Goal: Task Accomplishment & Management: Manage account settings

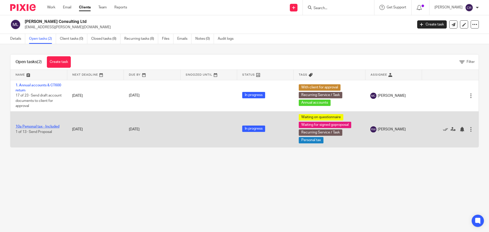
click at [42, 127] on link "10a Personal tax - Included" at bounding box center [38, 127] width 44 height 4
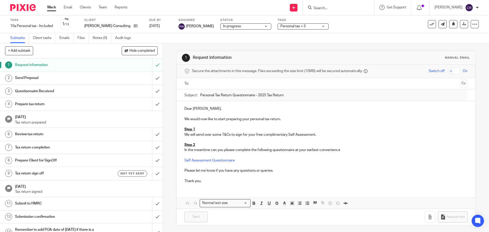
click at [113, 81] on div "Send Proposal" at bounding box center [81, 78] width 132 height 8
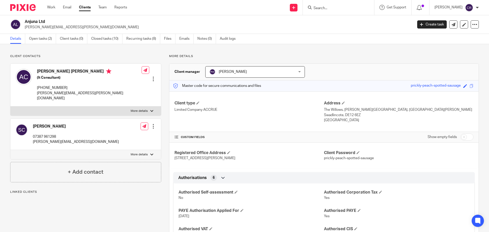
click at [151, 124] on div at bounding box center [153, 126] width 5 height 5
click at [140, 139] on link "Create client from contact" at bounding box center [129, 139] width 49 height 7
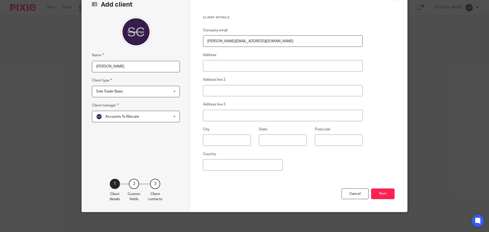
scroll to position [31, 0]
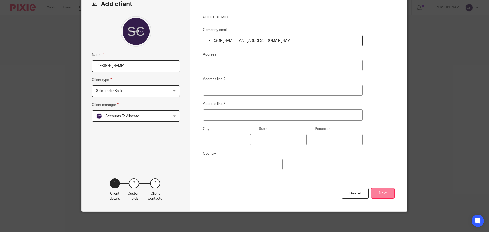
click at [379, 192] on button "Next" at bounding box center [382, 193] width 23 height 11
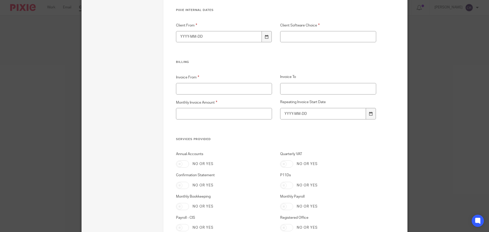
scroll to position [1200, 0]
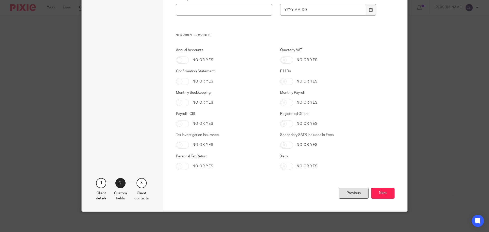
click at [348, 195] on div "Previous" at bounding box center [354, 193] width 30 height 11
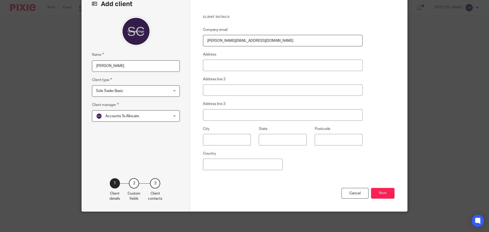
click at [137, 93] on span "Sole Trader Basic" at bounding box center [129, 91] width 67 height 11
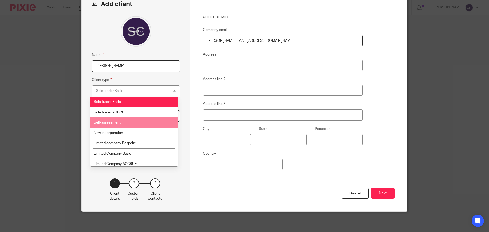
click at [138, 122] on li "Self-assessment" at bounding box center [133, 123] width 87 height 10
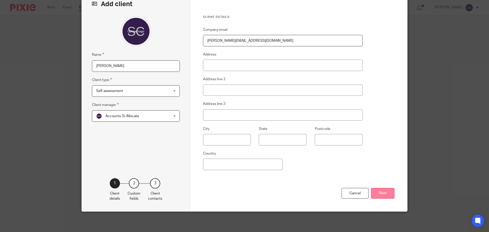
click at [385, 197] on button "Next" at bounding box center [382, 193] width 23 height 11
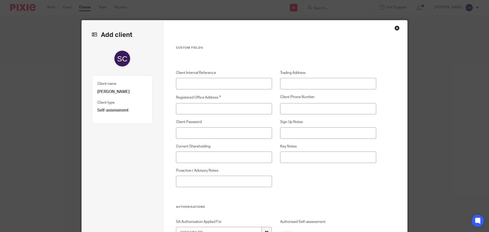
scroll to position [0, 0]
click at [228, 111] on input "Registered Office Address" at bounding box center [224, 108] width 96 height 11
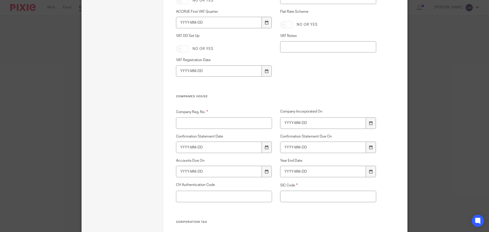
scroll to position [688, 0]
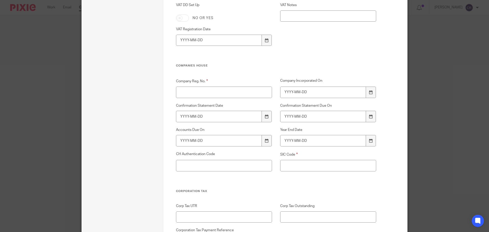
type input "-"
click at [222, 91] on input "Company Reg. No." at bounding box center [224, 92] width 96 height 11
type input "-"
drag, startPoint x: 305, startPoint y: 166, endPoint x: 303, endPoint y: 169, distance: 3.9
click at [305, 167] on input "SIC Code" at bounding box center [328, 165] width 96 height 11
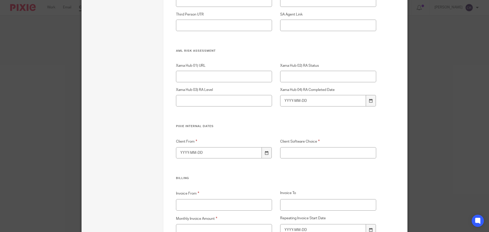
scroll to position [994, 0]
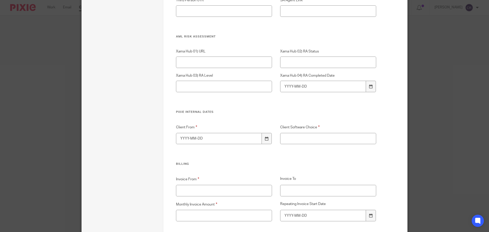
type input "-"
click at [309, 145] on div "Client From Client Software Choice" at bounding box center [272, 143] width 209 height 38
click at [308, 139] on input "Client Software Choice" at bounding box center [328, 138] width 96 height 11
type input "-"
click at [204, 139] on input "Client From" at bounding box center [219, 138] width 86 height 11
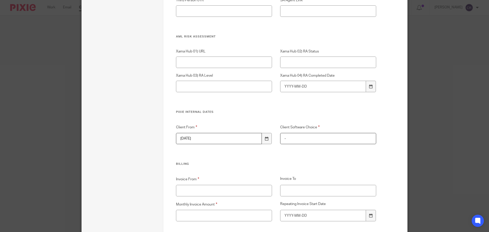
type input "2025-01-01"
click at [212, 192] on input "Invoice From" at bounding box center [224, 190] width 96 height 11
type input "-"
click at [207, 212] on div "Monthly Invoice Amount" at bounding box center [220, 212] width 104 height 20
click at [207, 215] on input "Monthly Invoice Amount" at bounding box center [224, 215] width 96 height 11
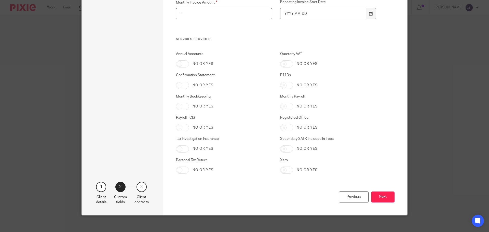
scroll to position [1200, 0]
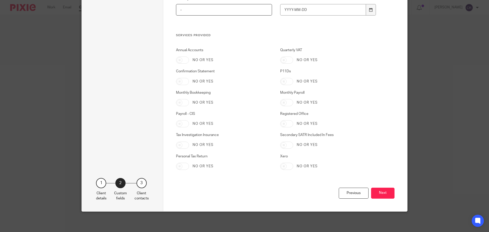
type input "-"
click at [183, 165] on input "Personal Tax Return" at bounding box center [182, 166] width 13 height 7
checkbox input "true"
click at [388, 193] on button "Next" at bounding box center [382, 193] width 23 height 11
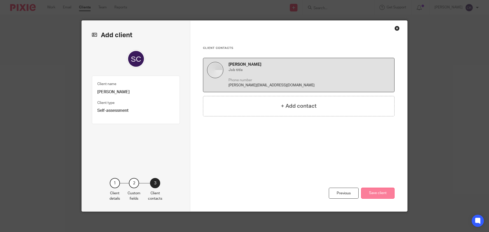
click at [383, 195] on button "Save client" at bounding box center [377, 193] width 33 height 11
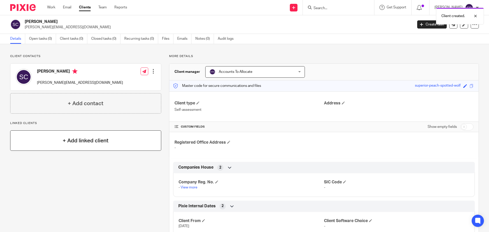
click at [97, 149] on div "+ Add linked client" at bounding box center [85, 141] width 151 height 20
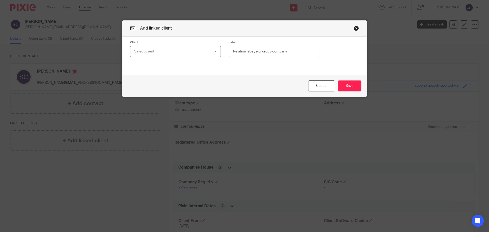
click at [174, 54] on div "Select client" at bounding box center [168, 51] width 69 height 11
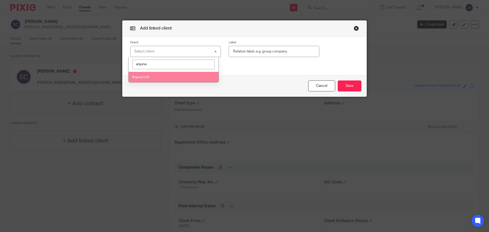
type input "anjuna"
click at [182, 75] on li "Anjuna Ltd" at bounding box center [174, 77] width 90 height 10
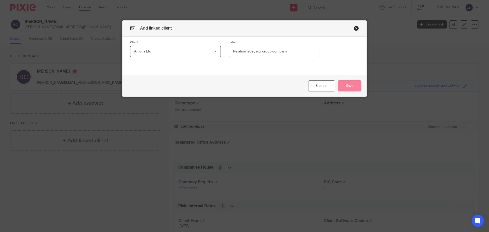
drag, startPoint x: 346, startPoint y: 85, endPoint x: 344, endPoint y: 87, distance: 2.7
click at [346, 86] on button "Save" at bounding box center [350, 86] width 24 height 11
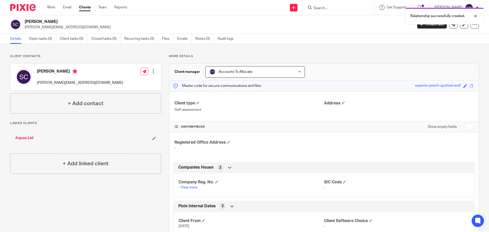
click at [151, 73] on div at bounding box center [153, 71] width 5 height 5
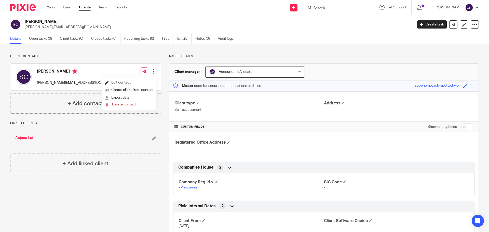
click at [120, 83] on link "Edit contact" at bounding box center [129, 82] width 49 height 7
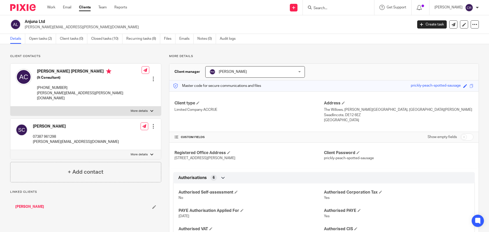
click at [138, 153] on p "More details" at bounding box center [139, 155] width 17 height 4
click at [10, 150] on input "More details" at bounding box center [10, 150] width 0 height 0
checkbox input "true"
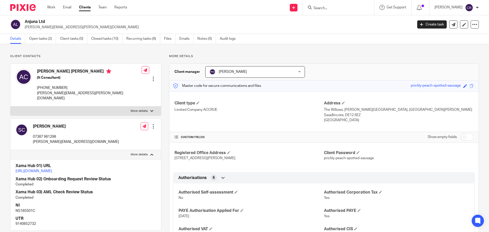
drag, startPoint x: 131, startPoint y: 168, endPoint x: 123, endPoint y: 166, distance: 7.8
click at [176, 172] on div "Authorisations 6" at bounding box center [324, 177] width 302 height 11
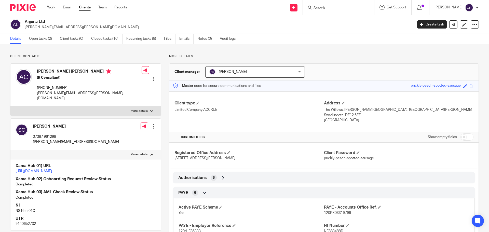
drag, startPoint x: 131, startPoint y: 172, endPoint x: 11, endPoint y: 166, distance: 120.2
click at [11, 166] on div "Xama Hub 01) URL [URL][DOMAIN_NAME] Xama Hub 02) Onboarding Request Review Stat…" at bounding box center [85, 194] width 151 height 71
copy link "[URL][DOMAIN_NAME]"
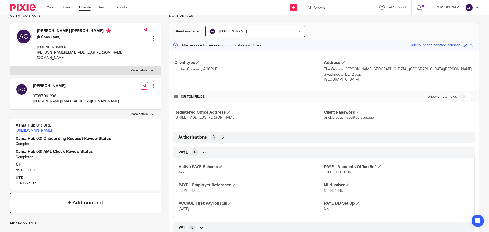
scroll to position [51, 0]
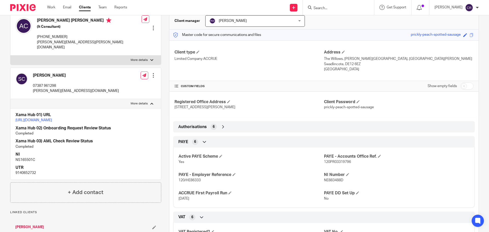
click at [30, 160] on p "NS165501C" at bounding box center [86, 160] width 140 height 5
copy p "NS165501C"
click at [20, 172] on p "9140652732" at bounding box center [86, 173] width 140 height 5
click at [20, 173] on p "9140652732" at bounding box center [86, 173] width 140 height 5
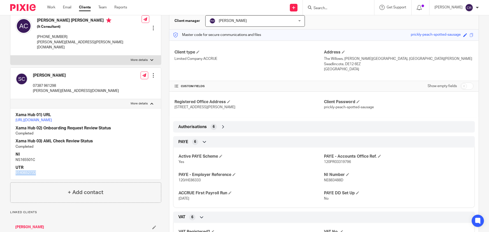
copy p "9140652732"
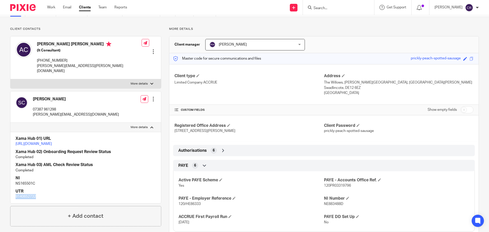
scroll to position [25, 0]
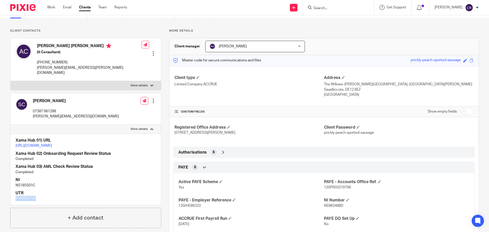
click at [95, 81] on label "More details" at bounding box center [85, 85] width 151 height 9
click at [10, 81] on input "More details" at bounding box center [10, 81] width 0 height 0
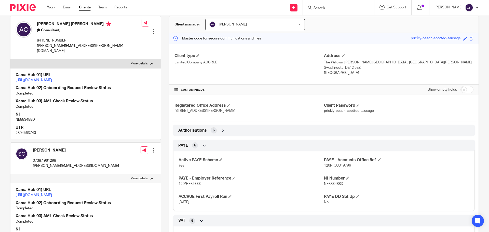
scroll to position [0, 0]
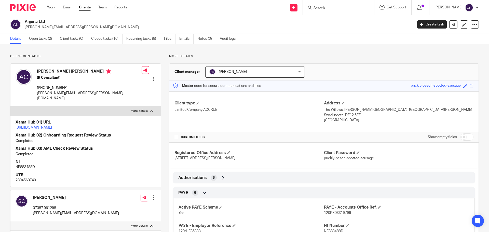
click at [42, 71] on h4 "Anthony Liam Cullen" at bounding box center [89, 72] width 105 height 6
copy h4 "Anthony Liam Cullen"
click at [66, 96] on p "anthony.cullen@featheredowl.com" at bounding box center [89, 96] width 105 height 10
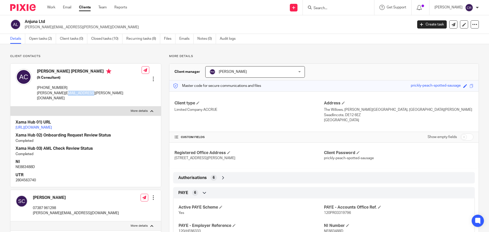
click at [66, 96] on p "anthony.cullen@featheredowl.com" at bounding box center [89, 96] width 105 height 10
copy div "anthony.cullen@featheredowl.com"
drag, startPoint x: 39, startPoint y: 39, endPoint x: 42, endPoint y: 39, distance: 2.8
click at [133, 109] on p "More details" at bounding box center [139, 111] width 17 height 4
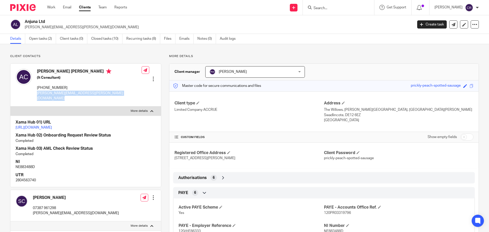
click at [10, 106] on input "More details" at bounding box center [10, 106] width 0 height 0
checkbox input "false"
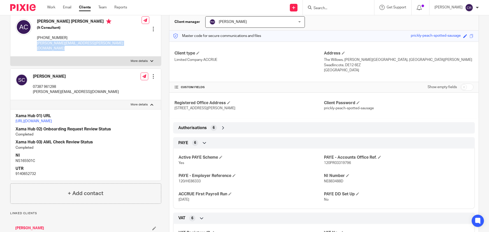
scroll to position [51, 0]
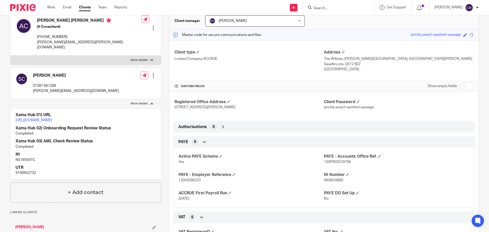
click at [32, 72] on div "Sarah Cullen 07387 961298 sarah@updogdowndog.net" at bounding box center [67, 83] width 103 height 26
click at [36, 73] on div "Sarah Cullen 07387 961298 sarah@updogdowndog.net" at bounding box center [76, 83] width 86 height 21
click at [40, 73] on div "Sarah Cullen 07387 961298 sarah@updogdowndog.net" at bounding box center [76, 83] width 86 height 21
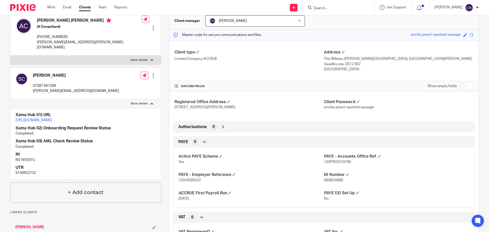
click at [40, 73] on h4 "[PERSON_NAME]" at bounding box center [76, 75] width 86 height 5
click at [41, 73] on h4 "[PERSON_NAME]" at bounding box center [76, 75] width 86 height 5
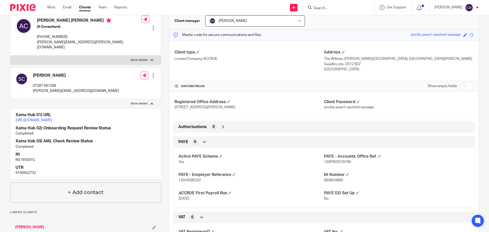
click at [53, 88] on p "[PERSON_NAME][EMAIL_ADDRESS][DOMAIN_NAME]" at bounding box center [76, 90] width 86 height 5
copy div "[PERSON_NAME][EMAIL_ADDRESS][DOMAIN_NAME]"
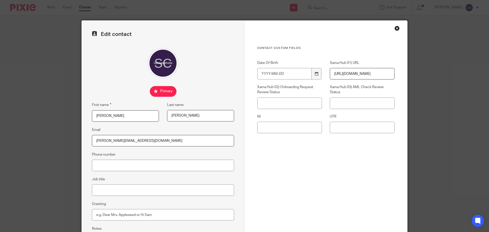
click at [360, 73] on input "[URL][DOMAIN_NAME]" at bounding box center [362, 73] width 65 height 11
paste input "ae93c240-3d28-11ef-9515-e111192e6fb1/contacts/1391a400-3d29-11ef-b07f-21e051e08…"
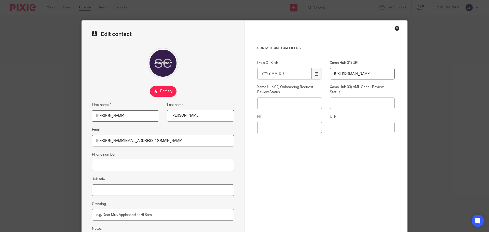
type input "[URL][DOMAIN_NAME]"
click at [274, 124] on input "NI" at bounding box center [289, 127] width 65 height 11
paste input "NS165501C"
type input "NS165501C"
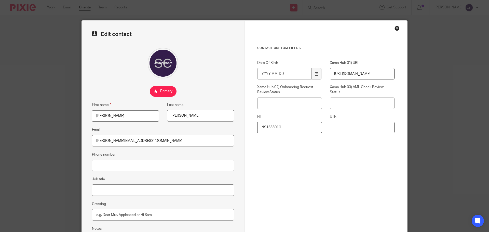
click at [352, 126] on input "UTR" at bounding box center [362, 127] width 65 height 11
paste input "9140652732"
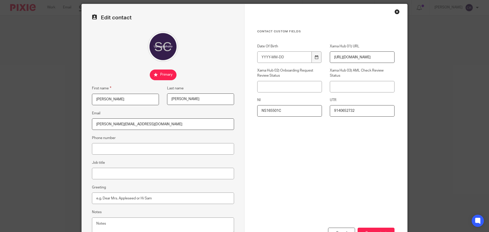
scroll to position [57, 0]
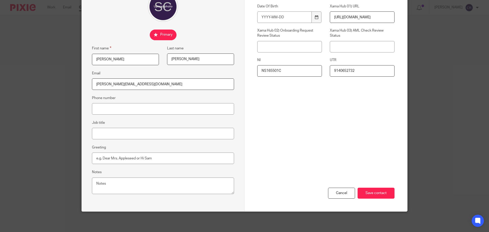
type input "9140652732"
drag, startPoint x: 369, startPoint y: 201, endPoint x: 370, endPoint y: 199, distance: 2.9
click at [368, 201] on div "Cancel Save contact" at bounding box center [325, 173] width 137 height 77
click at [370, 199] on input "Save contact" at bounding box center [376, 193] width 37 height 11
click at [344, 73] on input "9140652732" at bounding box center [362, 70] width 65 height 11
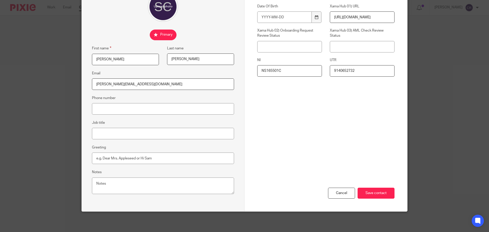
click at [344, 73] on input "9140652732" at bounding box center [362, 70] width 65 height 11
click at [382, 195] on input "Save contact" at bounding box center [376, 193] width 37 height 11
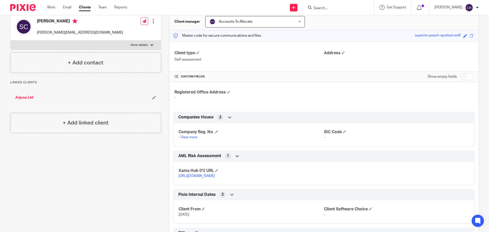
scroll to position [51, 0]
click at [463, 72] on input "checkbox" at bounding box center [467, 75] width 13 height 7
checkbox input "true"
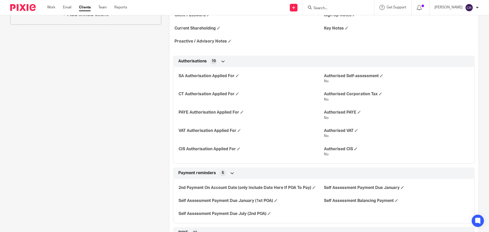
scroll to position [153, 0]
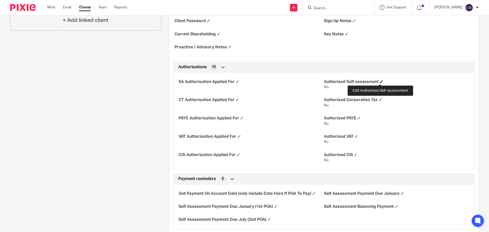
click at [380, 81] on span at bounding box center [381, 81] width 3 height 3
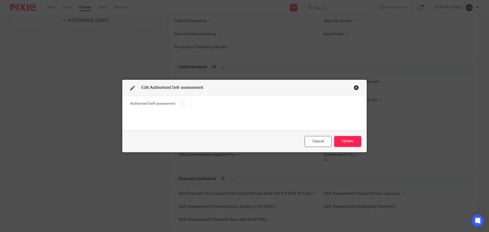
click at [184, 102] on input "checkbox" at bounding box center [185, 103] width 13 height 7
checkbox input "true"
click at [347, 145] on button "Update" at bounding box center [347, 141] width 27 height 11
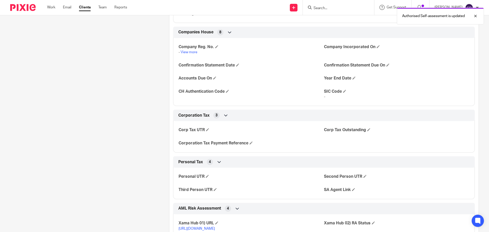
scroll to position [561, 0]
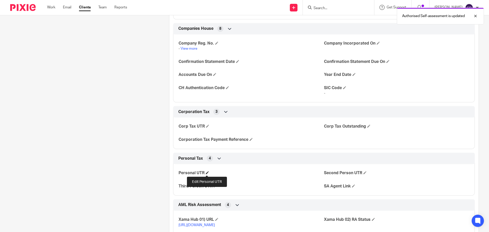
click at [206, 173] on span at bounding box center [207, 172] width 3 height 3
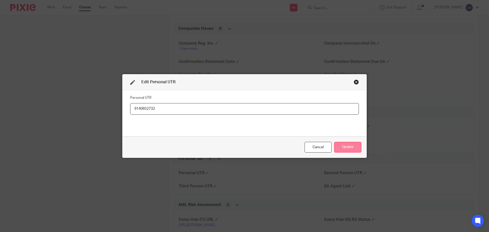
type input "9140652732"
click at [347, 147] on button "Update" at bounding box center [347, 147] width 27 height 11
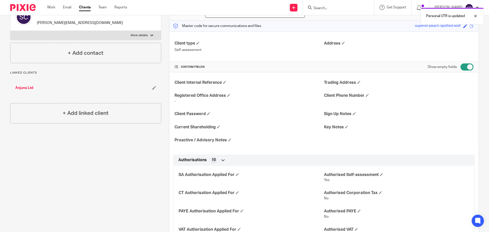
scroll to position [51, 0]
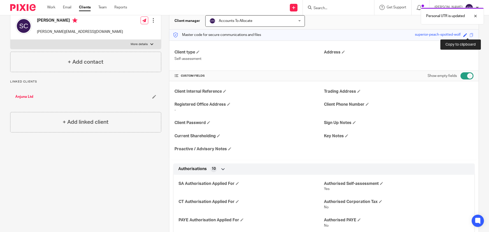
click at [470, 34] on span at bounding box center [472, 35] width 4 height 4
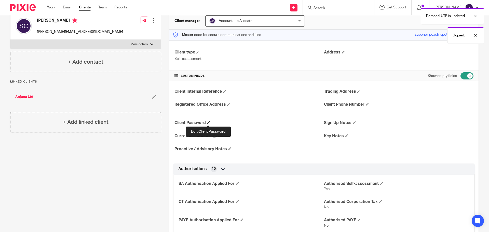
click at [209, 121] on span at bounding box center [208, 122] width 3 height 3
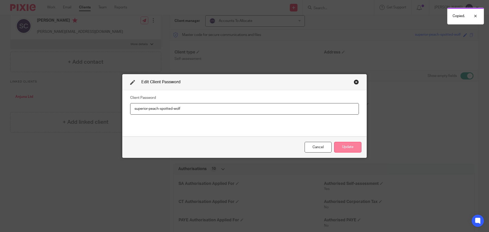
type input "superior-peach-spotted-wolf"
click at [350, 147] on button "Update" at bounding box center [347, 147] width 27 height 11
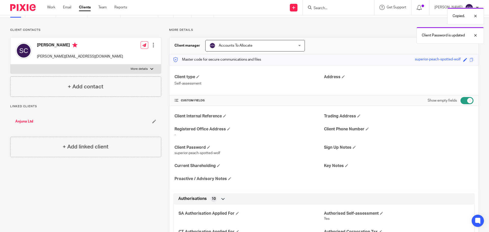
scroll to position [0, 0]
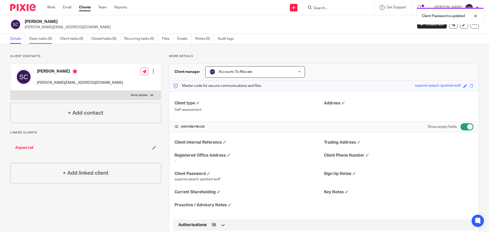
click at [46, 42] on link "Open tasks (0)" at bounding box center [42, 39] width 27 height 10
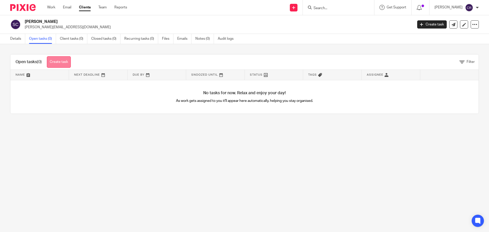
click at [61, 62] on link "Create task" at bounding box center [59, 61] width 24 height 11
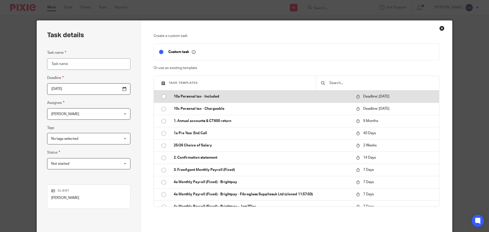
click at [236, 101] on td "10a Personal tax - Included" at bounding box center [261, 96] width 185 height 12
type input "2026-01-31"
type input "10a Personal tax - Included"
checkbox input "false"
radio input "true"
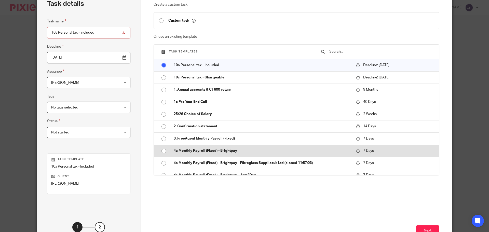
scroll to position [69, 0]
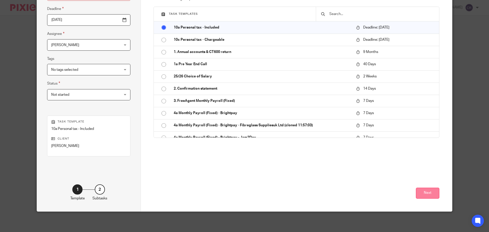
click at [428, 189] on button "Next" at bounding box center [427, 193] width 23 height 11
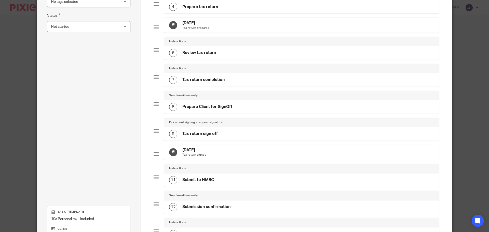
scroll to position [222, 0]
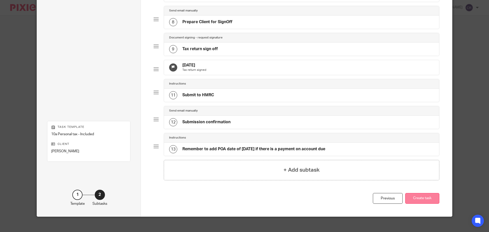
click at [420, 204] on button "Create task" at bounding box center [423, 198] width 34 height 11
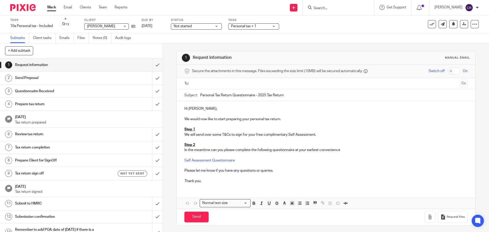
click at [211, 86] on input "text" at bounding box center [326, 84] width 264 height 6
drag, startPoint x: 192, startPoint y: 214, endPoint x: 191, endPoint y: 202, distance: 12.1
click at [192, 214] on input "Send" at bounding box center [197, 218] width 24 height 11
type input "Sent"
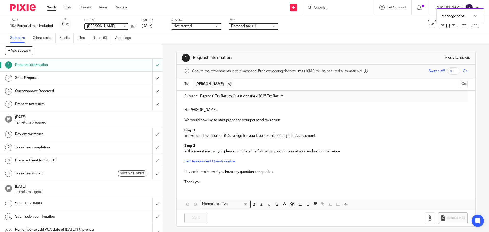
click at [194, 28] on span "Not started" at bounding box center [193, 26] width 38 height 5
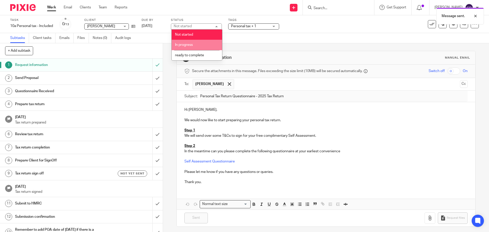
click at [196, 45] on li "In progress" at bounding box center [197, 45] width 50 height 10
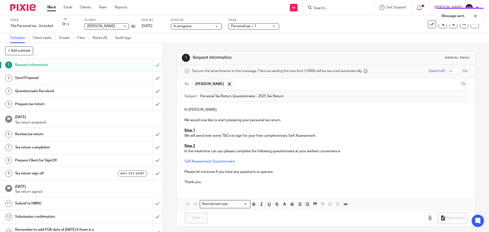
drag, startPoint x: 253, startPoint y: 30, endPoint x: 255, endPoint y: 26, distance: 4.3
click at [253, 30] on div "Tags Personal tax + 1 Admin Tasks Advisory / Proactive Annual accounts Bookkeep…" at bounding box center [253, 24] width 51 height 12
drag, startPoint x: 255, startPoint y: 26, endPoint x: 255, endPoint y: 31, distance: 4.8
click at [255, 27] on span "Personal tax + 1" at bounding box center [243, 26] width 25 height 4
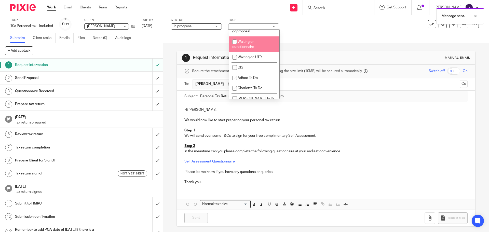
click at [255, 52] on li "Waiting on questionnaire" at bounding box center [254, 44] width 50 height 16
checkbox input "true"
click at [257, 36] on li "Waiting for signed goproposal" at bounding box center [254, 29] width 50 height 16
checkbox input "true"
click at [135, 77] on div "Send Proposal" at bounding box center [81, 78] width 132 height 8
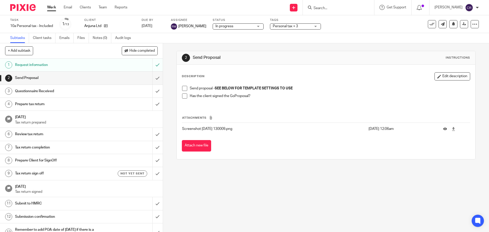
click at [182, 87] on span at bounding box center [184, 88] width 5 height 5
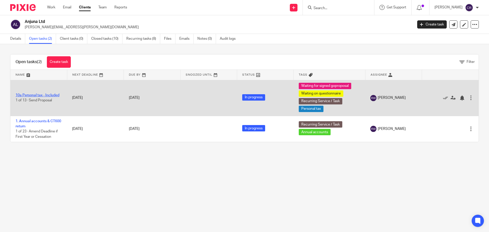
click at [46, 94] on link "10a Personal tax - Included" at bounding box center [38, 96] width 44 height 4
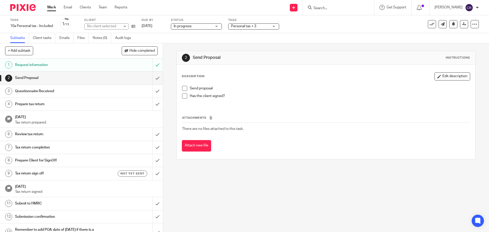
click at [182, 87] on span at bounding box center [184, 88] width 5 height 5
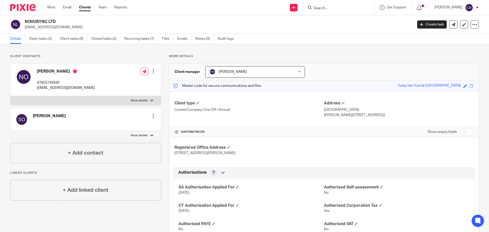
click at [45, 73] on h4 "Nicholas Olliver" at bounding box center [66, 72] width 58 height 6
copy h4 "Nicholas Olliver"
click at [49, 86] on p "nickolliver@yahoo.co.uk" at bounding box center [66, 87] width 58 height 5
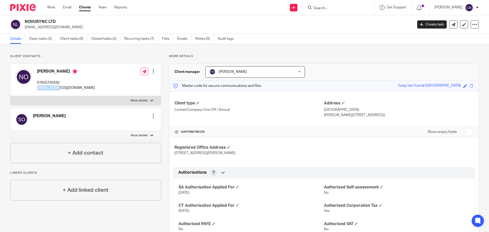
click at [49, 86] on p "nickolliver@yahoo.co.uk" at bounding box center [66, 87] width 58 height 5
drag, startPoint x: 49, startPoint y: 86, endPoint x: 90, endPoint y: 103, distance: 44.7
click at [49, 87] on p "nickolliver@yahoo.co.uk" at bounding box center [66, 87] width 58 height 5
copy div "nickolliver@yahoo.co.uk"
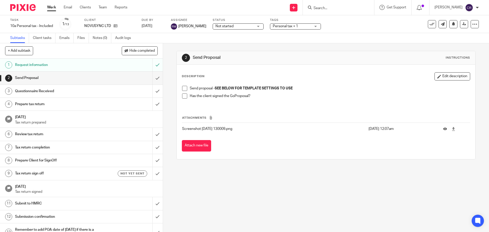
click at [235, 28] on span "Not started" at bounding box center [235, 26] width 38 height 5
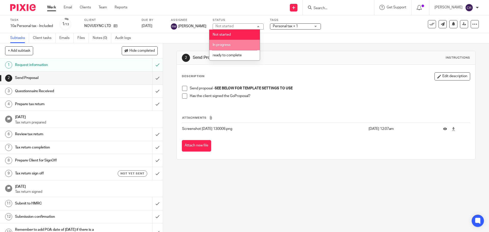
click at [233, 44] on li "In progress" at bounding box center [235, 45] width 50 height 10
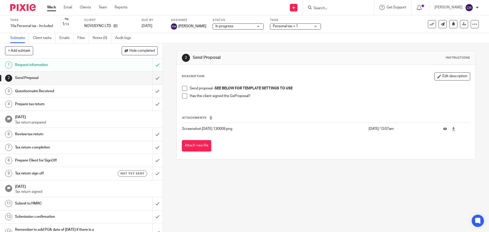
click at [185, 87] on span at bounding box center [184, 88] width 5 height 5
click at [279, 28] on span "Personal tax + 1" at bounding box center [292, 26] width 38 height 5
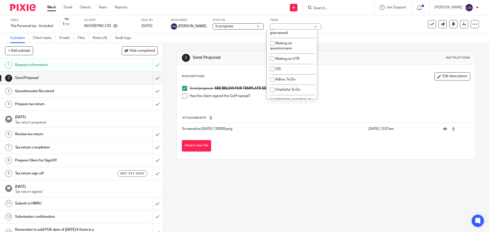
scroll to position [433, 0]
click at [296, 36] on li "Waiting for signed goproposal" at bounding box center [292, 29] width 50 height 16
checkbox input "true"
click at [294, 52] on li "Waiting on questionnaire" at bounding box center [292, 44] width 50 height 16
checkbox input "true"
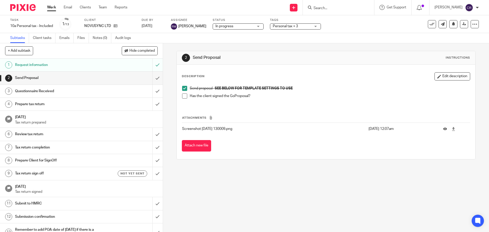
click at [329, 73] on div "Description Edit description Send proposal - SEE BELOW FOR TEMPLATE SETTINGS TO…" at bounding box center [326, 112] width 298 height 95
click at [329, 9] on input "Search" at bounding box center [336, 8] width 46 height 5
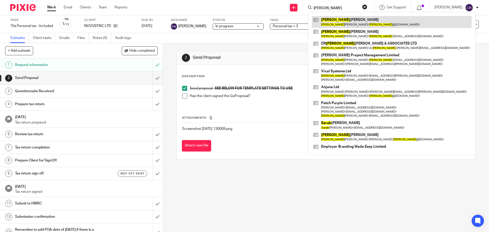
type input "sarah"
click at [336, 20] on link at bounding box center [392, 22] width 160 height 12
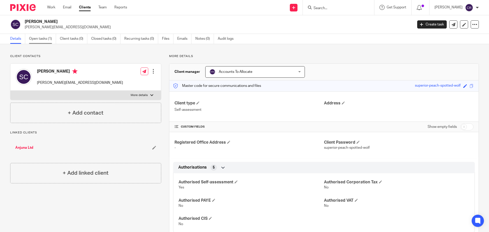
click at [43, 36] on link "Open tasks (1)" at bounding box center [42, 39] width 27 height 10
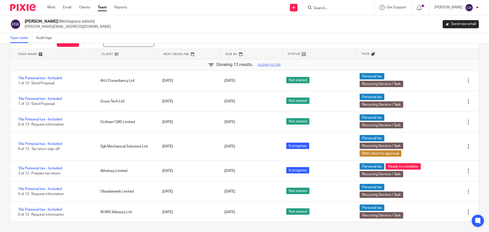
click at [327, 5] on form at bounding box center [340, 7] width 54 height 6
click at [327, 7] on input "Search" at bounding box center [336, 8] width 46 height 5
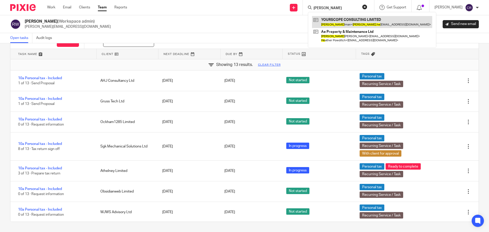
type input "[PERSON_NAME]"
click at [329, 26] on link at bounding box center [372, 22] width 120 height 12
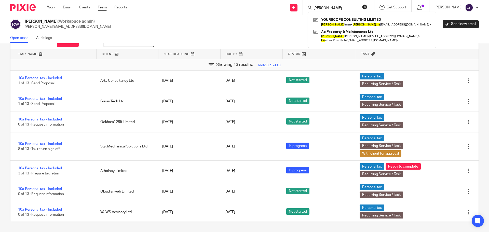
click at [364, 6] on button "reset" at bounding box center [364, 6] width 5 height 5
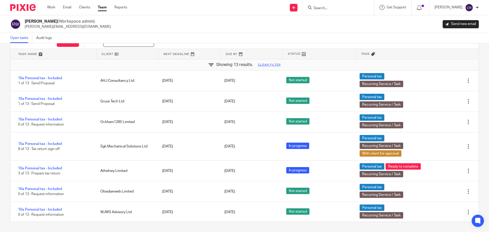
click at [336, 7] on input "Search" at bounding box center [336, 8] width 46 height 5
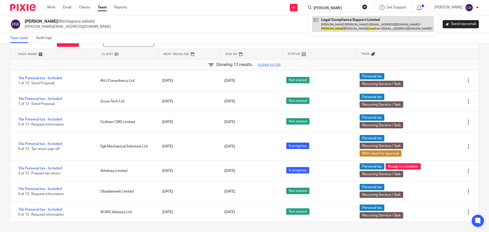
type input "paul brow"
drag, startPoint x: 345, startPoint y: 21, endPoint x: 362, endPoint y: 10, distance: 20.6
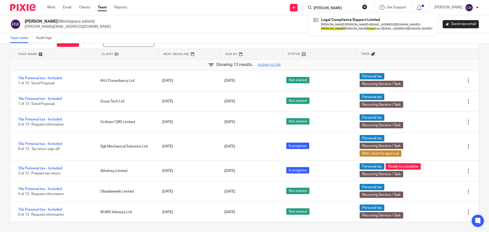
click at [345, 21] on link at bounding box center [373, 24] width 122 height 16
click at [366, 6] on button "reset" at bounding box center [364, 6] width 5 height 5
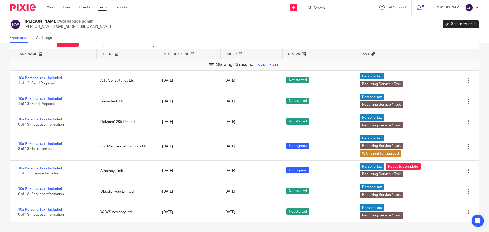
click at [349, 7] on input "Search" at bounding box center [336, 8] width 46 height 5
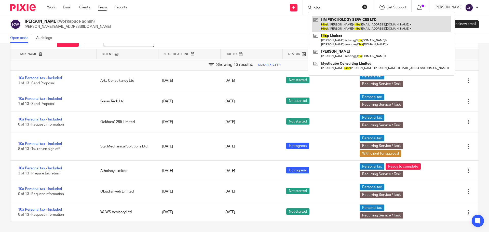
type input "hiba"
click at [333, 22] on link at bounding box center [381, 24] width 139 height 16
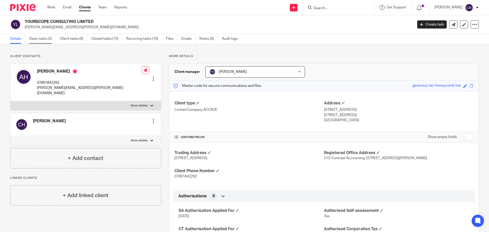
click at [49, 38] on link "Open tasks (2)" at bounding box center [42, 39] width 27 height 10
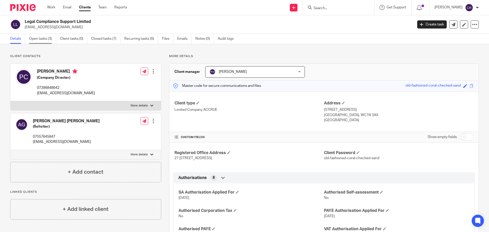
click at [51, 34] on link "Open tasks (3)" at bounding box center [42, 39] width 27 height 10
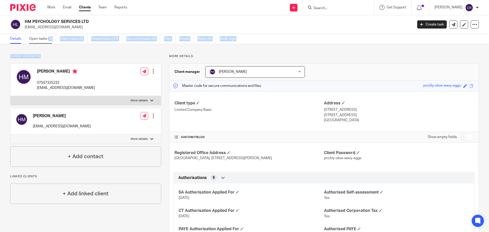
drag, startPoint x: 50, startPoint y: 44, endPoint x: 49, endPoint y: 40, distance: 4.8
click at [49, 40] on main "HM PSYCHOLOGY SERVICES LTD [EMAIL_ADDRESS][DOMAIN_NAME] Create task Update from…" at bounding box center [244, 116] width 489 height 232
click at [47, 38] on link "Open tasks (2)" at bounding box center [42, 39] width 27 height 10
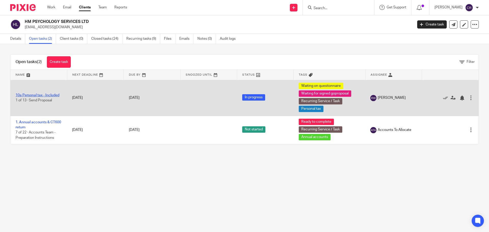
click at [41, 95] on link "10a Personal tax - Included" at bounding box center [38, 96] width 44 height 4
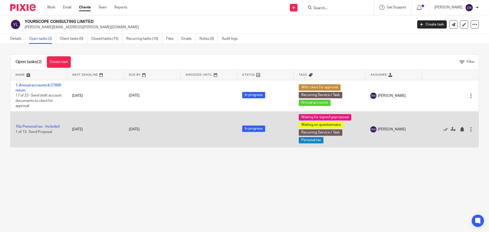
click at [28, 129] on td "10a Personal tax - Included 1 of 13 · Send Proposal" at bounding box center [38, 129] width 57 height 36
click at [32, 125] on link "10a Personal tax - Included" at bounding box center [38, 127] width 44 height 4
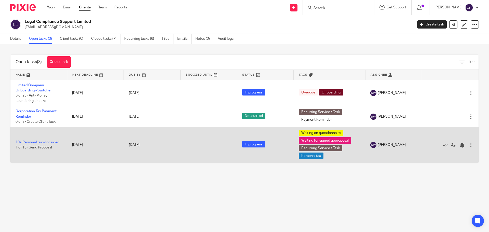
click at [42, 144] on link "10a Personal tax - Included" at bounding box center [38, 143] width 44 height 4
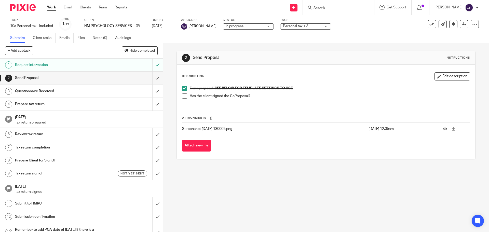
click at [184, 94] on span at bounding box center [184, 96] width 5 height 5
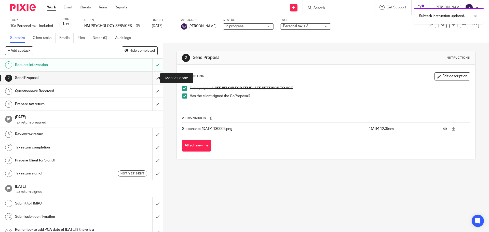
click at [151, 80] on input "submit" at bounding box center [81, 78] width 163 height 13
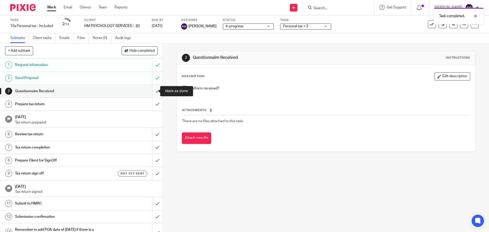
click at [151, 91] on input "submit" at bounding box center [81, 91] width 163 height 13
click at [294, 24] on div "Task completed." at bounding box center [365, 14] width 240 height 19
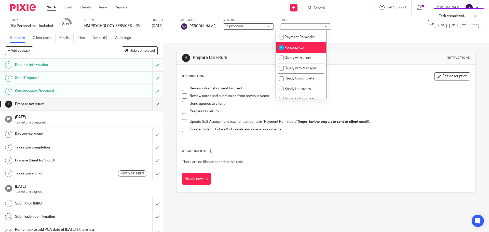
scroll to position [153, 0]
click at [297, 80] on span "Ready to complete" at bounding box center [300, 78] width 30 height 4
checkbox input "true"
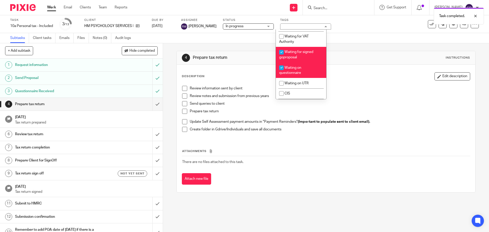
scroll to position [408, 0]
click at [302, 62] on li "Waiting for signed goproposal" at bounding box center [301, 54] width 50 height 16
checkbox input "false"
click at [298, 77] on li "Waiting on questionnaire" at bounding box center [301, 70] width 50 height 16
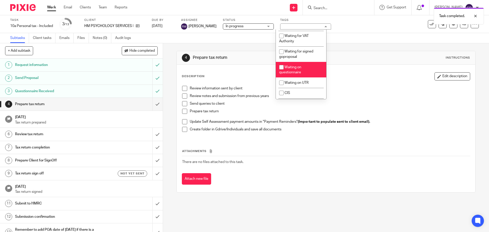
checkbox input "false"
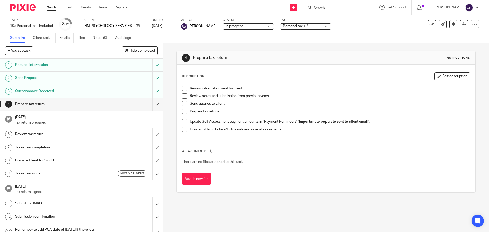
drag, startPoint x: 379, startPoint y: 84, endPoint x: 166, endPoint y: 15, distance: 224.2
click at [378, 84] on div "Review information sent by client Review notes and submission from previous yea…" at bounding box center [326, 110] width 293 height 55
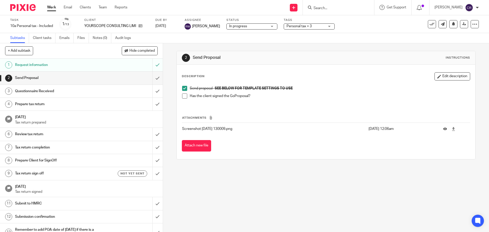
click at [185, 97] on span at bounding box center [184, 96] width 5 height 5
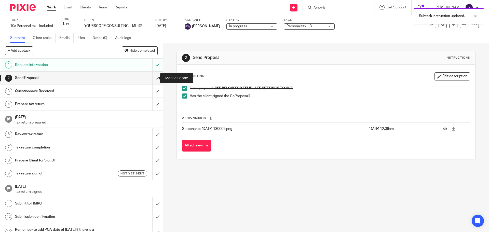
drag, startPoint x: 155, startPoint y: 77, endPoint x: 227, endPoint y: 73, distance: 71.8
click at [158, 78] on div "1 Request information 2 Send Proposal 3 Questionnaire Received 4 Prepare tax re…" at bounding box center [81, 146] width 163 height 174
click at [302, 26] on span "Personal tax + 3" at bounding box center [299, 26] width 25 height 4
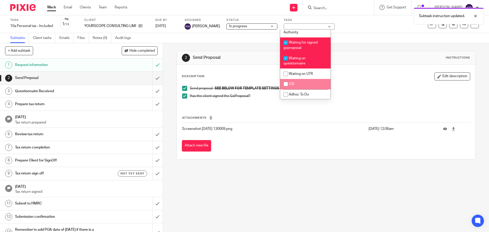
scroll to position [408, 0]
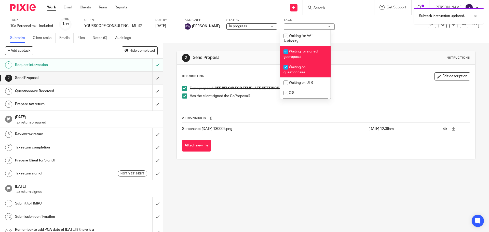
drag, startPoint x: 300, startPoint y: 72, endPoint x: 325, endPoint y: 70, distance: 25.1
click at [300, 59] on span "Waiting for signed goproposal" at bounding box center [301, 54] width 34 height 9
checkbox input "false"
drag, startPoint x: 376, startPoint y: 74, endPoint x: 372, endPoint y: 69, distance: 6.0
click at [375, 73] on div "Description Edit description" at bounding box center [326, 76] width 288 height 8
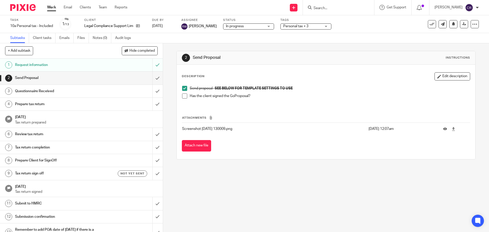
click at [184, 97] on span at bounding box center [184, 96] width 5 height 5
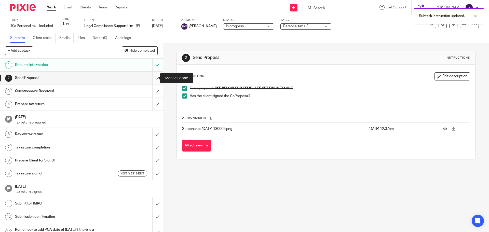
drag, startPoint x: 151, startPoint y: 79, endPoint x: 152, endPoint y: 92, distance: 13.0
click at [152, 79] on input "submit" at bounding box center [81, 78] width 163 height 13
drag, startPoint x: 152, startPoint y: 92, endPoint x: 261, endPoint y: 80, distance: 109.7
click at [155, 92] on input "submit" at bounding box center [81, 91] width 163 height 13
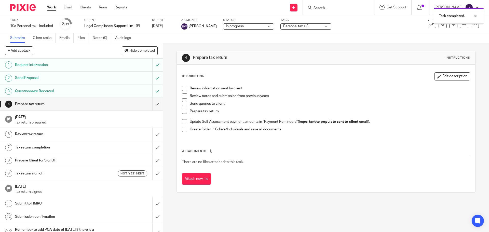
drag, startPoint x: 0, startPoint y: 0, endPoint x: 305, endPoint y: 28, distance: 305.9
click at [305, 27] on span "Personal tax + 3" at bounding box center [295, 26] width 25 height 4
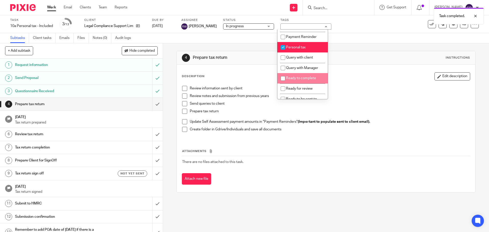
click at [303, 80] on span "Ready to complete" at bounding box center [301, 78] width 30 height 4
checkbox input "true"
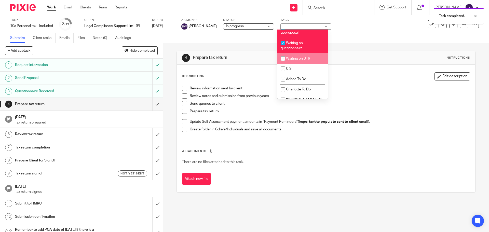
scroll to position [433, 0]
click at [304, 52] on li "Waiting on questionnaire" at bounding box center [303, 44] width 50 height 16
checkbox input "false"
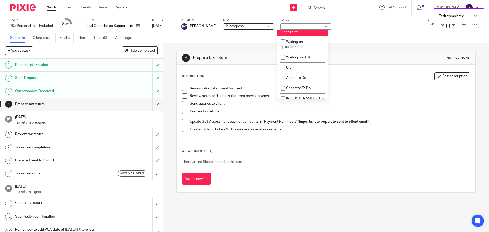
click at [303, 36] on li "Waiting for signed goproposal" at bounding box center [303, 29] width 50 height 16
checkbox input "false"
click at [345, 54] on div "4 Prepare tax return Instructions" at bounding box center [326, 58] width 298 height 14
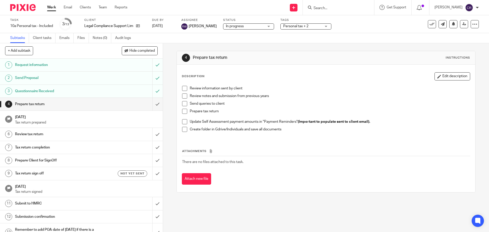
click at [341, 9] on input "Search" at bounding box center [336, 8] width 46 height 5
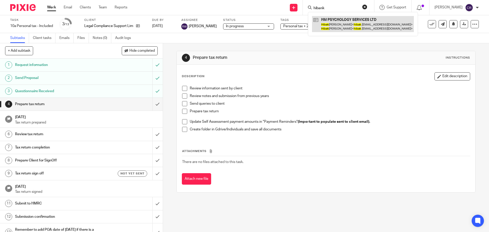
type input "hibank"
click at [359, 28] on link at bounding box center [363, 24] width 102 height 16
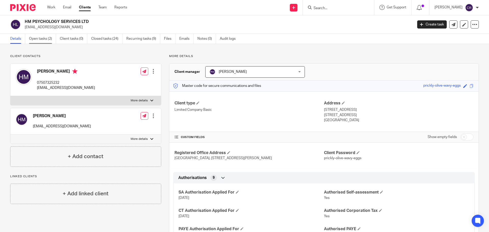
click at [44, 40] on link "Open tasks (2)" at bounding box center [42, 39] width 27 height 10
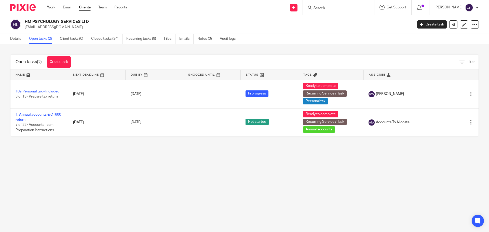
click at [341, 9] on input "Search" at bounding box center [336, 8] width 46 height 5
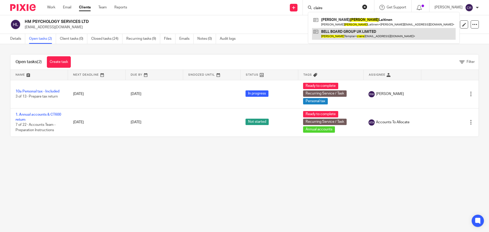
type input "claire"
click at [337, 35] on link at bounding box center [384, 34] width 144 height 12
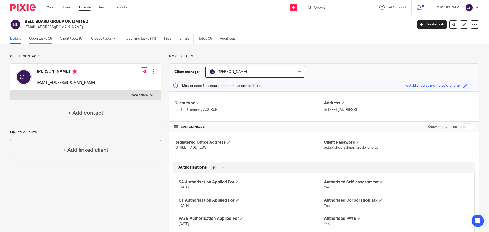
click at [45, 37] on link "Open tasks (3)" at bounding box center [42, 39] width 27 height 10
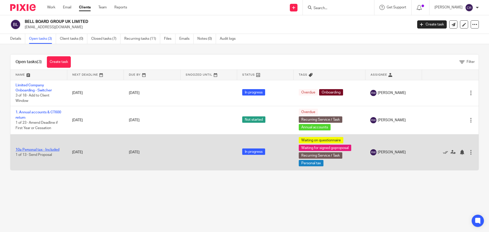
click at [28, 151] on link "10a Personal tax - Included" at bounding box center [38, 150] width 44 height 4
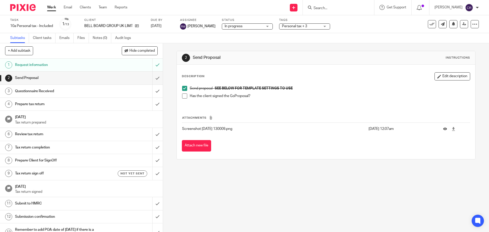
click at [184, 96] on span at bounding box center [184, 96] width 5 height 5
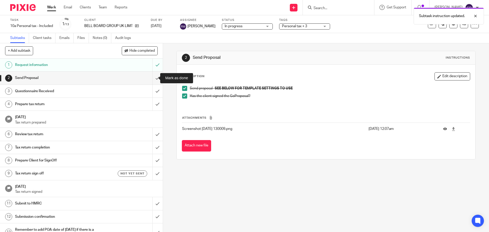
drag, startPoint x: 155, startPoint y: 79, endPoint x: 253, endPoint y: 39, distance: 106.4
click at [158, 79] on input "submit" at bounding box center [81, 78] width 163 height 13
drag, startPoint x: 293, startPoint y: 28, endPoint x: 295, endPoint y: 29, distance: 3.1
click at [293, 28] on span "Personal tax + 3" at bounding box center [301, 26] width 38 height 5
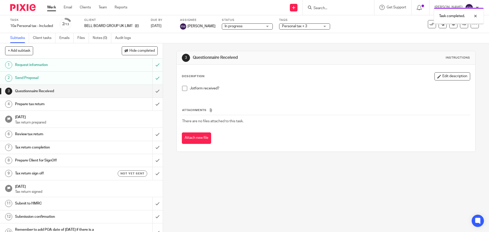
click at [294, 28] on span "Personal tax + 3" at bounding box center [294, 26] width 25 height 4
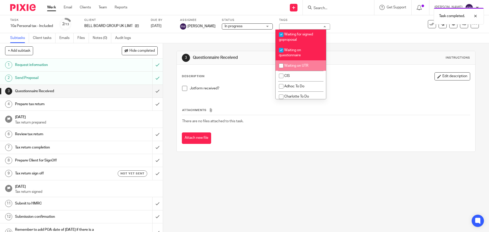
scroll to position [433, 0]
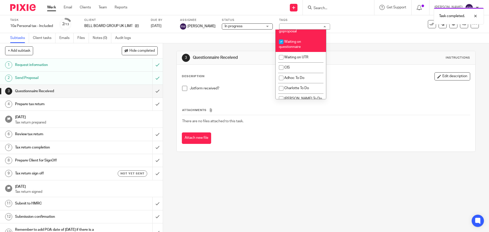
click at [294, 33] on span "Waiting for signed goproposal" at bounding box center [296, 28] width 34 height 9
checkbox input "false"
click at [341, 66] on div "Description Edit description Jotform received? Attachments There are no files a…" at bounding box center [326, 108] width 298 height 87
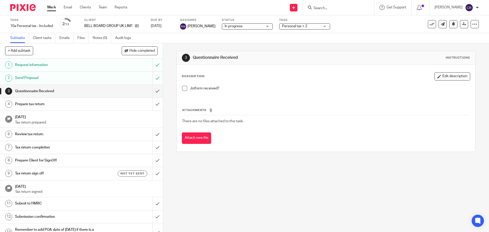
click at [347, 8] on input "Search" at bounding box center [336, 8] width 46 height 5
type input "PGF"
click at [344, 24] on link at bounding box center [344, 22] width 64 height 12
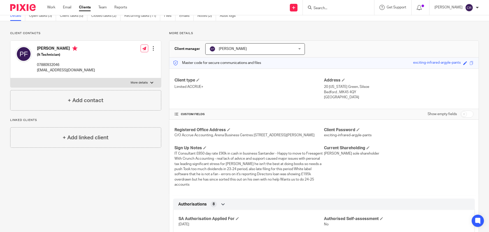
scroll to position [102, 0]
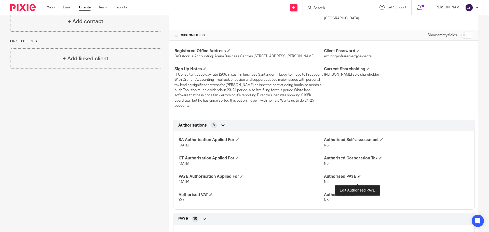
click at [358, 178] on span at bounding box center [359, 176] width 3 height 3
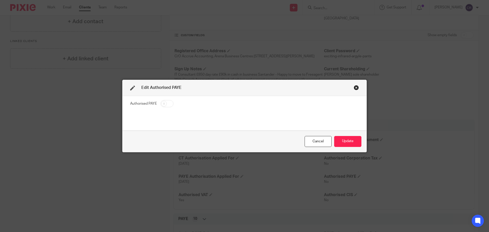
click at [168, 102] on input "checkbox" at bounding box center [167, 103] width 13 height 7
checkbox input "true"
click at [348, 141] on button "Update" at bounding box center [347, 141] width 27 height 11
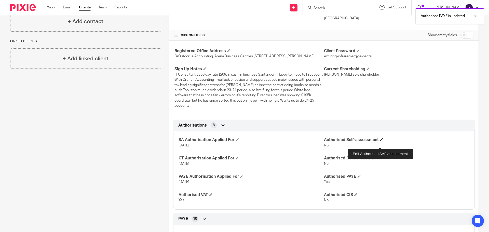
click at [380, 141] on span at bounding box center [381, 139] width 3 height 3
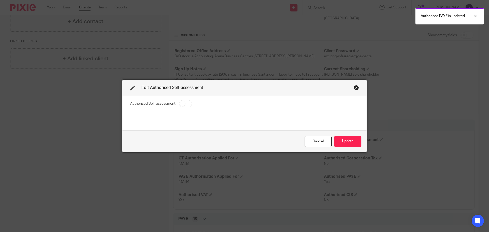
drag, startPoint x: 181, startPoint y: 103, endPoint x: 284, endPoint y: 117, distance: 103.6
click at [182, 104] on input "checkbox" at bounding box center [185, 103] width 13 height 7
checkbox input "true"
click at [341, 142] on button "Update" at bounding box center [347, 141] width 27 height 11
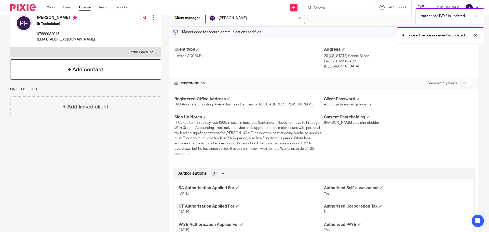
scroll to position [0, 0]
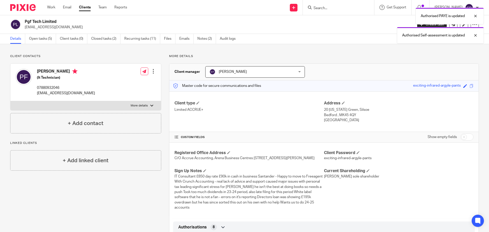
click at [47, 40] on link "Open tasks (5)" at bounding box center [42, 39] width 27 height 10
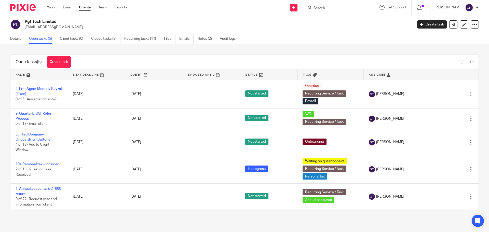
click at [332, 8] on input "Search" at bounding box center [336, 8] width 46 height 5
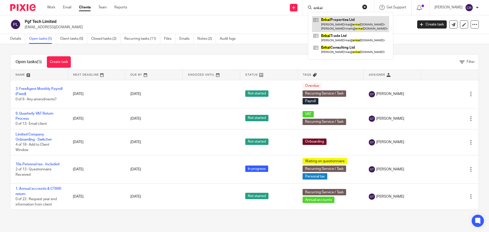
type input "enkai"
click at [330, 25] on link at bounding box center [350, 24] width 77 height 16
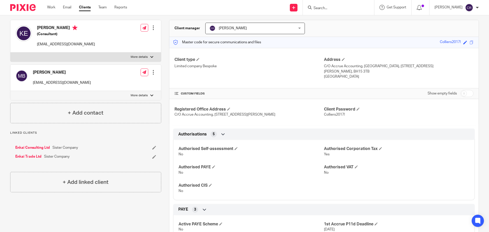
scroll to position [25, 0]
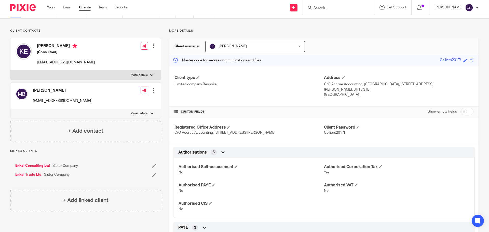
click at [94, 77] on label "More details" at bounding box center [85, 75] width 151 height 9
click at [10, 71] on input "More details" at bounding box center [10, 70] width 0 height 0
checkbox input "true"
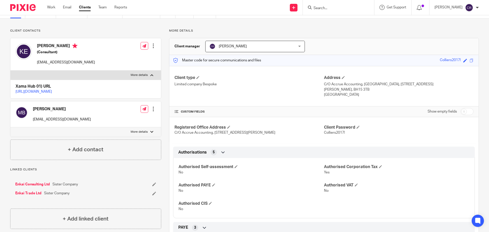
click at [76, 137] on label "More details" at bounding box center [85, 131] width 151 height 9
click at [10, 127] on input "More details" at bounding box center [10, 127] width 0 height 0
checkbox input "true"
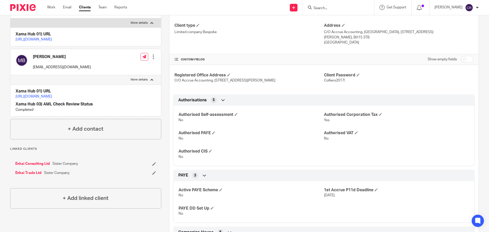
scroll to position [102, 0]
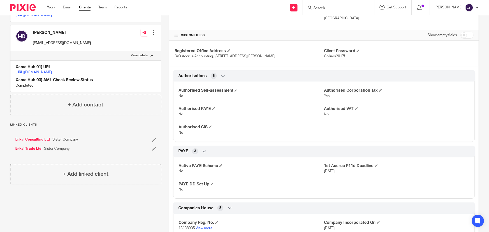
click at [33, 142] on link "Enkai Consulting Ltd" at bounding box center [32, 139] width 35 height 5
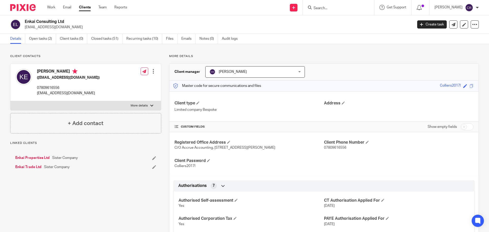
click at [100, 109] on label "More details" at bounding box center [85, 105] width 151 height 9
click at [10, 101] on input "More details" at bounding box center [10, 101] width 0 height 0
checkbox input "true"
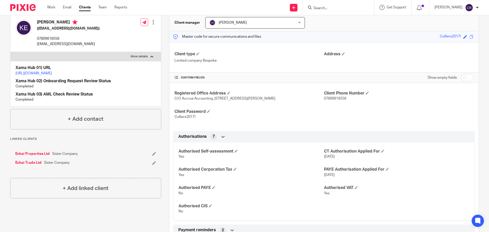
scroll to position [51, 0]
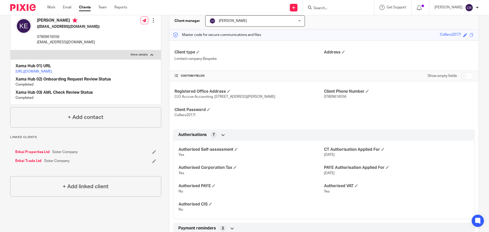
click at [32, 154] on div "Enkai Properties Ltd Sister Company Enkai Trade Ltd Sister Company" at bounding box center [85, 157] width 151 height 24
click at [31, 155] on link "Enkai Properties Ltd" at bounding box center [32, 152] width 34 height 5
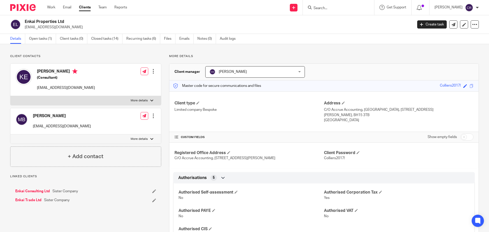
click at [89, 105] on label "More details" at bounding box center [85, 100] width 151 height 9
click at [10, 96] on input "More details" at bounding box center [10, 96] width 0 height 0
checkbox input "true"
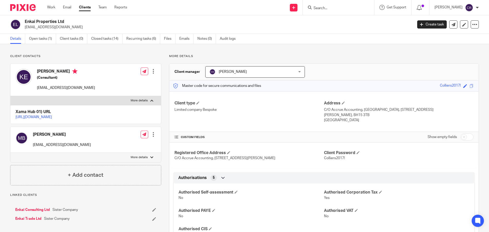
click at [52, 117] on link "[URL][DOMAIN_NAME]" at bounding box center [34, 117] width 36 height 4
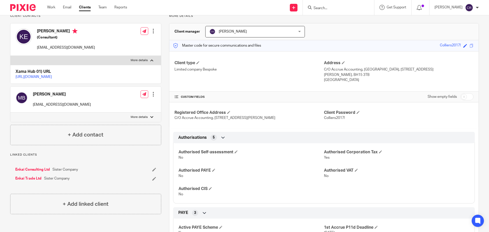
scroll to position [51, 0]
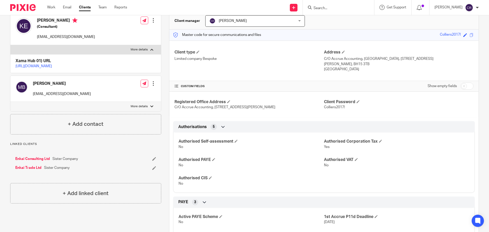
click at [36, 162] on link "Enkai Consulting Ltd" at bounding box center [32, 159] width 35 height 5
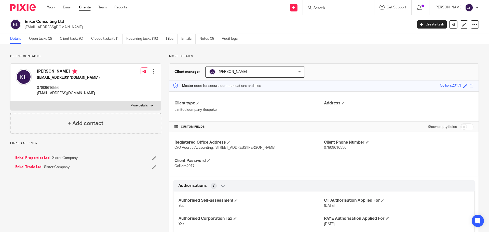
drag, startPoint x: 127, startPoint y: 101, endPoint x: 127, endPoint y: 104, distance: 2.8
click at [127, 103] on label "More details" at bounding box center [85, 105] width 151 height 9
click at [10, 101] on input "More details" at bounding box center [10, 101] width 0 height 0
checkbox input "true"
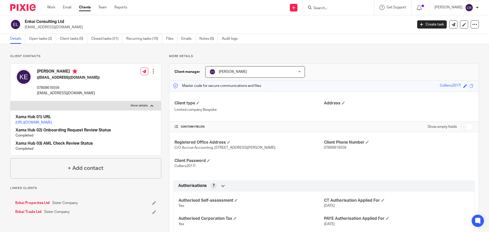
click at [52, 123] on link "https://platform.xamatech.com/portal/crm/clients/35468350-d92e-11ed-821d-ede1ea…" at bounding box center [34, 123] width 36 height 4
click at [34, 215] on link "Enkai Trade Ltd" at bounding box center [28, 212] width 26 height 5
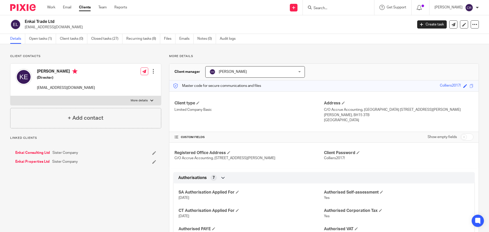
drag, startPoint x: 92, startPoint y: 98, endPoint x: 95, endPoint y: 99, distance: 3.4
click at [95, 99] on label "More details" at bounding box center [85, 100] width 151 height 9
click at [10, 96] on input "More details" at bounding box center [10, 96] width 0 height 0
checkbox input "true"
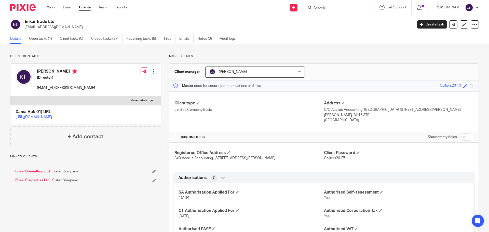
click at [52, 119] on link "[URL][DOMAIN_NAME]" at bounding box center [34, 117] width 36 height 4
click at [327, 9] on input "Search" at bounding box center [336, 8] width 46 height 5
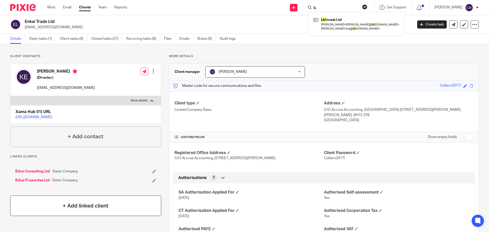
type input "lk"
click at [86, 210] on h4 "+ Add linked client" at bounding box center [86, 206] width 46 height 8
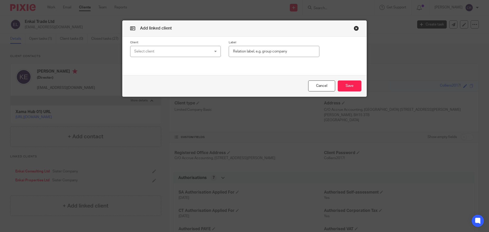
click at [176, 54] on div "Select client" at bounding box center [168, 51] width 69 height 11
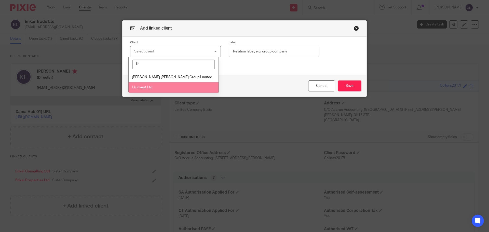
type input "lk"
drag, startPoint x: 185, startPoint y: 86, endPoint x: 189, endPoint y: 88, distance: 4.8
click at [185, 86] on li "Lk Invest Ltd" at bounding box center [174, 87] width 90 height 10
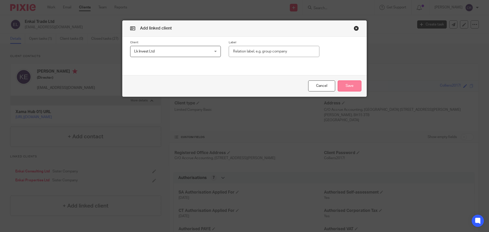
click at [357, 87] on button "Save" at bounding box center [350, 86] width 24 height 11
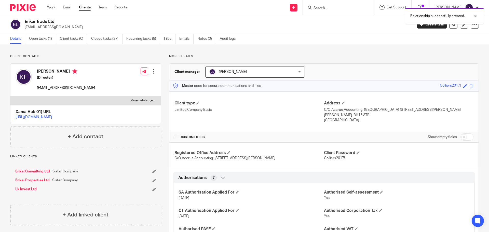
click at [40, 183] on link "Enkai Properties Ltd" at bounding box center [32, 180] width 34 height 5
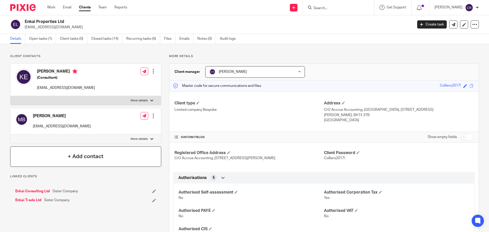
click at [89, 158] on h4 "+ Add contact" at bounding box center [86, 157] width 36 height 8
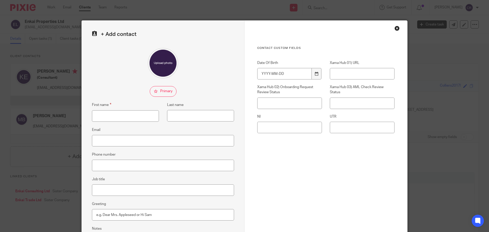
click at [395, 26] on div "Close this dialog window" at bounding box center [397, 28] width 5 height 5
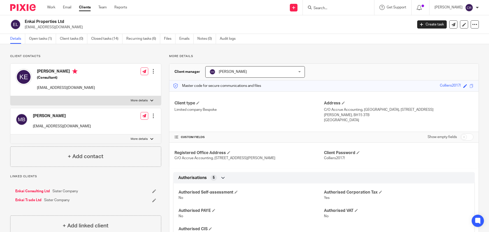
scroll to position [25, 0]
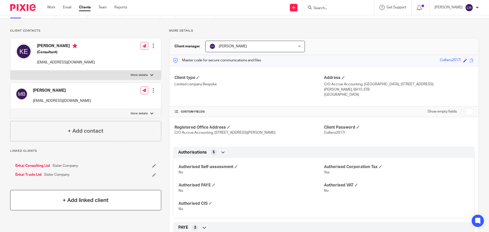
click at [83, 202] on h4 "+ Add linked client" at bounding box center [86, 201] width 46 height 8
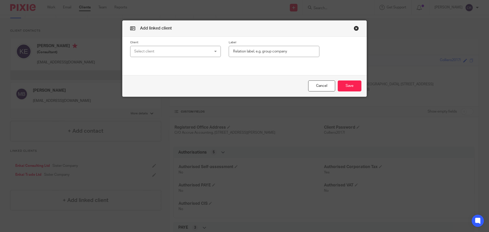
click at [189, 46] on div "Select client" at bounding box center [168, 51] width 69 height 11
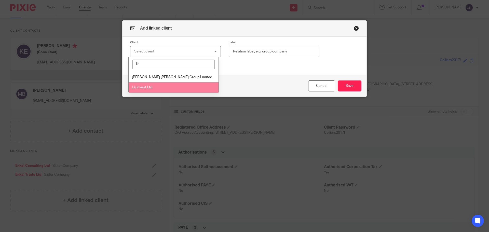
type input "lk"
click at [170, 89] on li "Lk Invest Ltd" at bounding box center [174, 87] width 90 height 10
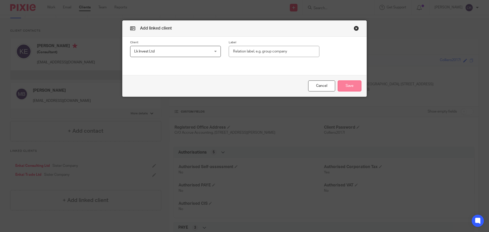
click at [344, 85] on button "Save" at bounding box center [350, 86] width 24 height 11
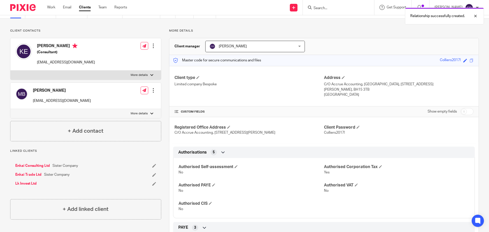
click at [34, 166] on link "Enkai Consulting Ltd" at bounding box center [32, 165] width 35 height 5
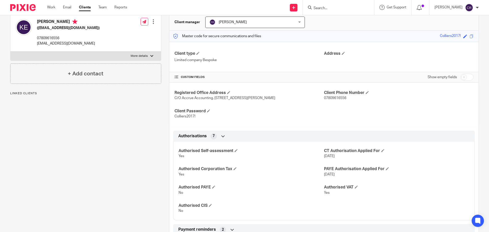
scroll to position [51, 0]
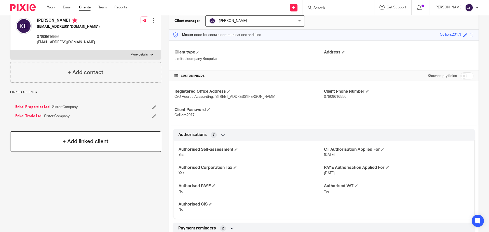
click at [63, 140] on h4 "+ Add linked client" at bounding box center [86, 142] width 46 height 8
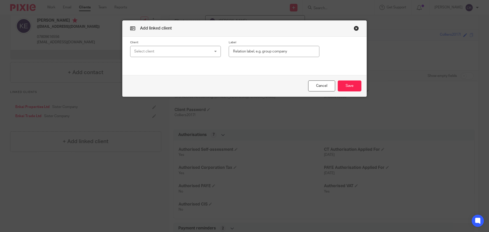
click at [176, 49] on div "Select client" at bounding box center [168, 51] width 69 height 11
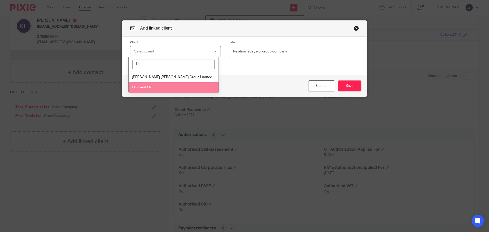
type input "lk"
drag, startPoint x: 184, startPoint y: 86, endPoint x: 209, endPoint y: 88, distance: 24.6
click at [185, 87] on li "Lk Invest Ltd" at bounding box center [174, 87] width 90 height 10
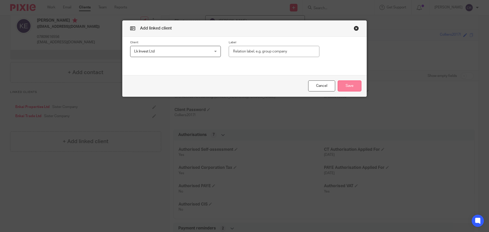
click at [352, 88] on button "Save" at bounding box center [350, 86] width 24 height 11
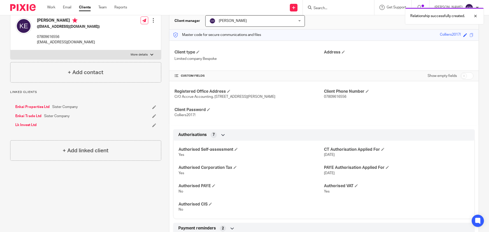
click at [27, 126] on link "Lk Invest Ltd" at bounding box center [25, 125] width 21 height 5
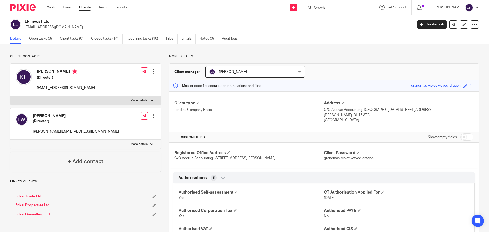
click at [121, 102] on label "More details" at bounding box center [85, 100] width 151 height 9
click at [10, 96] on input "More details" at bounding box center [10, 96] width 0 height 0
checkbox input "true"
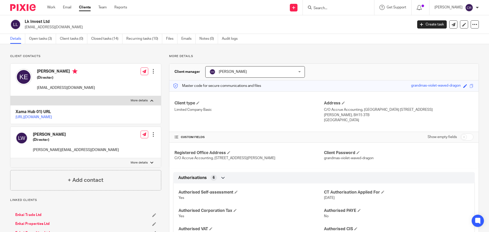
click at [101, 167] on label "More details" at bounding box center [85, 162] width 151 height 9
click at [10, 158] on input "More details" at bounding box center [10, 158] width 0 height 0
checkbox input "true"
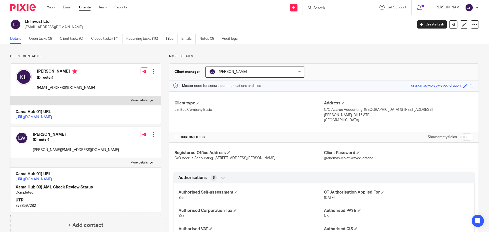
click at [83, 182] on p "https://platform.xamatech.com/portal/crm/clients/32dd8ce0-4bdd-11ee-8e94-cdd41d…" at bounding box center [86, 179] width 140 height 5
click at [88, 177] on h4 "Xama Hub 01) URL" at bounding box center [86, 174] width 140 height 5
click at [52, 181] on link "https://platform.xamatech.com/portal/crm/clients/32dd8ce0-4bdd-11ee-8e94-cdd41d…" at bounding box center [34, 180] width 36 height 4
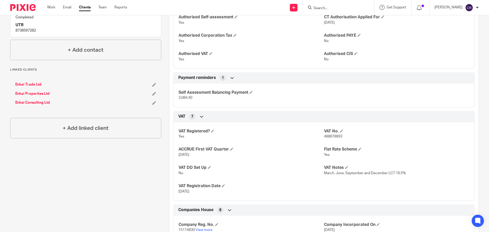
scroll to position [178, 0]
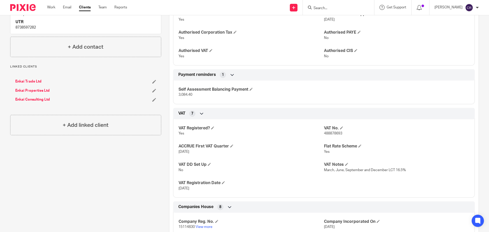
click at [327, 136] on p "488878693" at bounding box center [397, 133] width 146 height 5
copy span "488878693"
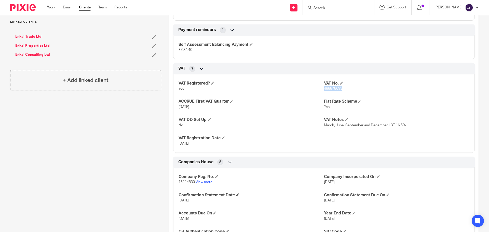
scroll to position [229, 0]
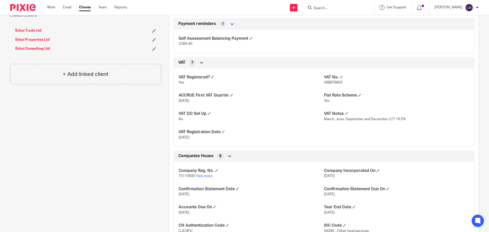
click at [184, 175] on span "15114830" at bounding box center [187, 176] width 16 height 4
copy p "15114830"
click at [38, 51] on link "Enkai Consulting Ltd" at bounding box center [32, 48] width 35 height 5
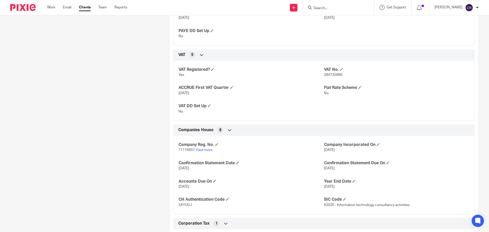
scroll to position [382, 0]
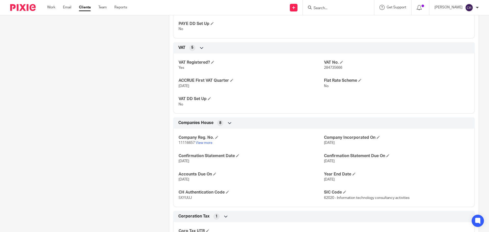
click at [186, 142] on span "11116657" at bounding box center [187, 143] width 16 height 4
copy p "11116657"
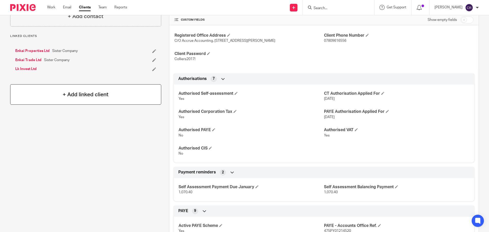
scroll to position [102, 0]
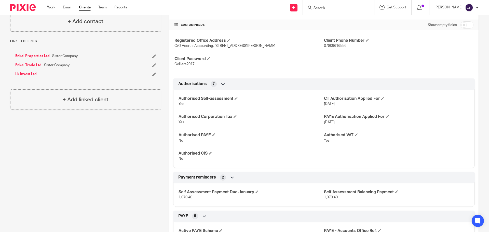
click at [30, 64] on link "Enkai Trade Ltd" at bounding box center [28, 65] width 26 height 5
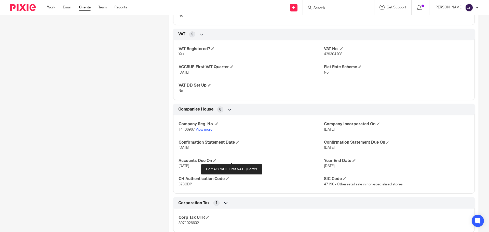
scroll to position [255, 0]
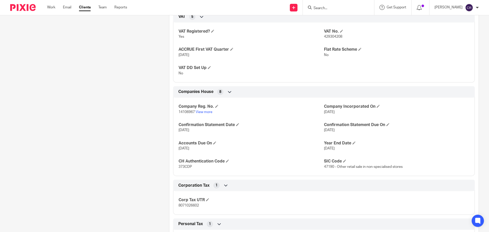
click at [186, 112] on span "14106967" at bounding box center [187, 112] width 16 height 4
click at [186, 113] on span "14106967" at bounding box center [187, 112] width 16 height 4
copy span "14106967"
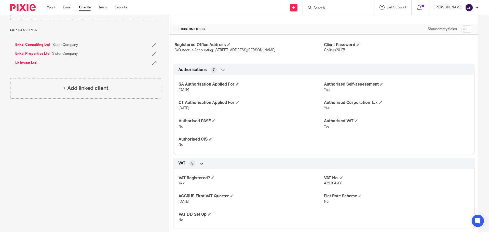
scroll to position [102, 0]
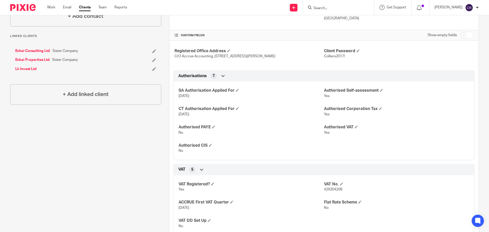
click at [36, 61] on link "Enkai Properties Ltd" at bounding box center [32, 59] width 34 height 5
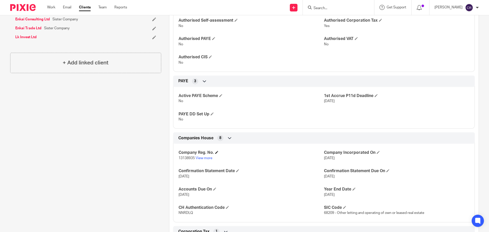
scroll to position [178, 0]
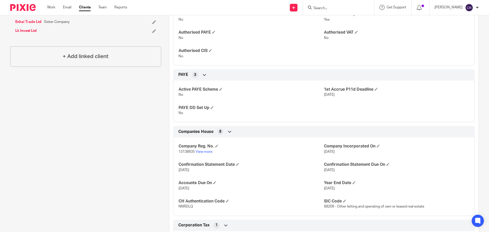
click at [180, 150] on span "13138935" at bounding box center [187, 152] width 16 height 4
copy p "13138935"
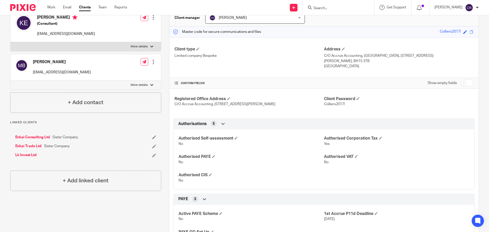
scroll to position [25, 0]
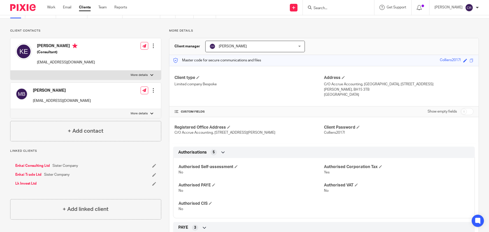
click at [330, 9] on input "Search" at bounding box center [336, 8] width 46 height 5
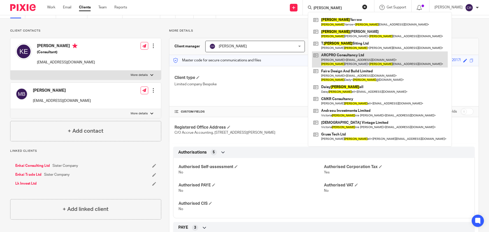
type input "ross"
click at [342, 60] on link at bounding box center [380, 59] width 136 height 16
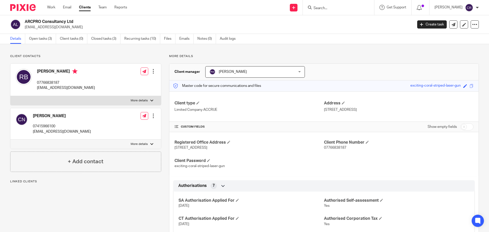
drag, startPoint x: 44, startPoint y: 40, endPoint x: 85, endPoint y: 30, distance: 41.9
click at [44, 40] on link "Open tasks (3)" at bounding box center [42, 39] width 27 height 10
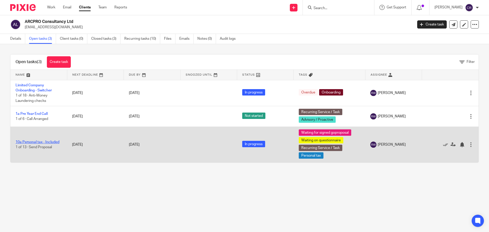
click at [40, 142] on link "10a Personal tax - Included" at bounding box center [38, 142] width 44 height 4
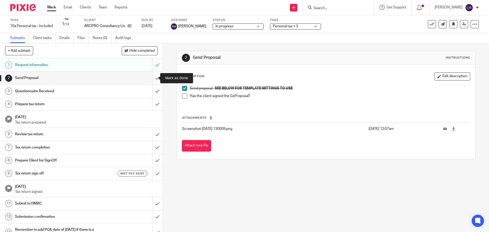
click at [150, 77] on input "submit" at bounding box center [81, 78] width 163 height 13
drag, startPoint x: 153, startPoint y: 93, endPoint x: 221, endPoint y: 66, distance: 73.2
click at [156, 92] on input "submit" at bounding box center [81, 91] width 163 height 13
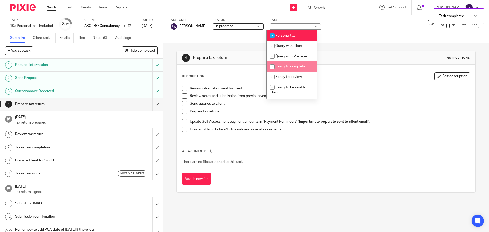
scroll to position [178, 0]
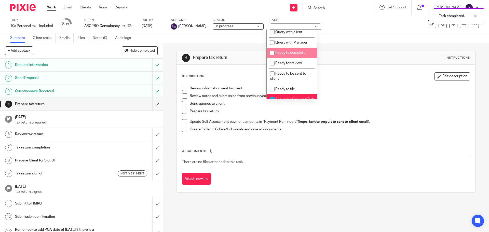
click at [299, 55] on span "Ready to complete" at bounding box center [291, 53] width 30 height 4
checkbox input "true"
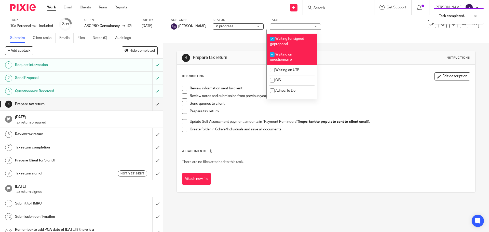
scroll to position [433, 0]
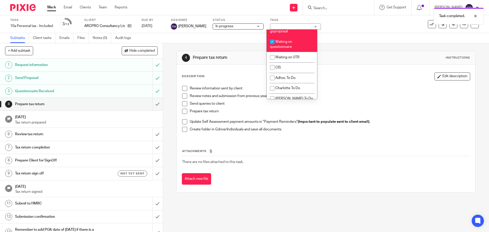
click at [297, 52] on li "Waiting on questionnaire" at bounding box center [292, 44] width 50 height 16
checkbox input "false"
click at [295, 33] on span "Waiting for signed goproposal" at bounding box center [287, 28] width 34 height 9
checkbox input "false"
click at [327, 66] on div "Description Edit description Review information sent by client Review notes and…" at bounding box center [326, 129] width 298 height 128
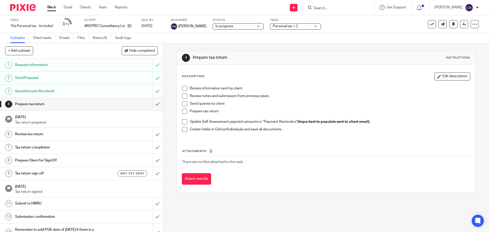
click at [332, 5] on form at bounding box center [340, 7] width 54 height 6
click at [316, 9] on input "Search" at bounding box center [336, 8] width 46 height 5
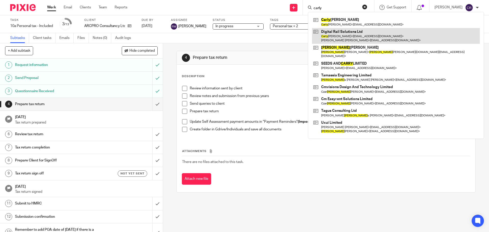
type input "carly"
click at [358, 35] on link at bounding box center [396, 36] width 168 height 16
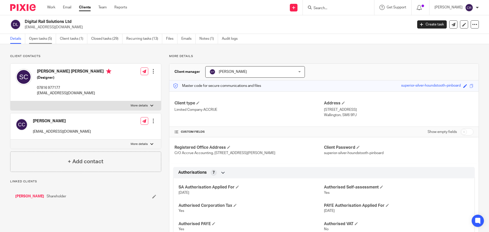
click at [47, 37] on link "Open tasks (5)" at bounding box center [42, 39] width 27 height 10
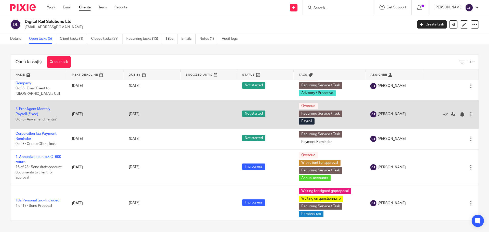
scroll to position [9, 0]
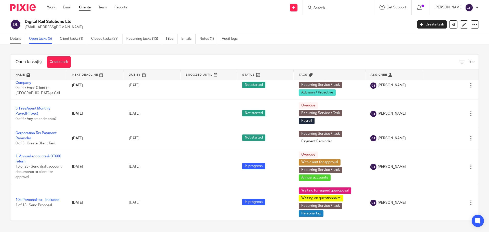
click at [15, 40] on link "Details" at bounding box center [17, 39] width 15 height 10
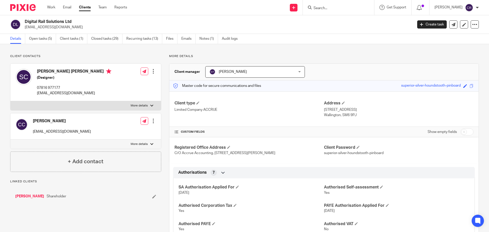
click at [29, 198] on link "[PERSON_NAME]" at bounding box center [29, 196] width 29 height 5
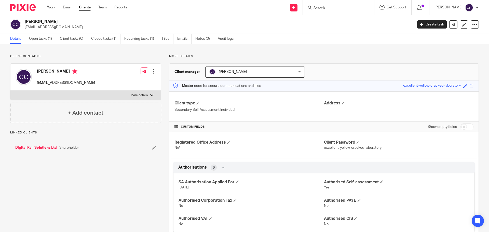
click at [41, 40] on link "Open tasks (1)" at bounding box center [42, 39] width 27 height 10
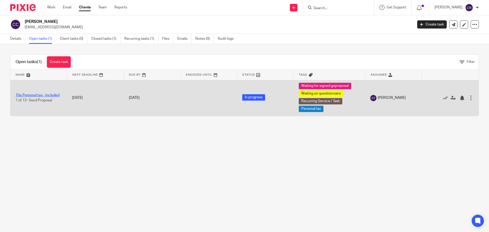
click at [37, 96] on link "10a Personal tax - Included" at bounding box center [38, 96] width 44 height 4
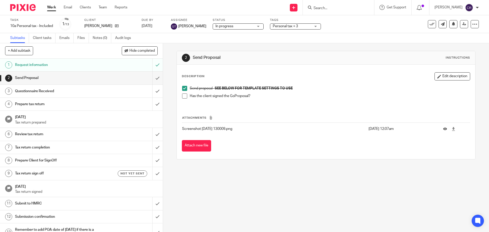
drag, startPoint x: 183, startPoint y: 97, endPoint x: 173, endPoint y: 90, distance: 12.4
click at [183, 97] on span at bounding box center [184, 96] width 5 height 5
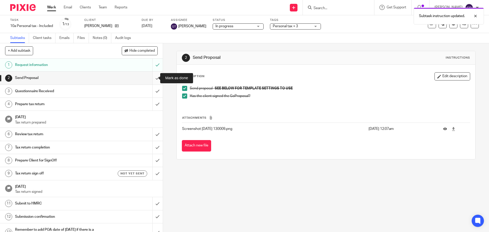
click at [155, 79] on input "submit" at bounding box center [81, 78] width 163 height 13
click at [277, 29] on div "Personal tax + 3" at bounding box center [295, 26] width 51 height 6
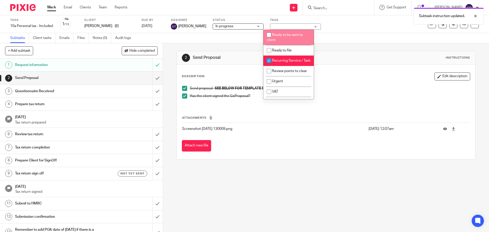
scroll to position [229, 0]
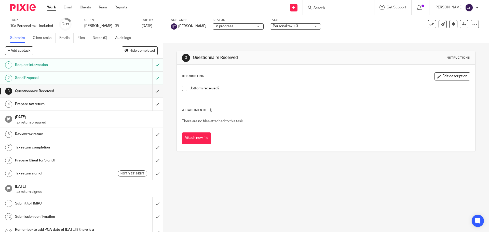
click at [273, 29] on span "Personal tax + 3" at bounding box center [292, 26] width 38 height 5
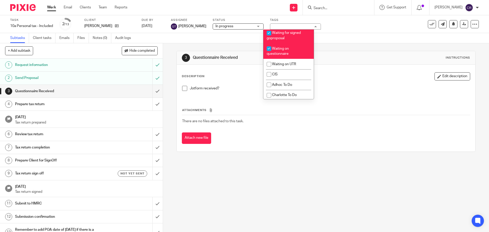
scroll to position [433, 0]
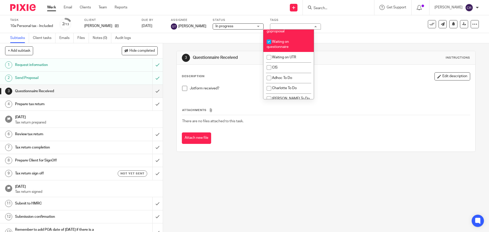
drag, startPoint x: 276, startPoint y: 48, endPoint x: 323, endPoint y: 62, distance: 49.5
click at [276, 33] on span "Waiting for signed goproposal" at bounding box center [284, 28] width 34 height 9
checkbox input "false"
click at [372, 71] on div "Description Edit description Jotform received? Attachments There are no files a…" at bounding box center [326, 108] width 298 height 87
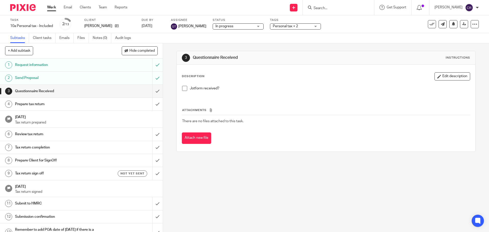
click at [333, 8] on input "Search" at bounding box center [336, 8] width 46 height 5
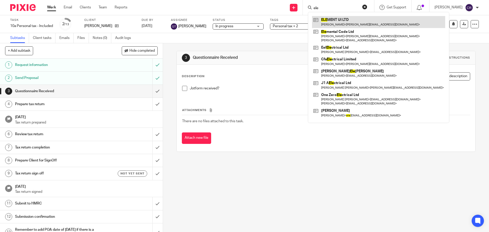
type input "ele"
click at [354, 22] on link at bounding box center [378, 22] width 133 height 12
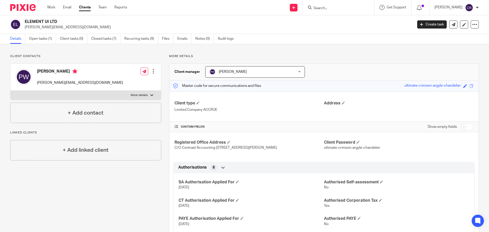
click at [344, 9] on input "Search" at bounding box center [336, 8] width 46 height 5
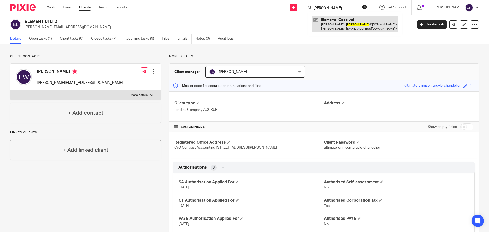
type input "[PERSON_NAME]"
click at [352, 21] on link at bounding box center [355, 24] width 86 height 16
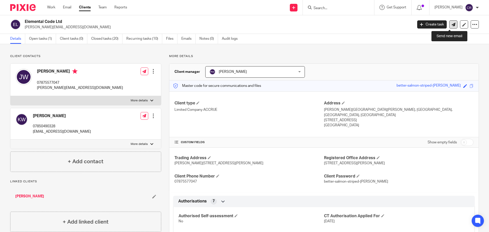
click at [452, 25] on icon at bounding box center [454, 25] width 4 height 4
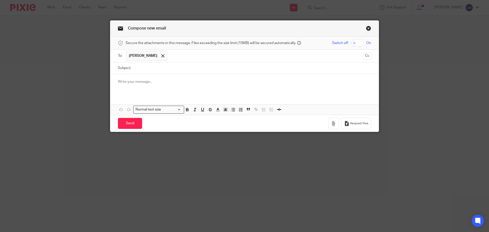
click at [368, 25] on div "Compose new email" at bounding box center [244, 29] width 269 height 16
click at [368, 28] on link "Close this dialog window" at bounding box center [368, 29] width 5 height 7
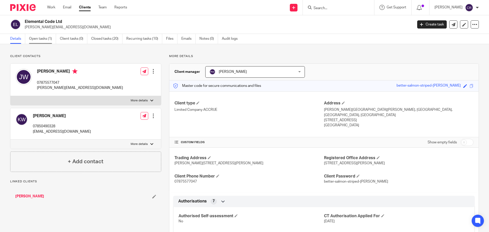
click at [45, 39] on link "Open tasks (1)" at bounding box center [42, 39] width 27 height 10
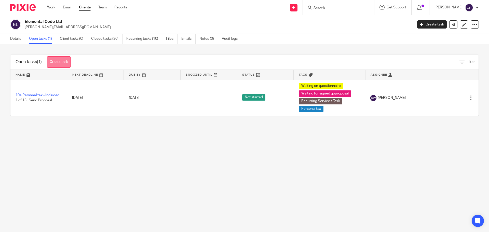
click at [69, 58] on link "Create task" at bounding box center [59, 61] width 24 height 11
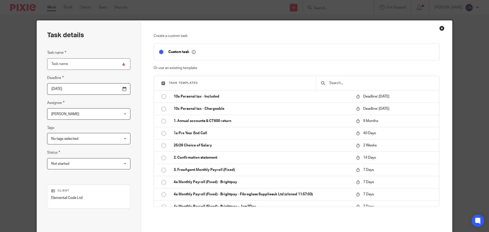
click at [347, 82] on input "text" at bounding box center [381, 83] width 105 height 6
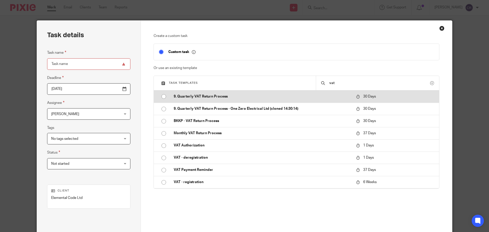
type input "vat"
click at [277, 94] on td "9. Quarterly VAT Return Process" at bounding box center [261, 96] width 185 height 12
type input "[DATE]"
type input "9. Quarterly VAT Return Process"
checkbox input "false"
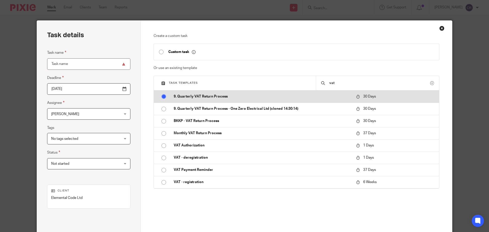
radio input "true"
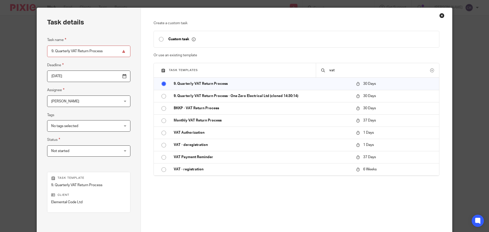
scroll to position [69, 0]
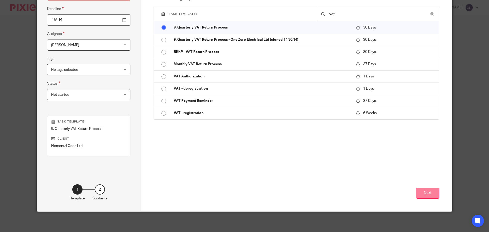
click at [432, 192] on button "Next" at bounding box center [427, 193] width 23 height 11
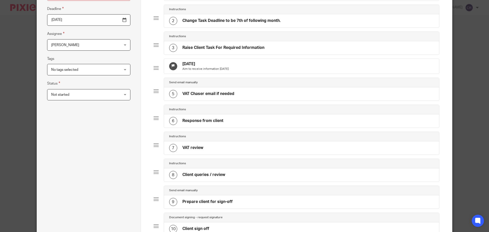
scroll to position [222, 0]
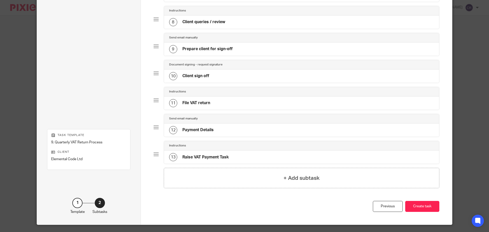
click at [222, 130] on div "12 Payment Details" at bounding box center [302, 130] width 276 height 13
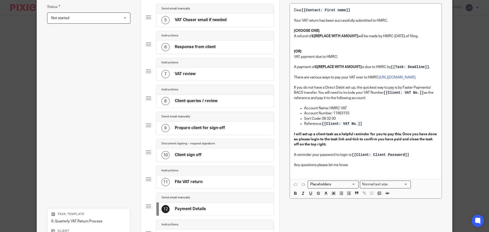
scroll to position [242, 0]
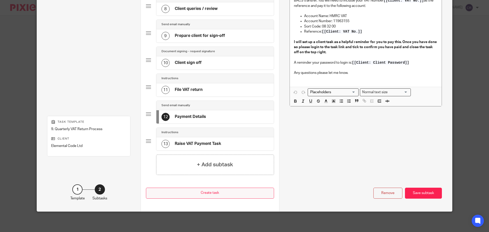
click at [423, 198] on div "Save subtask" at bounding box center [423, 193] width 37 height 11
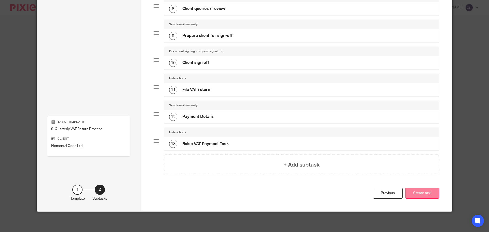
click at [418, 195] on button "Create task" at bounding box center [423, 193] width 34 height 11
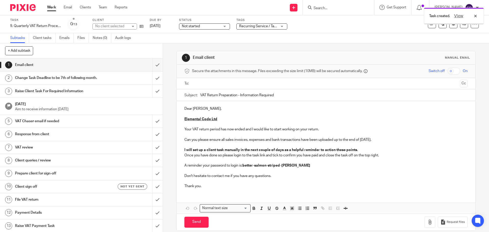
scroll to position [1, 0]
click at [83, 211] on h1 "Payment Details" at bounding box center [59, 213] width 88 height 8
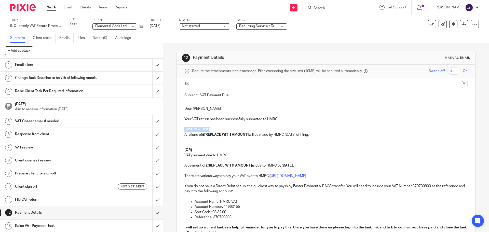
drag, startPoint x: 211, startPoint y: 128, endPoint x: 183, endPoint y: 132, distance: 29.1
click at [183, 131] on div "Dear [PERSON_NAME] Your VAT return has been successfully submitted to HMRC. [CH…" at bounding box center [326, 183] width 298 height 164
drag, startPoint x: 193, startPoint y: 152, endPoint x: 183, endPoint y: 130, distance: 23.8
click at [183, 129] on div "Dear [PERSON_NAME] Your VAT return has been successfully submitted to HMRC. [CH…" at bounding box center [326, 183] width 298 height 164
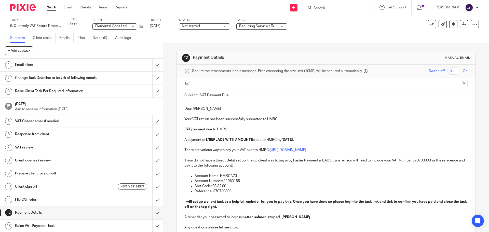
click at [188, 108] on p "Dear [PERSON_NAME]" at bounding box center [326, 108] width 283 height 5
click at [229, 82] on input "text" at bounding box center [326, 84] width 264 height 6
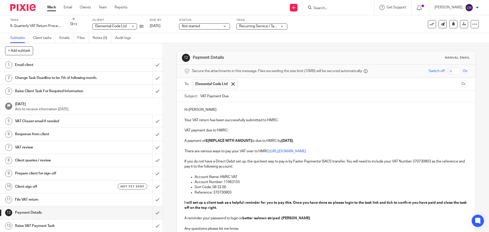
drag, startPoint x: 243, startPoint y: 93, endPoint x: 357, endPoint y: 92, distance: 114.2
click at [460, 81] on button "Cc" at bounding box center [464, 84] width 8 height 8
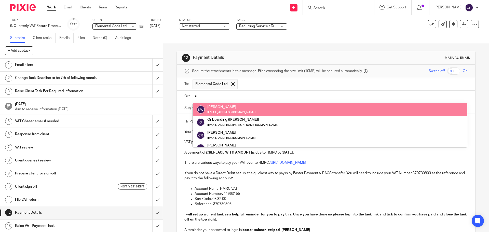
scroll to position [20, 0]
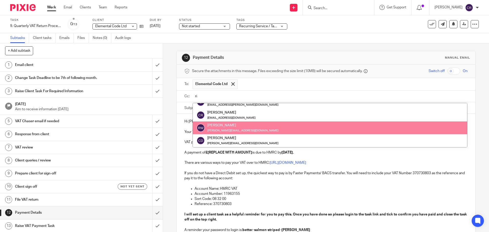
type input "ri"
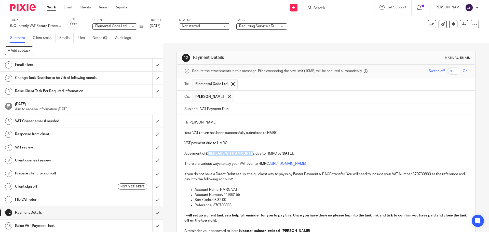
drag, startPoint x: 252, startPoint y: 154, endPoint x: 206, endPoint y: 154, distance: 46.1
click at [207, 153] on p "A payment of £[REPLACE WITH AMOUNT] is due to HMRC by 25 Sep 2025." at bounding box center [326, 153] width 283 height 5
drag, startPoint x: 256, startPoint y: 154, endPoint x: 252, endPoint y: 154, distance: 4.3
click at [252, 154] on p "A payment of £5,186.74 is due to HMRC by 25 Sep 2025." at bounding box center [326, 153] width 283 height 5
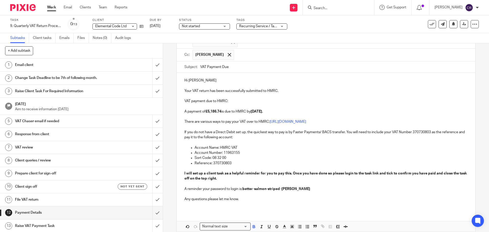
scroll to position [51, 0]
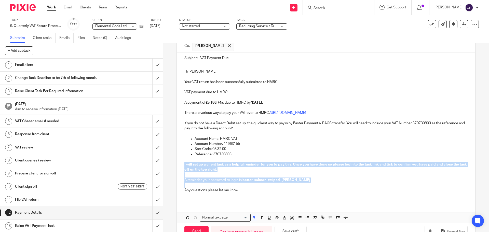
drag, startPoint x: 189, startPoint y: 185, endPoint x: 180, endPoint y: 165, distance: 21.0
click at [180, 165] on div "Hi James Your VAT return has been successfully submitted to HMRC. VAT payment d…" at bounding box center [326, 133] width 298 height 138
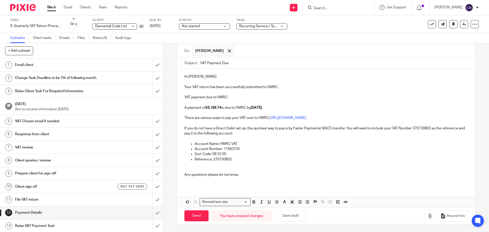
scroll to position [41, 0]
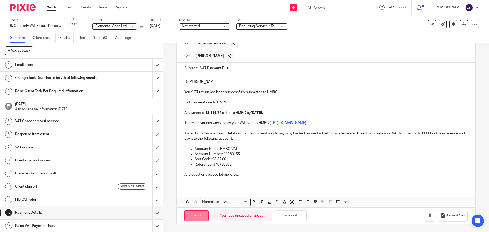
click at [198, 213] on input "Send" at bounding box center [197, 216] width 24 height 11
type input "Sent"
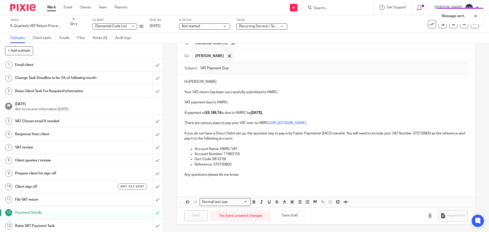
click at [429, 24] on div "Message sent." at bounding box center [365, 14] width 240 height 19
click at [428, 26] on button at bounding box center [432, 24] width 8 height 8
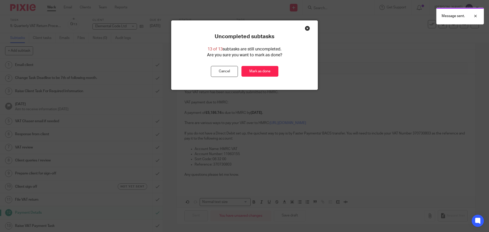
drag, startPoint x: 261, startPoint y: 73, endPoint x: 277, endPoint y: 80, distance: 17.4
click at [261, 74] on link "Mark as done" at bounding box center [260, 71] width 37 height 11
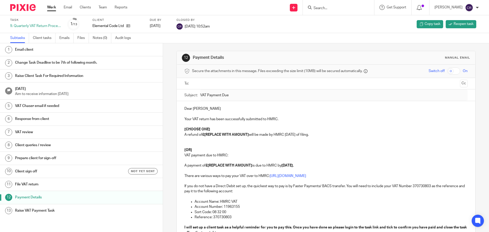
click at [324, 9] on input "Search" at bounding box center [336, 8] width 46 height 5
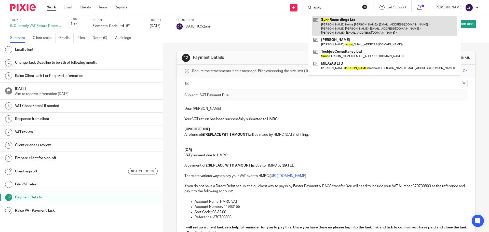
type input "sunk"
click at [357, 26] on link at bounding box center [384, 26] width 145 height 20
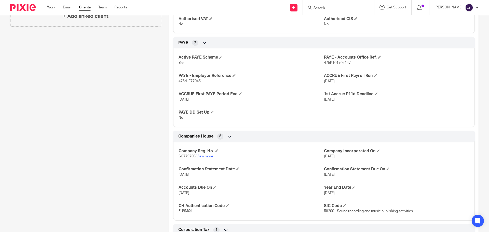
scroll to position [229, 0]
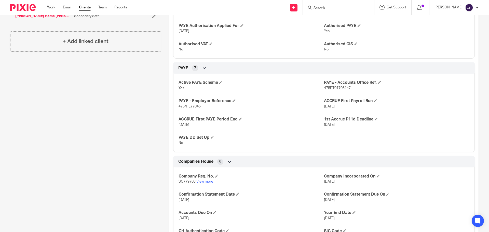
click at [185, 181] on span "SC779703" at bounding box center [187, 182] width 17 height 4
copy p "SC779703"
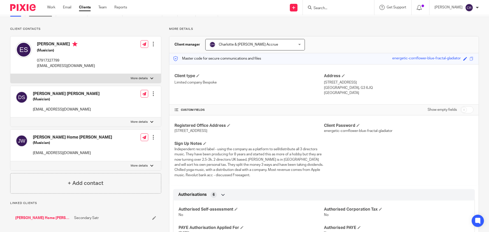
scroll to position [0, 0]
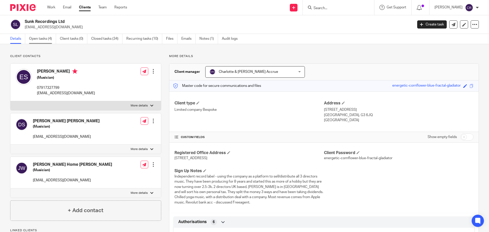
click at [38, 37] on link "Open tasks (4)" at bounding box center [42, 39] width 27 height 10
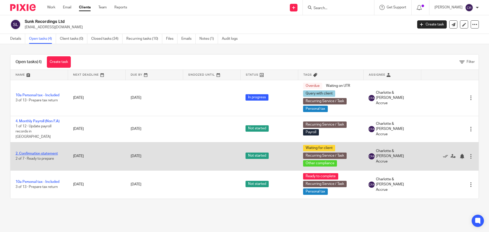
click at [44, 152] on link "2. Confirmation statement" at bounding box center [37, 154] width 42 height 4
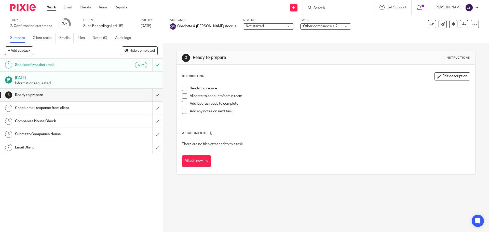
click at [70, 150] on h1 "Email Client" at bounding box center [59, 148] width 88 height 8
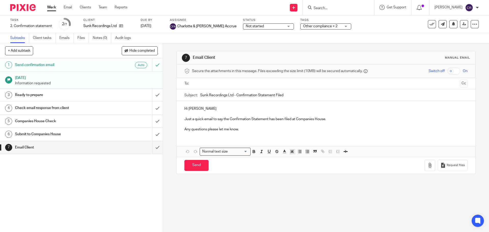
click at [219, 84] on input "text" at bounding box center [326, 84] width 264 height 6
click at [197, 165] on input "Send" at bounding box center [197, 166] width 24 height 11
type input "Sent"
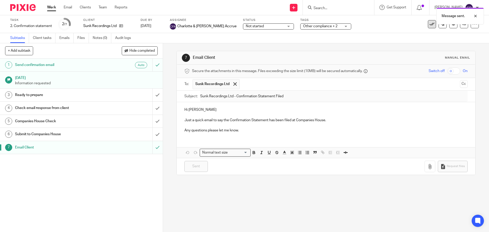
click at [430, 26] on icon at bounding box center [432, 24] width 5 height 5
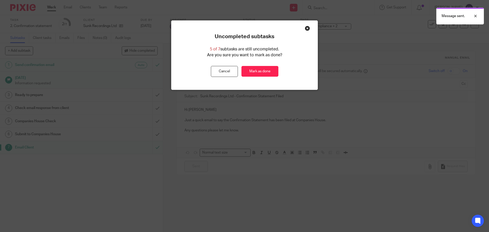
drag, startPoint x: 261, startPoint y: 75, endPoint x: 257, endPoint y: 57, distance: 18.6
click at [260, 75] on link "Mark as done" at bounding box center [260, 71] width 37 height 11
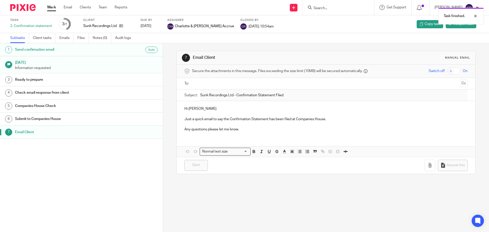
click at [331, 8] on div "Task finished." at bounding box center [365, 14] width 240 height 19
click at [324, 6] on div "Task finished." at bounding box center [365, 14] width 240 height 19
click at [477, 17] on div at bounding box center [472, 16] width 14 height 6
click at [320, 8] on input "Search" at bounding box center [336, 8] width 46 height 5
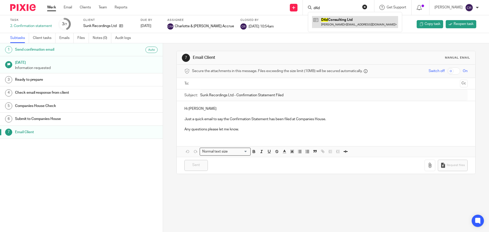
type input "d4d"
click at [347, 22] on link at bounding box center [355, 22] width 86 height 12
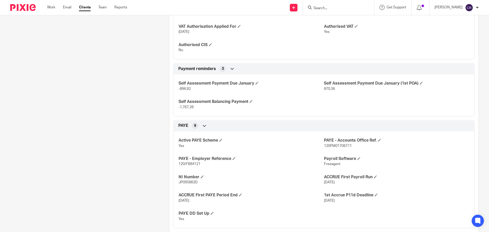
scroll to position [255, 0]
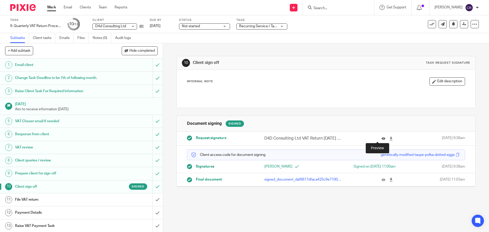
click at [382, 140] on icon at bounding box center [384, 139] width 4 height 4
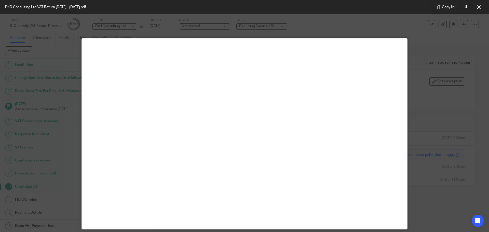
click at [477, 12] on div "Copy link" at bounding box center [459, 7] width 59 height 14
click at [477, 10] on button at bounding box center [479, 7] width 10 height 10
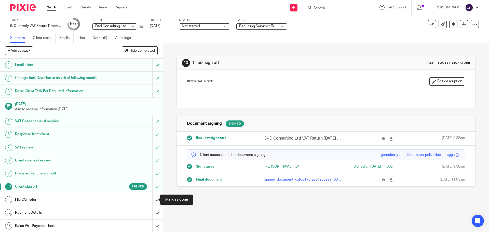
click at [155, 201] on input "submit" at bounding box center [81, 199] width 163 height 13
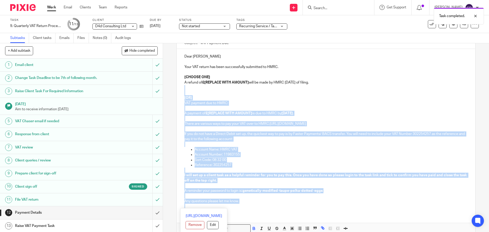
scroll to position [79, 0]
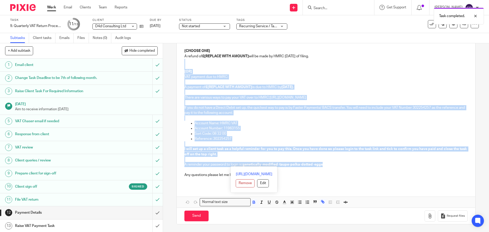
drag, startPoint x: 192, startPoint y: 140, endPoint x: 325, endPoint y: 166, distance: 135.1
click at [325, 166] on div "Dear Merlin Your VAT return has been successfully submitted to HMRC. [CHOOSE ON…" at bounding box center [326, 105] width 298 height 164
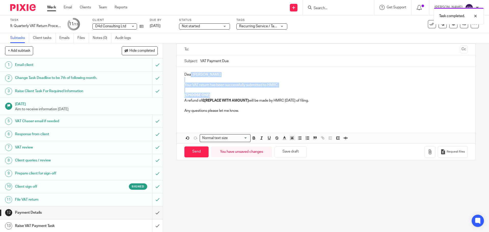
scroll to position [0, 0]
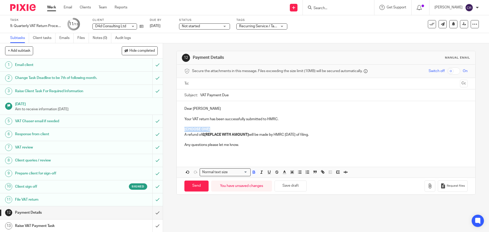
drag, startPoint x: 216, startPoint y: 96, endPoint x: 181, endPoint y: 131, distance: 49.2
click at [181, 131] on div "Dear Merlin Your VAT return has been successfully submitted to HMRC. [CHOOSE ON…" at bounding box center [326, 128] width 298 height 55
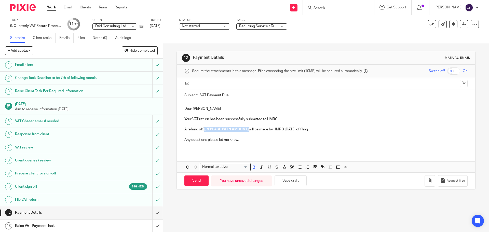
drag, startPoint x: 248, startPoint y: 129, endPoint x: 203, endPoint y: 131, distance: 44.4
click at [203, 131] on strong "£[REPLACE WITH AMOUNT]" at bounding box center [225, 130] width 47 height 4
drag, startPoint x: 207, startPoint y: 82, endPoint x: 211, endPoint y: 85, distance: 4.2
click at [207, 82] on input "text" at bounding box center [326, 84] width 264 height 6
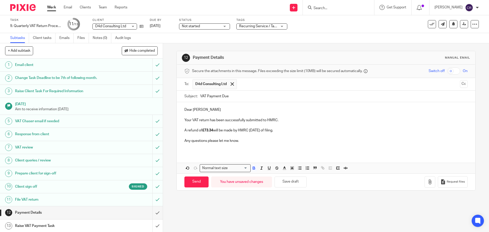
click at [207, 95] on input "VAT Payment Due" at bounding box center [333, 96] width 267 height 11
click at [222, 99] on input "VAT Payment Due" at bounding box center [333, 96] width 267 height 11
click at [452, 87] on ul "D4d Consulting Ltd" at bounding box center [326, 84] width 267 height 12
click at [460, 86] on button "Cc" at bounding box center [464, 84] width 8 height 8
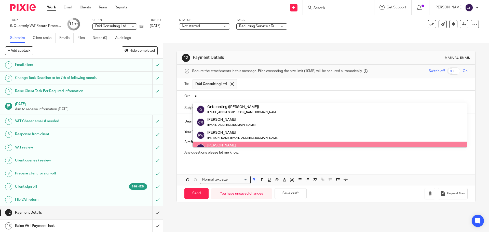
scroll to position [7, 0]
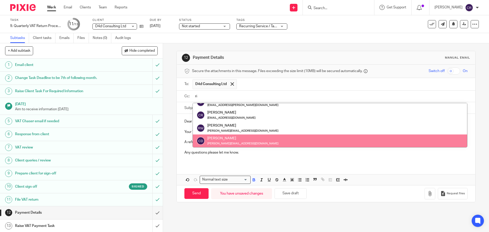
type input "ri"
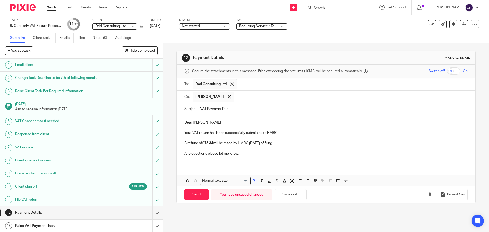
drag, startPoint x: 321, startPoint y: 142, endPoint x: 274, endPoint y: 99, distance: 64.0
click at [227, 96] on div at bounding box center [230, 97] width 6 height 8
click at [224, 97] on input "text" at bounding box center [330, 97] width 272 height 6
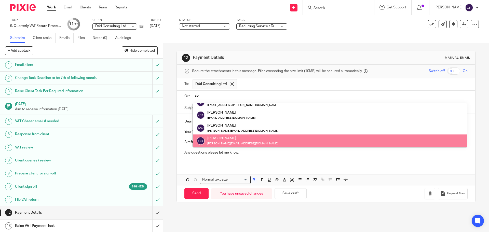
scroll to position [0, 0]
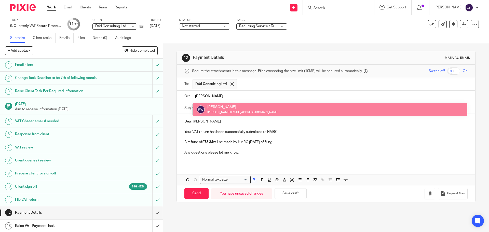
type input "ricky"
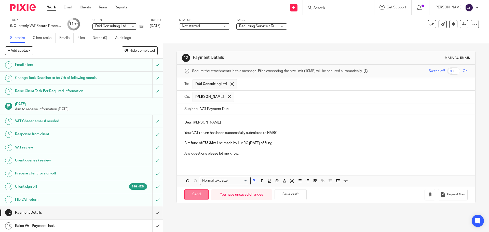
click at [195, 197] on input "Send" at bounding box center [197, 194] width 24 height 11
type input "Sent"
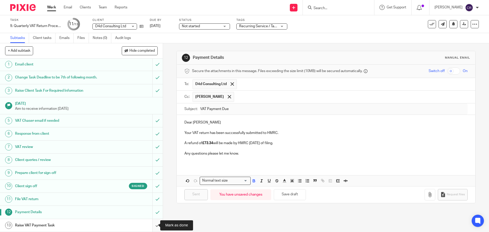
click at [154, 223] on input "submit" at bounding box center [81, 225] width 163 height 13
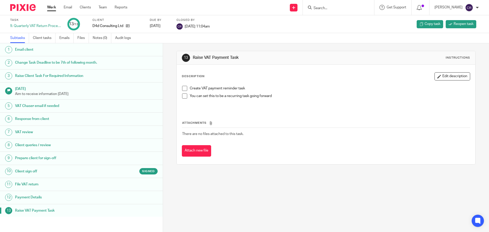
click at [328, 8] on input "Search" at bounding box center [336, 8] width 46 height 5
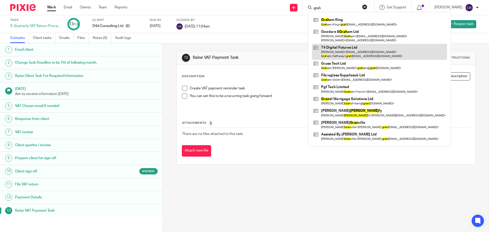
type input "grah"
click at [350, 45] on link at bounding box center [379, 52] width 135 height 16
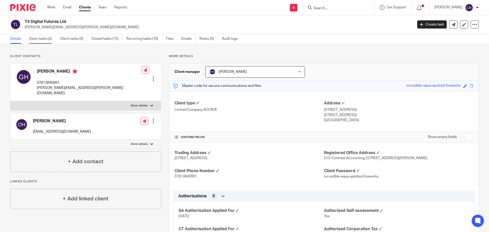
click at [33, 39] on link "Open tasks (2)" at bounding box center [42, 39] width 27 height 10
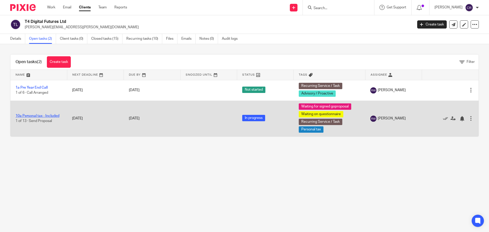
click at [41, 115] on link "10a Personal tax - Included" at bounding box center [38, 116] width 44 height 4
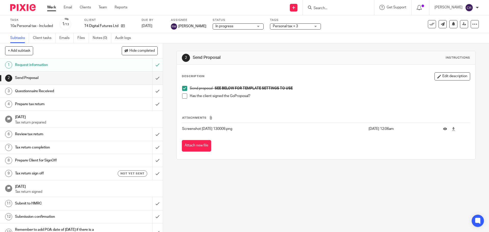
click at [187, 97] on li "Has the client signed the GoProposal?" at bounding box center [326, 98] width 288 height 8
click at [182, 96] on span at bounding box center [184, 96] width 5 height 5
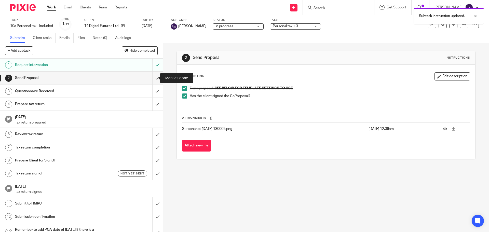
drag, startPoint x: 155, startPoint y: 77, endPoint x: 192, endPoint y: 31, distance: 58.6
click at [158, 77] on input "submit" at bounding box center [81, 78] width 163 height 13
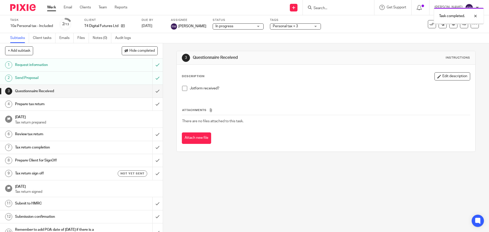
click at [282, 26] on span "Personal tax + 3" at bounding box center [285, 26] width 25 height 4
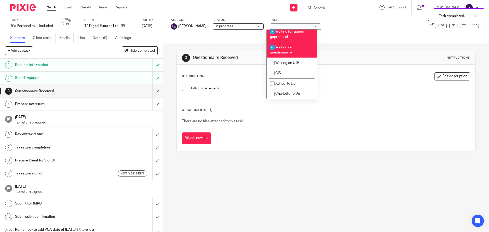
scroll to position [433, 0]
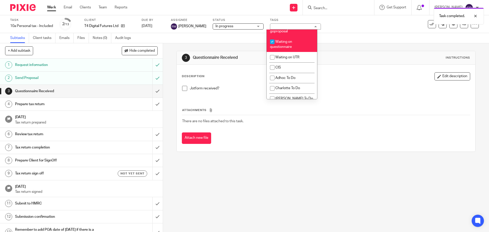
click at [297, 36] on li "Waiting for signed goproposal" at bounding box center [292, 29] width 50 height 16
checkbox input "false"
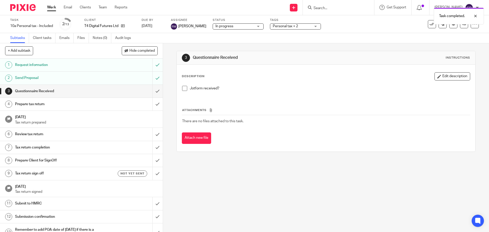
click at [367, 71] on div "Description Edit description Jotform received? Attachments There are no files a…" at bounding box center [326, 108] width 298 height 87
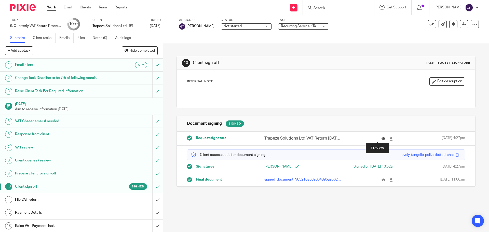
click at [382, 138] on icon at bounding box center [384, 139] width 4 height 4
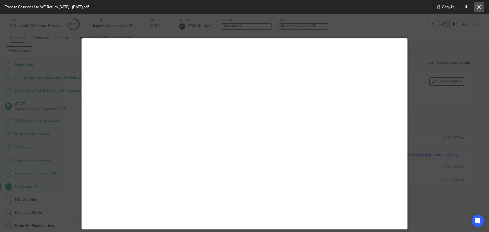
click at [477, 9] on button at bounding box center [479, 7] width 10 height 10
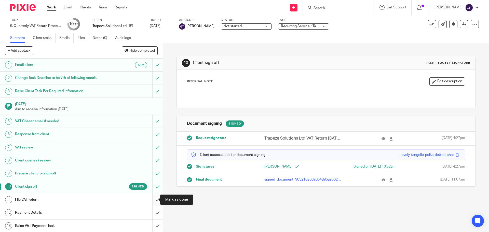
click at [152, 199] on input "submit" at bounding box center [81, 199] width 163 height 13
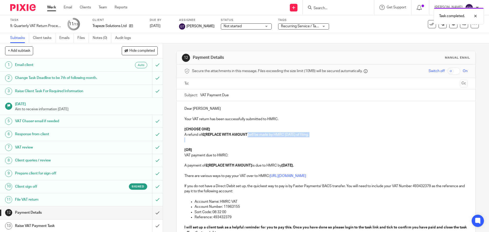
drag, startPoint x: 248, startPoint y: 136, endPoint x: 244, endPoint y: 138, distance: 4.3
click at [244, 138] on div "Dear [PERSON_NAME] Your VAT return has been successfully submitted to HMRC. [CH…" at bounding box center [326, 183] width 298 height 164
click at [250, 134] on p "A refund of £[REPLACE WITH AMOUNT] will be made by HMRC [DATE] of filing." at bounding box center [326, 134] width 283 height 5
click at [247, 136] on p "A refund of £[REPLACE WITH AMOUNT] will be made by HMRC within 6 weeks of filin…" at bounding box center [326, 134] width 283 height 5
click at [247, 137] on p "A refund of £[REPLACE WITH AMOUNT] will be made by HMRC within 6 weeks of filin…" at bounding box center [326, 134] width 283 height 5
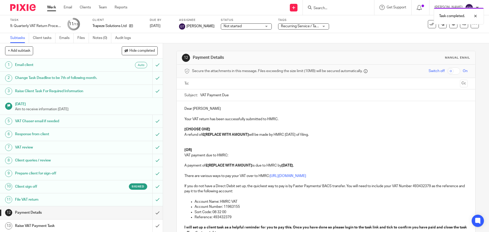
click at [248, 137] on p "A refund of £[REPLACE WITH AMOUNT] will be made by HMRC within 6 weeks of filin…" at bounding box center [326, 134] width 283 height 5
click at [249, 135] on p "A refund of £[REPLACE WITH AMOUNT] will be made by HMRC within 6 weeks of filin…" at bounding box center [326, 134] width 283 height 5
drag, startPoint x: 248, startPoint y: 135, endPoint x: 204, endPoint y: 135, distance: 44.4
click at [204, 135] on strong "£[REPLACE WITH AMOUNT]" at bounding box center [225, 135] width 47 height 4
drag, startPoint x: 214, startPoint y: 128, endPoint x: 183, endPoint y: 129, distance: 30.9
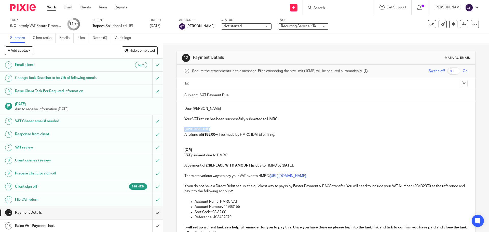
click at [183, 129] on div "Dear Christopher Your VAT return has been successfully submitted to HMRC. [CHOO…" at bounding box center [326, 183] width 298 height 164
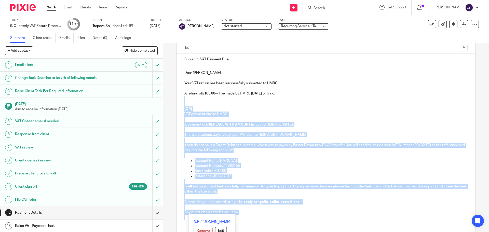
scroll to position [48, 0]
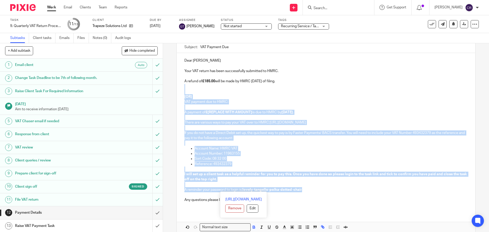
drag, startPoint x: 189, startPoint y: 135, endPoint x: 308, endPoint y: 188, distance: 130.6
click at [308, 188] on div "Dear Christopher Your VAT return has been successfully submitted to HMRC. A ref…" at bounding box center [326, 132] width 298 height 159
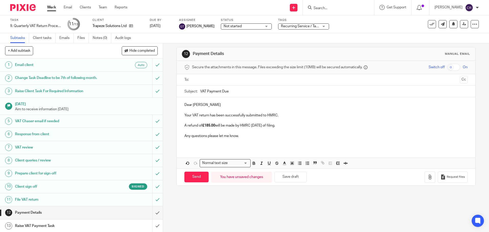
scroll to position [0, 0]
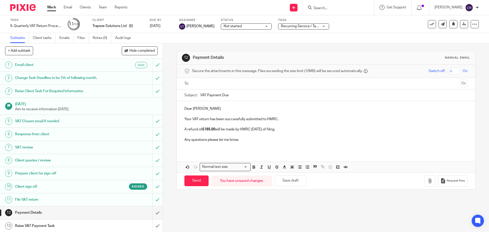
click at [212, 84] on input "text" at bounding box center [326, 84] width 264 height 6
drag, startPoint x: 194, startPoint y: 180, endPoint x: 114, endPoint y: 175, distance: 80.0
click at [192, 181] on input "Send" at bounding box center [197, 182] width 24 height 11
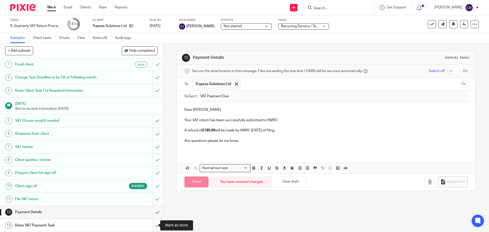
type input "Sent"
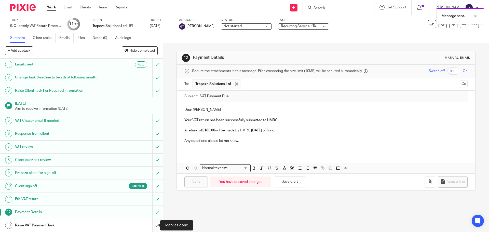
click at [155, 229] on input "submit" at bounding box center [81, 225] width 163 height 13
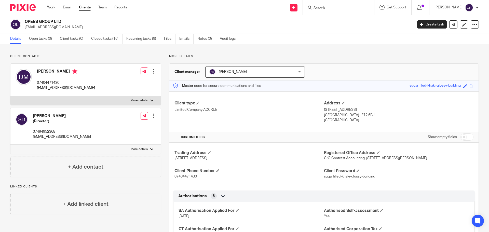
click at [344, 9] on input "Search" at bounding box center [336, 8] width 46 height 5
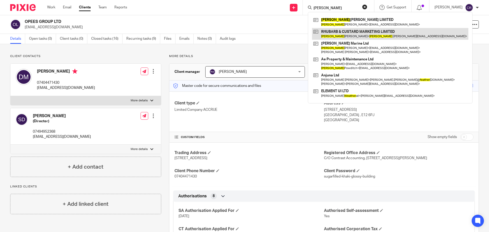
type input "heather"
click at [347, 29] on link at bounding box center [390, 34] width 157 height 12
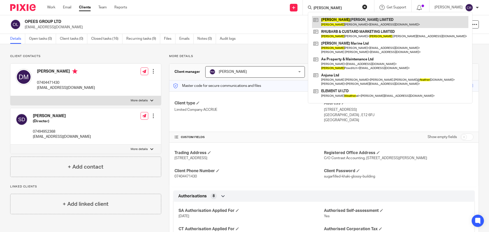
click at [347, 24] on link at bounding box center [390, 22] width 157 height 12
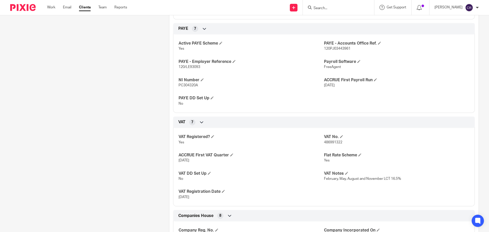
scroll to position [280, 0]
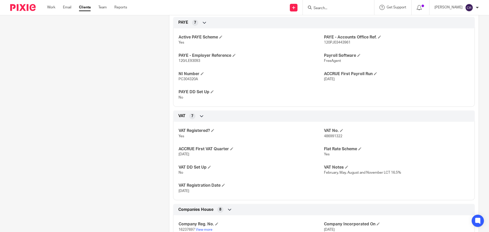
click at [333, 138] on span "486991322" at bounding box center [333, 137] width 18 height 4
copy span "486991322"
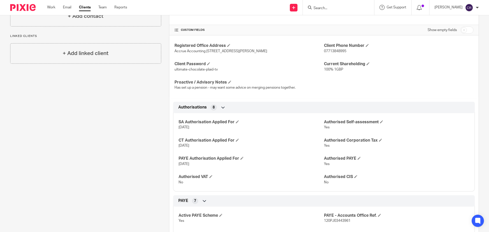
scroll to position [0, 0]
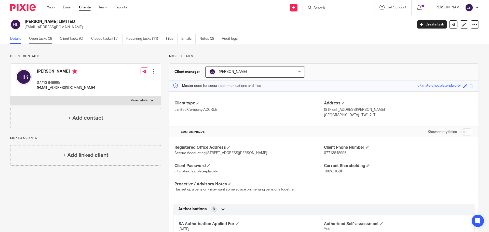
click at [45, 36] on link "Open tasks (3)" at bounding box center [42, 39] width 27 height 10
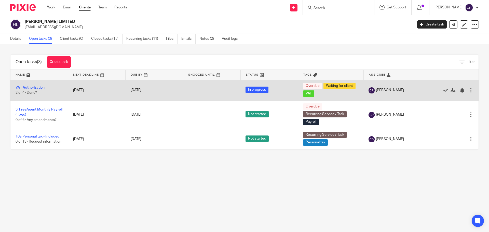
click at [37, 89] on link "VAT Authorization" at bounding box center [30, 88] width 29 height 4
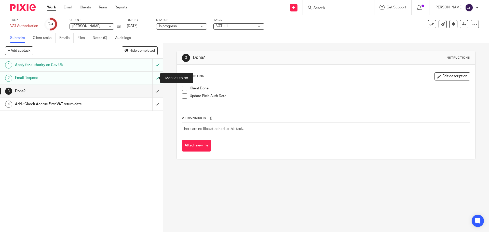
drag, startPoint x: 153, startPoint y: 76, endPoint x: 161, endPoint y: 69, distance: 10.3
click at [154, 75] on input "submit" at bounding box center [81, 78] width 163 height 13
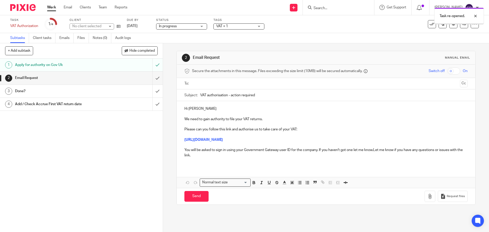
click at [237, 84] on input "text" at bounding box center [326, 84] width 264 height 6
click at [225, 130] on p "Please can you follow this link and authorise us to take care of your VAT:" at bounding box center [326, 128] width 283 height 10
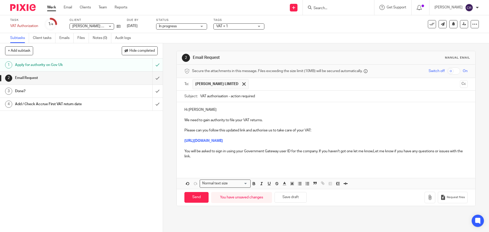
click at [309, 132] on p "Please can you follow this updated link and authorise us to take care of your V…" at bounding box center [326, 128] width 283 height 10
drag, startPoint x: 419, startPoint y: 141, endPoint x: 172, endPoint y: 143, distance: 247.0
click at [172, 143] on div "2 Email Request Manual email Secure the attachments in this message. Files exce…" at bounding box center [326, 137] width 326 height 189
click at [374, 151] on p "You will be asked to sign in using your Government Gateway user ID for the comp…" at bounding box center [326, 154] width 283 height 10
click at [460, 86] on button "Cc" at bounding box center [464, 84] width 8 height 8
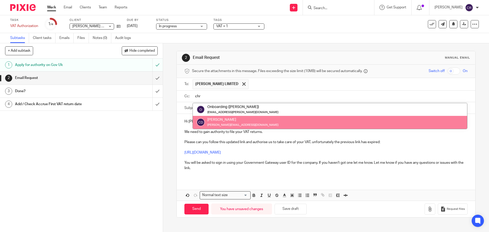
type input "chr"
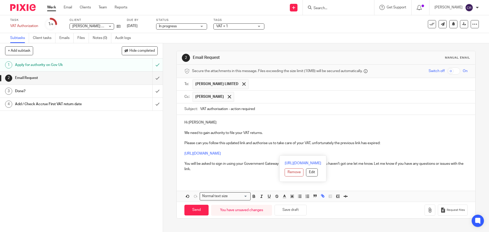
drag, startPoint x: 425, startPoint y: 152, endPoint x: 167, endPoint y: 149, distance: 258.0
click at [167, 149] on div "2 Email Request Manual email Secure the attachments in this message. Files exce…" at bounding box center [326, 137] width 326 height 189
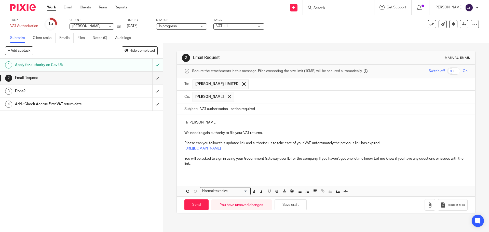
click at [397, 140] on p "Please can you follow this updated link and authorise us to take care of your V…" at bounding box center [326, 141] width 283 height 10
click at [195, 206] on input "Send" at bounding box center [197, 205] width 24 height 11
type input "Sent"
click at [326, 8] on input "Search" at bounding box center [336, 8] width 46 height 5
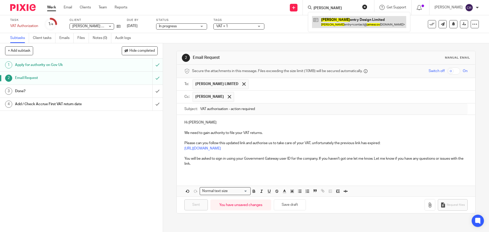
type input "james cov"
click at [347, 21] on link at bounding box center [359, 22] width 94 height 12
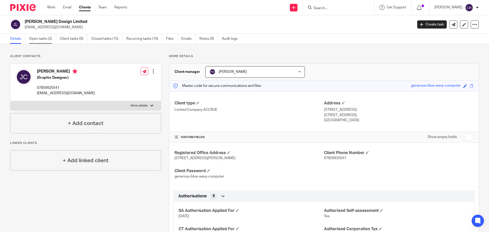
drag, startPoint x: 30, startPoint y: 27, endPoint x: 40, endPoint y: 34, distance: 12.0
click at [30, 27] on p "contact@jamescoventry.co.uk" at bounding box center [217, 27] width 385 height 5
click at [41, 36] on link "Open tasks (2)" at bounding box center [42, 39] width 27 height 10
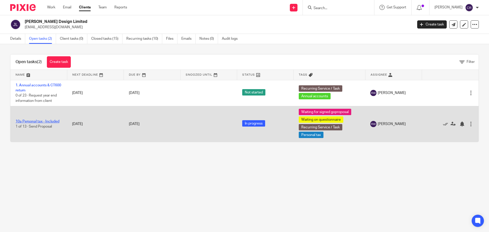
click at [50, 121] on link "10a Personal tax - Included" at bounding box center [38, 122] width 44 height 4
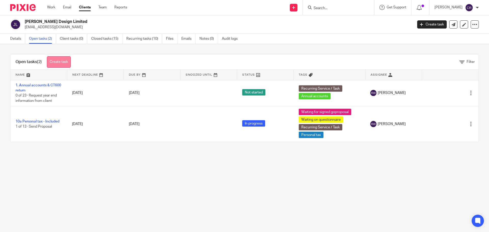
click at [58, 66] on link "Create task" at bounding box center [59, 61] width 24 height 11
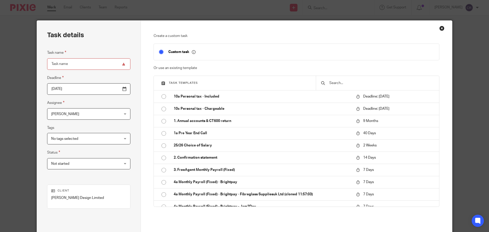
click at [346, 81] on input "text" at bounding box center [381, 83] width 105 height 6
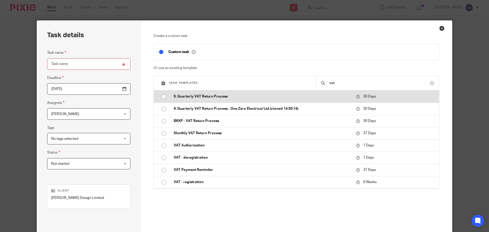
type input "vat"
click at [285, 97] on p "9. Quarterly VAT Return Process" at bounding box center [262, 96] width 177 height 5
type input "[DATE]"
type input "9. Quarterly VAT Return Process"
checkbox input "false"
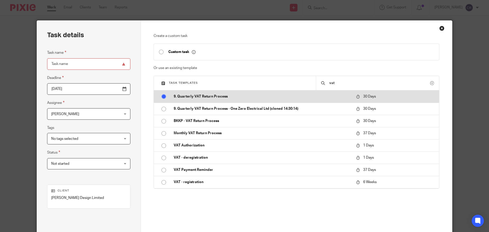
radio input "true"
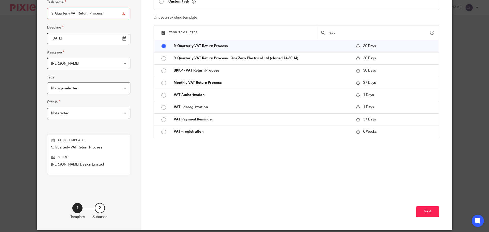
scroll to position [51, 0]
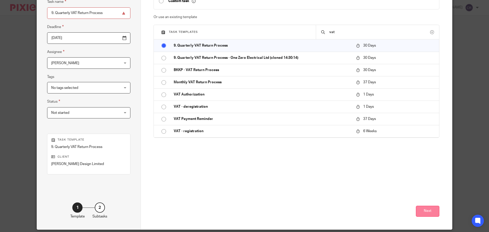
click at [423, 209] on button "Next" at bounding box center [427, 211] width 23 height 11
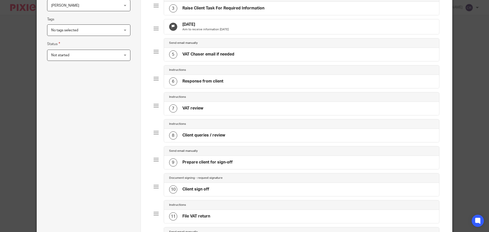
scroll to position [204, 0]
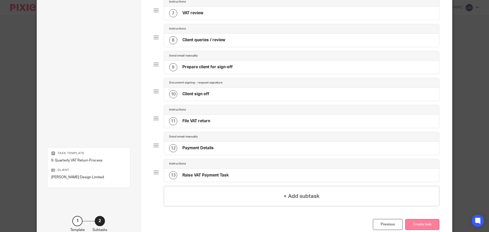
click at [429, 227] on button "Create task" at bounding box center [423, 224] width 34 height 11
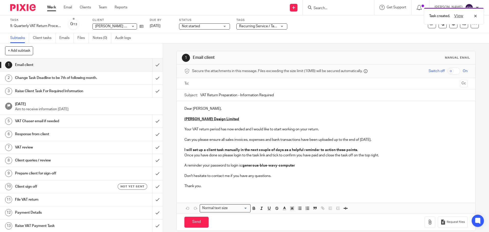
click at [81, 200] on h1 "File VAT return" at bounding box center [59, 200] width 88 height 8
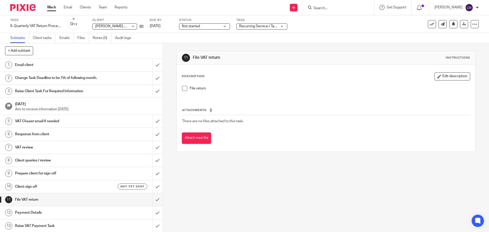
click at [122, 212] on div "Payment Details" at bounding box center [81, 213] width 132 height 8
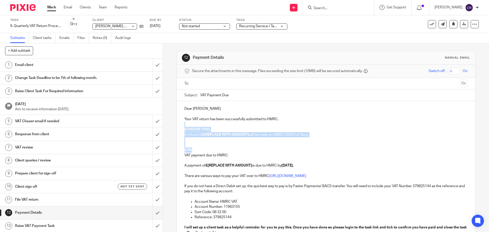
drag, startPoint x: 192, startPoint y: 150, endPoint x: 173, endPoint y: 127, distance: 30.4
click at [173, 127] on div "12 Payment Details Manual email Secure the attachments in this message. Files e…" at bounding box center [326, 137] width 326 height 189
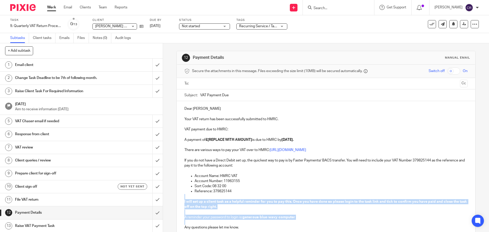
drag, startPoint x: 187, startPoint y: 200, endPoint x: 184, endPoint y: 223, distance: 23.1
click at [184, 223] on div "Dear James Your VAT return has been successfully submitted to HMRC. VAT payment…" at bounding box center [326, 170] width 298 height 138
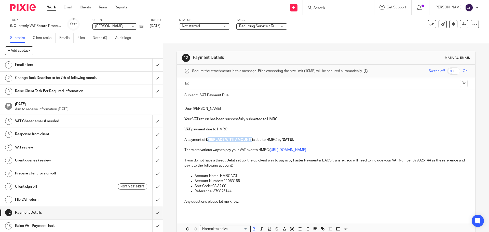
drag, startPoint x: 252, startPoint y: 139, endPoint x: 207, endPoint y: 139, distance: 44.4
click at [207, 139] on strong "£[REPLACE WITH AMOUNT]" at bounding box center [229, 140] width 47 height 4
drag, startPoint x: 226, startPoint y: 85, endPoint x: 231, endPoint y: 88, distance: 6.1
click at [226, 85] on input "text" at bounding box center [326, 84] width 264 height 6
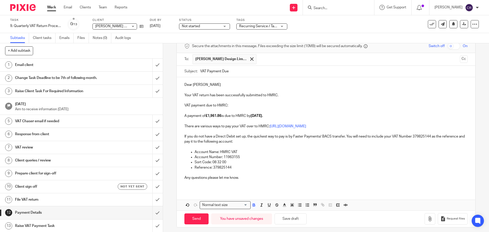
scroll to position [25, 0]
drag, startPoint x: 257, startPoint y: 115, endPoint x: 253, endPoint y: 115, distance: 4.3
click at [253, 115] on strong "[DATE]." at bounding box center [257, 116] width 12 height 4
click at [460, 59] on button "Cc" at bounding box center [464, 59] width 8 height 8
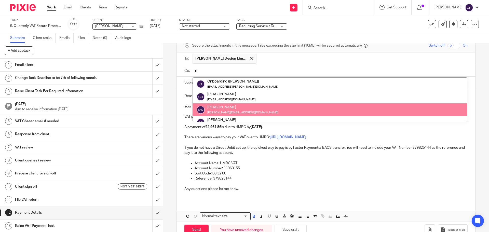
type input "ri"
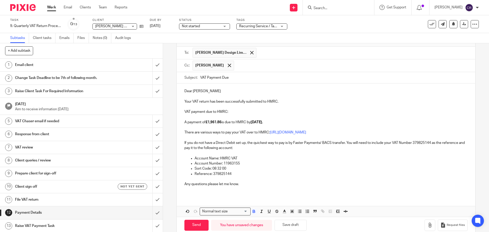
scroll to position [41, 0]
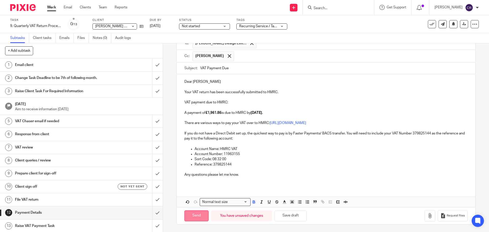
click at [191, 216] on input "Send" at bounding box center [197, 216] width 24 height 11
type input "Sent"
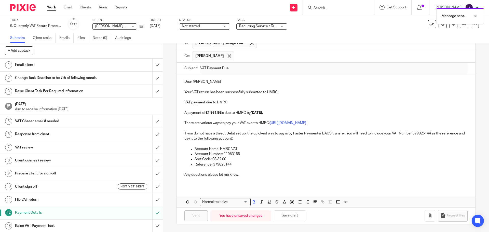
click at [430, 26] on icon at bounding box center [432, 24] width 5 height 5
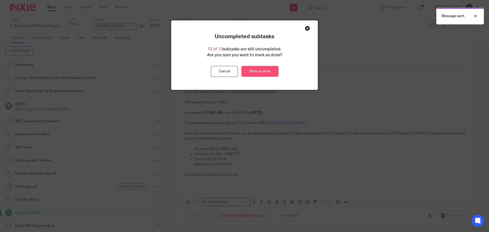
click at [255, 71] on link "Mark as done" at bounding box center [260, 71] width 37 height 11
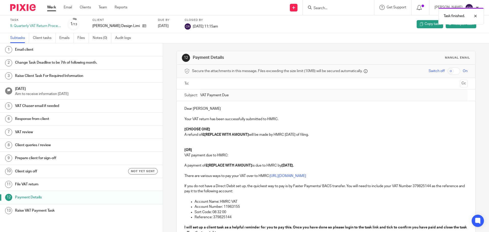
click at [348, 11] on div "Task finished." at bounding box center [365, 14] width 240 height 19
click at [334, 8] on div "Task finished." at bounding box center [365, 14] width 240 height 19
click at [476, 17] on div at bounding box center [472, 16] width 14 height 6
click at [333, 8] on input "Search" at bounding box center [336, 8] width 46 height 5
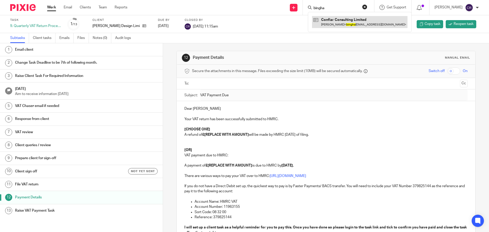
type input "bingha"
click at [335, 21] on link at bounding box center [360, 22] width 96 height 12
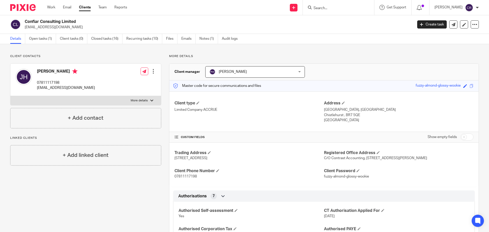
click at [328, 9] on input "Search" at bounding box center [336, 8] width 46 height 5
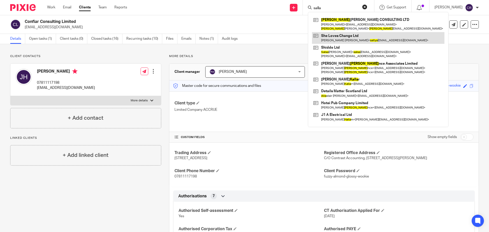
type input "salla"
click at [348, 33] on link at bounding box center [378, 38] width 133 height 12
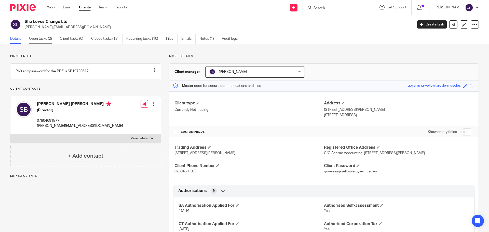
click at [46, 40] on link "Open tasks (2)" at bounding box center [42, 39] width 27 height 10
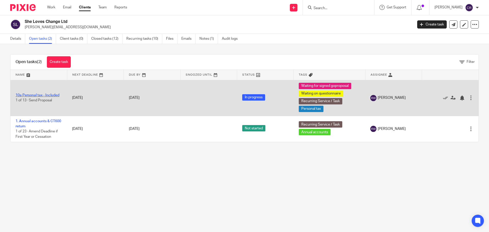
click at [48, 95] on link "10a Personal tax - Included" at bounding box center [38, 96] width 44 height 4
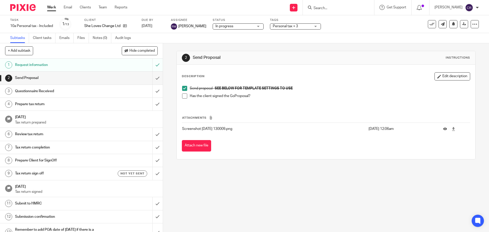
click at [184, 96] on span at bounding box center [184, 96] width 5 height 5
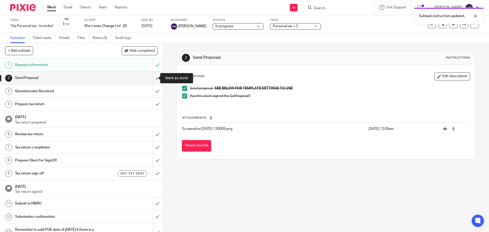
drag, startPoint x: 151, startPoint y: 77, endPoint x: 159, endPoint y: 75, distance: 7.8
click at [152, 77] on input "submit" at bounding box center [81, 78] width 163 height 13
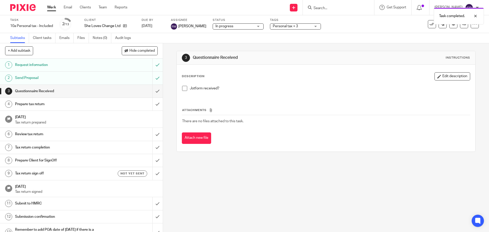
click at [302, 28] on span "Personal tax + 3" at bounding box center [292, 26] width 38 height 5
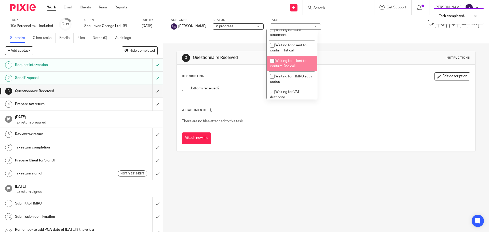
scroll to position [433, 0]
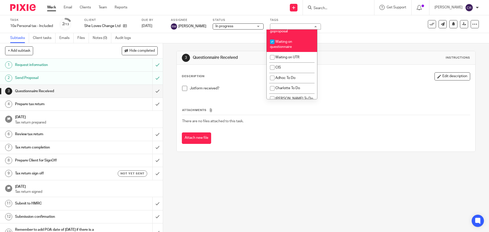
click at [282, 33] on span "Waiting for signed goproposal" at bounding box center [287, 28] width 34 height 9
checkbox input "false"
click at [405, 133] on div "Attach new file" at bounding box center [326, 138] width 288 height 11
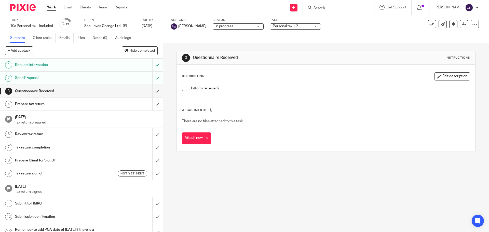
click at [331, 8] on input "Search" at bounding box center [336, 8] width 46 height 5
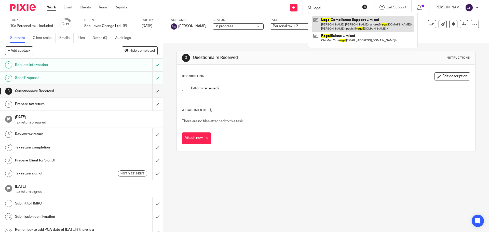
type input "legal"
click at [365, 27] on link at bounding box center [363, 24] width 102 height 16
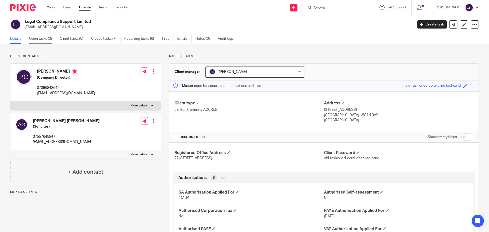
click at [38, 42] on link "Open tasks (3)" at bounding box center [42, 39] width 27 height 10
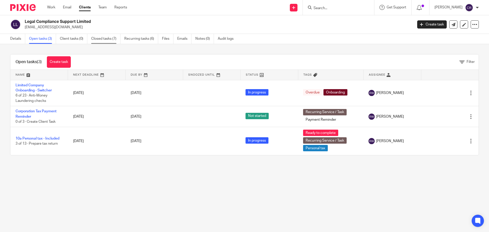
click at [112, 43] on link "Closed tasks (7)" at bounding box center [105, 39] width 29 height 10
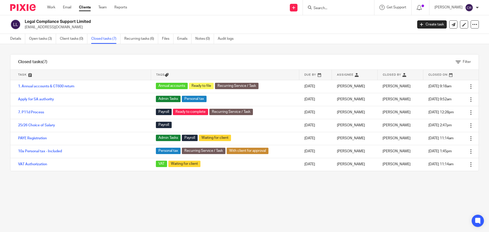
click at [327, 8] on input "Search" at bounding box center [336, 8] width 46 height 5
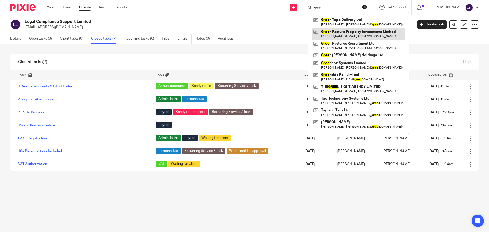
type input "gree"
click at [345, 33] on link at bounding box center [358, 34] width 93 height 12
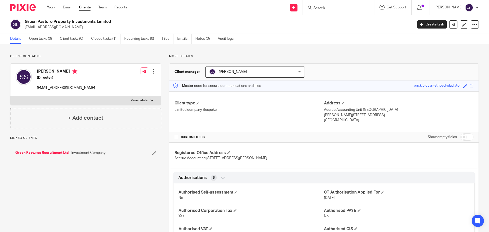
click at [45, 154] on link "Green Pastures Recruitment Ltd" at bounding box center [42, 152] width 54 height 5
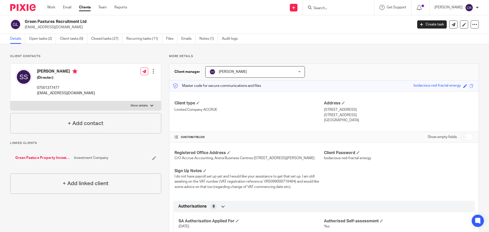
drag, startPoint x: 459, startPoint y: 136, endPoint x: 462, endPoint y: 136, distance: 2.6
click at [461, 136] on input "checkbox" at bounding box center [467, 137] width 13 height 7
checkbox input "true"
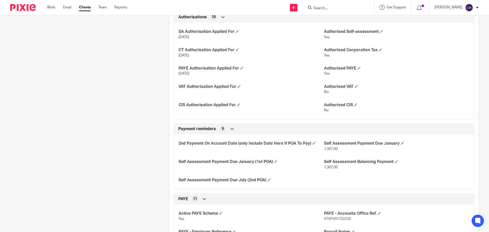
scroll to position [229, 0]
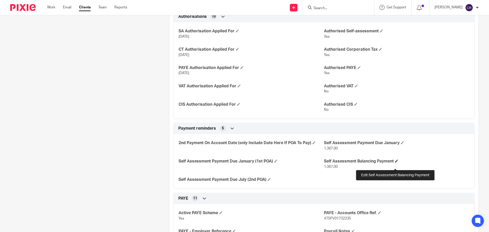
click at [395, 163] on span at bounding box center [396, 161] width 3 height 3
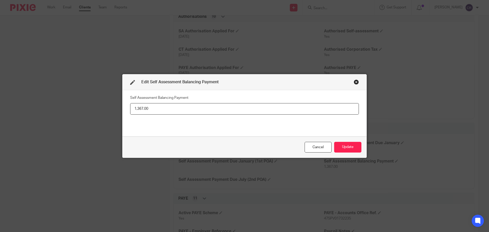
drag, startPoint x: 192, startPoint y: 113, endPoint x: 93, endPoint y: 105, distance: 99.5
click at [90, 104] on div "Edit Self Assessment Balancing Payment Self Assessment Balancing Payment 1,367.…" at bounding box center [244, 116] width 489 height 232
type input "2,276.83"
click at [350, 145] on button "Update" at bounding box center [347, 147] width 27 height 11
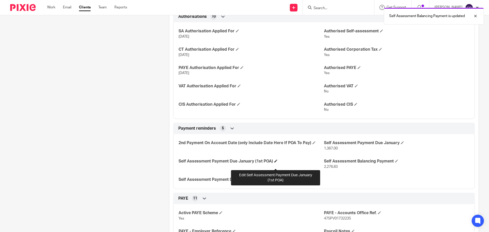
click at [276, 163] on span at bounding box center [276, 161] width 3 height 3
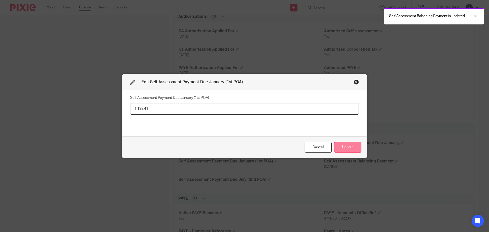
type input "1,138.41"
click at [354, 151] on button "Update" at bounding box center [347, 147] width 27 height 11
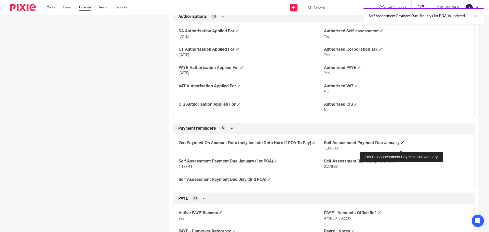
click at [401, 144] on span at bounding box center [402, 142] width 3 height 3
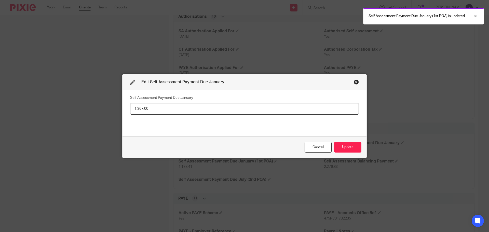
click at [146, 107] on input "1,367.00" at bounding box center [244, 108] width 229 height 11
drag, startPoint x: 146, startPoint y: 107, endPoint x: 154, endPoint y: 111, distance: 8.1
click at [147, 108] on input "1,367.00" at bounding box center [244, 108] width 229 height 11
type input "3,415.24"
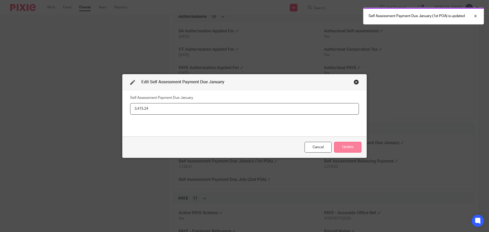
click at [355, 146] on button "Update" at bounding box center [347, 147] width 27 height 11
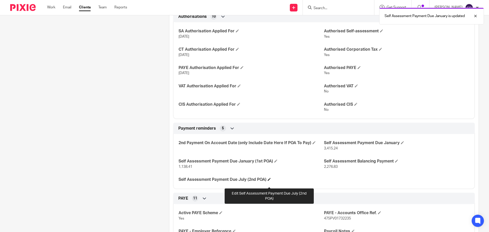
click at [270, 181] on span at bounding box center [269, 179] width 3 height 3
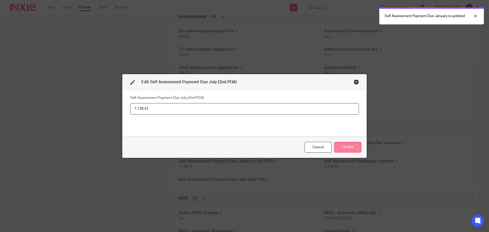
type input "1,138.42"
click at [344, 149] on button "Update" at bounding box center [347, 147] width 27 height 11
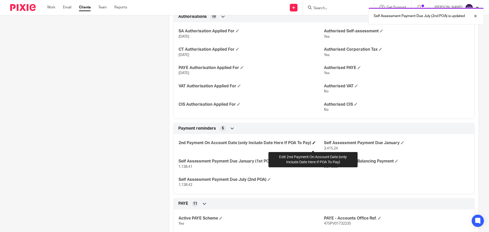
click at [313, 144] on span at bounding box center [314, 142] width 3 height 3
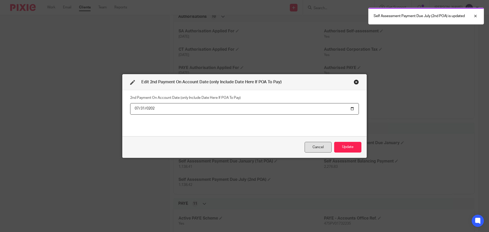
type input "2025-07-31"
click at [334, 142] on button "Update" at bounding box center [347, 147] width 27 height 11
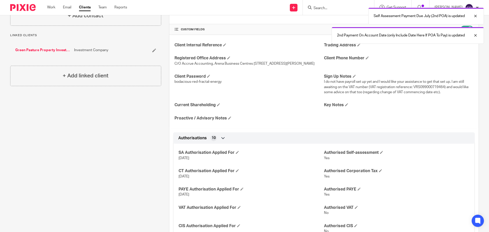
scroll to position [0, 0]
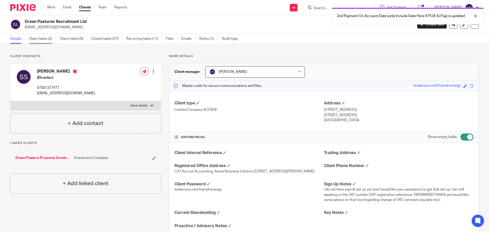
click at [42, 40] on link "Open tasks (2)" at bounding box center [42, 39] width 27 height 10
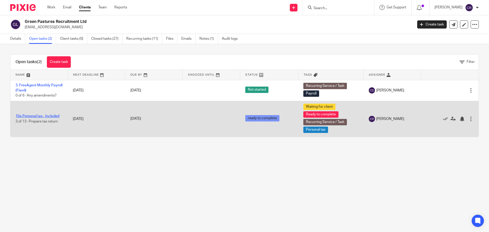
click at [50, 118] on link "10a Personal tax - Included" at bounding box center [38, 116] width 44 height 4
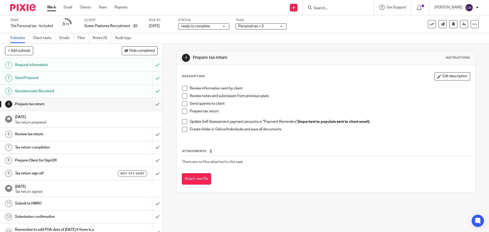
click at [254, 27] on span "Personal tax + 3" at bounding box center [251, 26] width 25 height 4
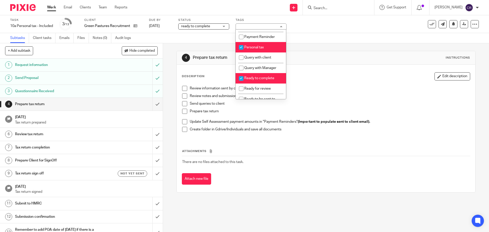
click at [268, 80] on li "Ready to complete" at bounding box center [261, 78] width 50 height 10
checkbox input "false"
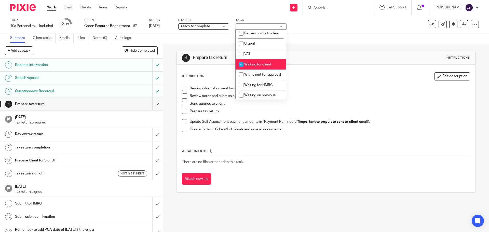
click at [267, 70] on li "Waiting for client" at bounding box center [261, 64] width 50 height 10
checkbox input "false"
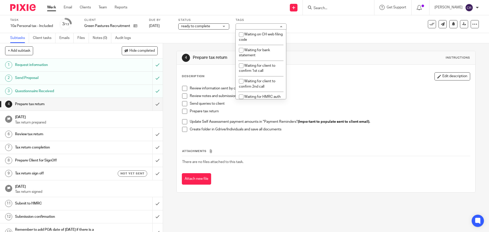
click at [261, 28] on div "Personal tax + 1" at bounding box center [261, 26] width 51 height 6
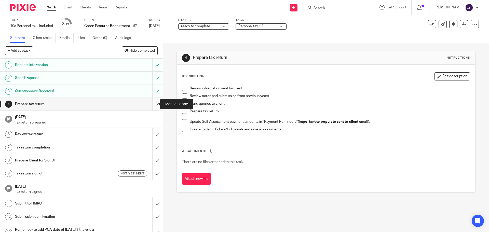
click at [151, 105] on input "submit" at bounding box center [81, 104] width 163 height 13
drag, startPoint x: 153, startPoint y: 130, endPoint x: 153, endPoint y: 139, distance: 9.4
click at [153, 130] on input "submit" at bounding box center [81, 134] width 163 height 13
click at [152, 144] on input "submit" at bounding box center [81, 147] width 163 height 13
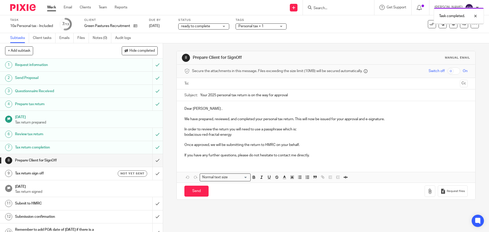
click at [244, 84] on input "text" at bounding box center [326, 84] width 264 height 6
click at [195, 194] on input "Send" at bounding box center [197, 192] width 24 height 11
click at [91, 176] on h1 "Tax return sign off" at bounding box center [59, 174] width 88 height 8
type input "Sent"
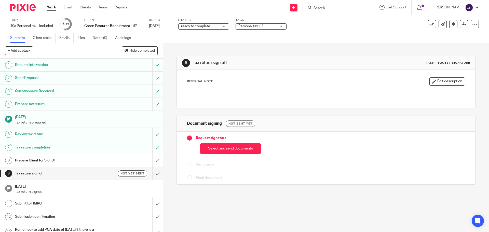
click at [227, 148] on button "Select and send documents" at bounding box center [230, 149] width 61 height 11
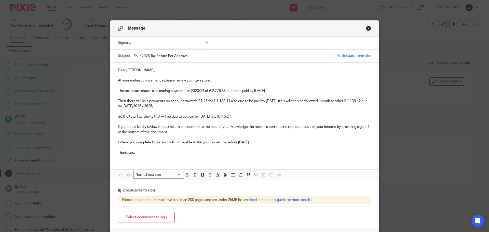
click at [197, 92] on p "The tax return shows a balancing payment for 2023/24 of £ 2,276.83 due to be pa…" at bounding box center [244, 90] width 253 height 5
click at [201, 100] on p "Then there will be a payments on account towards 24-25 for £ 1,138.41 also due …" at bounding box center [244, 104] width 253 height 10
click at [120, 106] on p "Then there will be a payments on account towards 25-26 for £ 1,138.41 also due …" at bounding box center [244, 104] width 253 height 10
click at [216, 101] on p "Then there will be a payments on account towards 25-26 for £ 1,138.41 also due …" at bounding box center [244, 104] width 253 height 10
click at [212, 92] on p "The tax return shows a balancing payment for 2024/25 of £ 2,276.83 due to be pa…" at bounding box center [244, 90] width 253 height 5
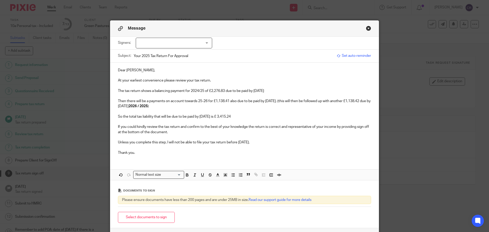
click at [183, 45] on div at bounding box center [174, 43] width 76 height 11
click at [184, 56] on li "Sophie Shriram" at bounding box center [172, 53] width 76 height 10
checkbox input "true"
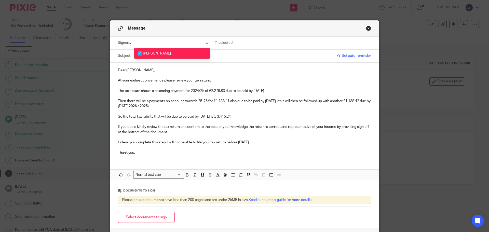
click at [148, 108] on strong "2026 / 2025" at bounding box center [138, 107] width 19 height 4
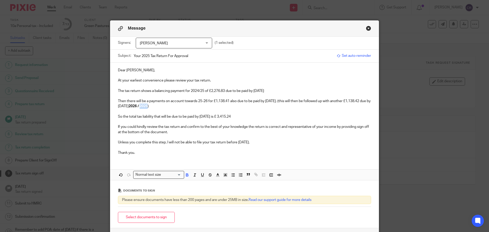
click at [148, 108] on strong "2026 / 2025" at bounding box center [138, 107] width 19 height 4
click at [156, 219] on button "Select documents to sign" at bounding box center [146, 217] width 57 height 11
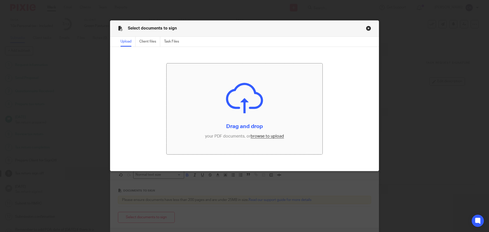
click at [260, 137] on input "file" at bounding box center [245, 108] width 156 height 91
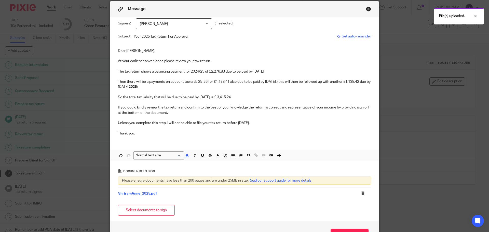
scroll to position [55, 0]
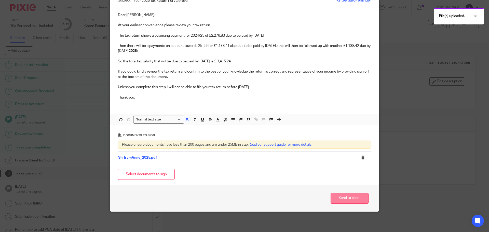
click at [356, 197] on button "Send to client" at bounding box center [350, 198] width 38 height 11
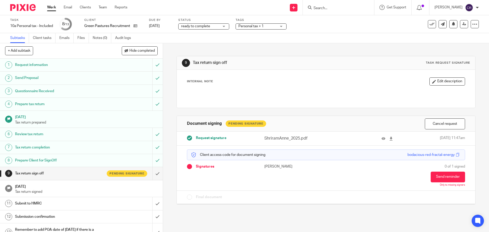
click at [321, 9] on input "Search" at bounding box center [336, 8] width 46 height 5
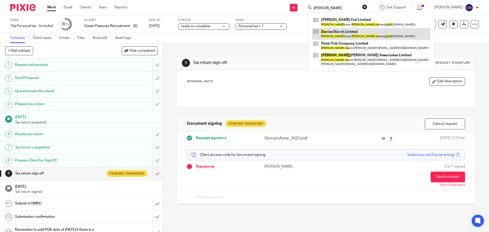
type input "paul da"
click at [364, 33] on link at bounding box center [371, 34] width 119 height 12
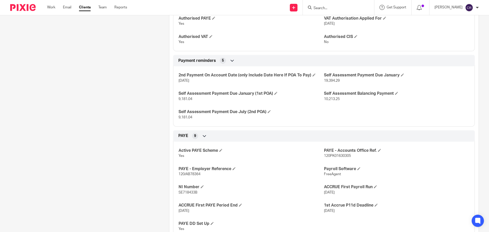
scroll to position [229, 0]
drag, startPoint x: 204, startPoint y: 174, endPoint x: 182, endPoint y: 173, distance: 21.7
click at [174, 177] on div "Active PAYE Scheme Yes PAYE - Accounts Office Ref. 120PK01630305 PAYE - Employe…" at bounding box center [324, 188] width 302 height 101
copy span "120/AB78364"
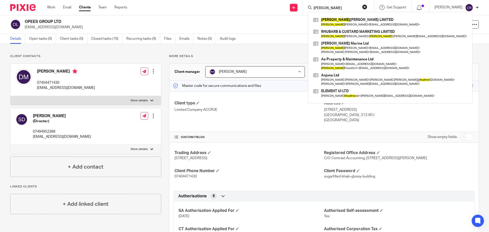
click at [235, 19] on div "OPEES GROUP LTD dariusmendes@gmail.com Create task Update from Companies House …" at bounding box center [244, 24] width 489 height 19
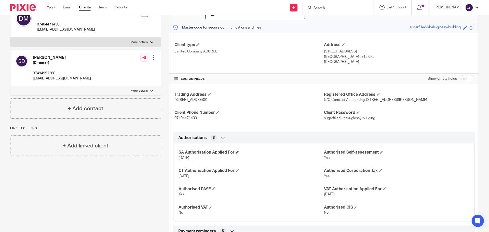
scroll to position [51, 0]
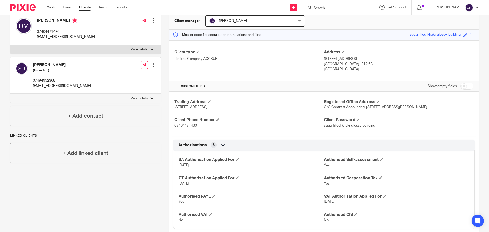
click at [320, 9] on input "Search" at bounding box center [336, 8] width 46 height 5
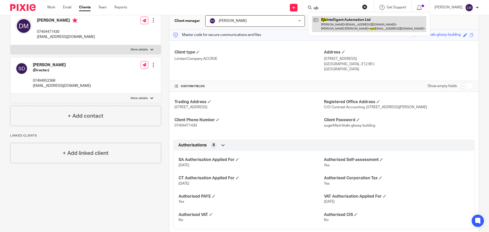
type input "ejb"
click at [345, 20] on link at bounding box center [369, 24] width 114 height 16
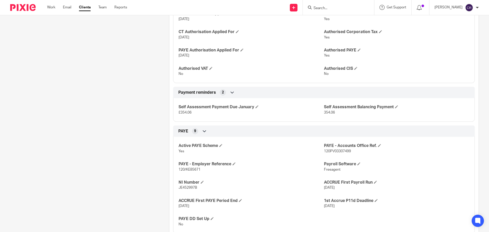
scroll to position [229, 0]
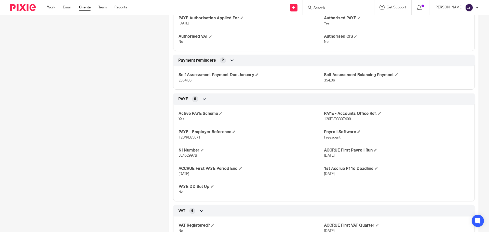
click at [333, 120] on span "120PV03307499" at bounding box center [337, 120] width 27 height 4
copy span "120PV03307499"
click at [187, 139] on span "120/KE85671" at bounding box center [190, 138] width 22 height 4
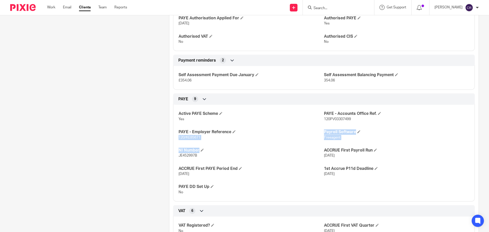
drag, startPoint x: 187, startPoint y: 139, endPoint x: 174, endPoint y: 169, distance: 32.8
click at [184, 145] on div "Active PAYE Scheme Yes PAYE - Accounts Office Ref. 120PV03307499 PAYE - Employe…" at bounding box center [324, 151] width 302 height 101
click at [190, 137] on span "120/KE85671" at bounding box center [190, 138] width 22 height 4
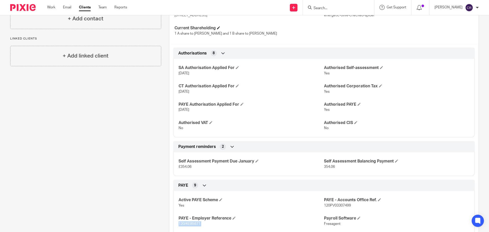
scroll to position [0, 0]
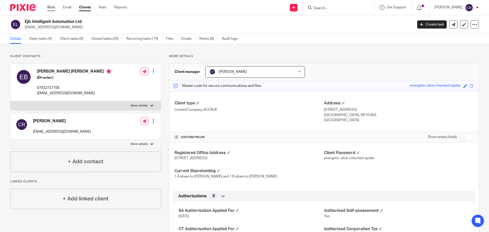
click at [54, 9] on link "Work" at bounding box center [51, 7] width 8 height 5
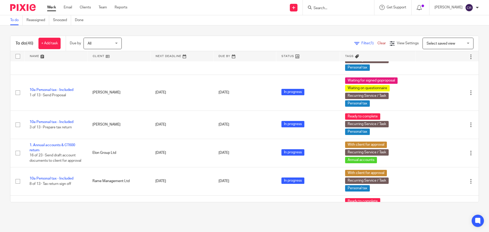
scroll to position [663, 0]
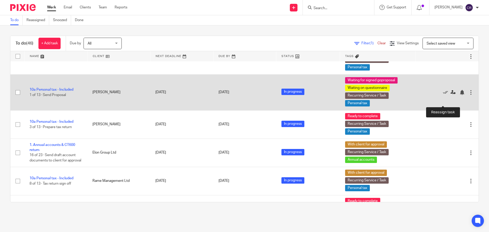
click at [451, 95] on icon at bounding box center [453, 92] width 5 height 5
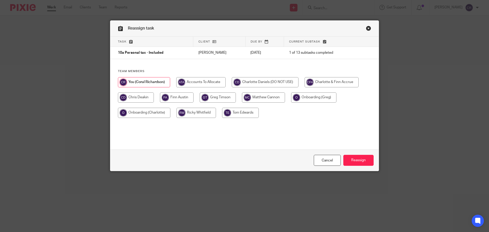
click at [201, 114] on input "radio" at bounding box center [197, 113] width 40 height 10
radio input "true"
click at [365, 159] on input "Reassign" at bounding box center [359, 160] width 30 height 11
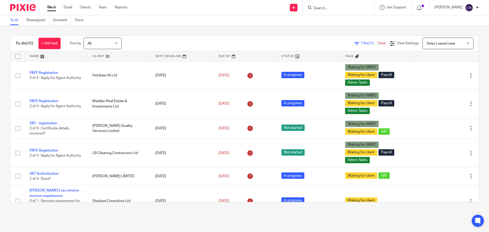
click at [345, 8] on input "Search" at bounding box center [336, 8] width 46 height 5
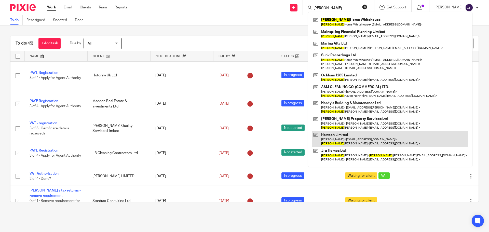
type input "jonathan"
click at [355, 142] on link at bounding box center [390, 139] width 157 height 16
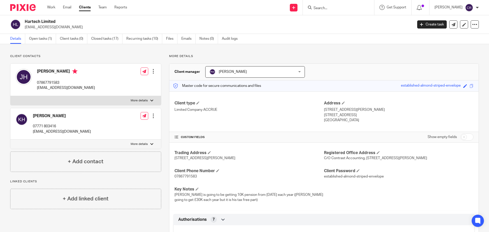
click at [97, 106] on div "Jonathan Harris 07867791583 jonharris80@gmail.com Edit contact Create client fr…" at bounding box center [85, 107] width 151 height 88
drag, startPoint x: 119, startPoint y: 95, endPoint x: 118, endPoint y: 107, distance: 12.0
click at [119, 96] on div "Jonathan Harris 07867791583 jonharris80@gmail.com Edit contact Create client fr…" at bounding box center [85, 84] width 151 height 42
click at [126, 100] on label "More details" at bounding box center [85, 100] width 151 height 9
click at [10, 96] on input "More details" at bounding box center [10, 96] width 0 height 0
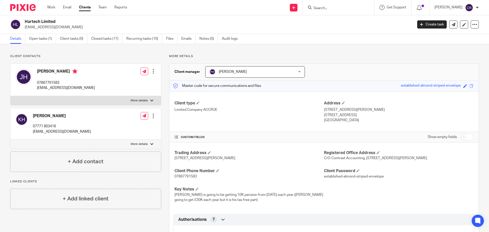
checkbox input "true"
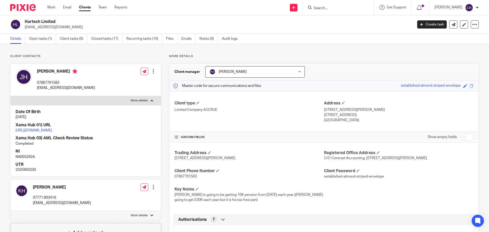
click at [29, 173] on p "2325993230" at bounding box center [86, 169] width 140 height 5
copy p "2325993230"
click at [24, 160] on p "NA003292A" at bounding box center [86, 156] width 140 height 5
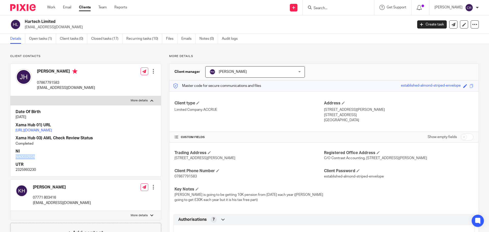
copy p "NA003292A"
drag, startPoint x: 352, startPoint y: 110, endPoint x: 320, endPoint y: 112, distance: 31.6
click at [320, 112] on div "Client type Limited Company ACCRUE Address 80 Wimborne Road, Poole Dorset , BH1…" at bounding box center [324, 112] width 309 height 41
click at [327, 111] on p "80 Wimborne Road, Poole" at bounding box center [399, 109] width 150 height 5
drag, startPoint x: 204, startPoint y: 159, endPoint x: 173, endPoint y: 158, distance: 30.3
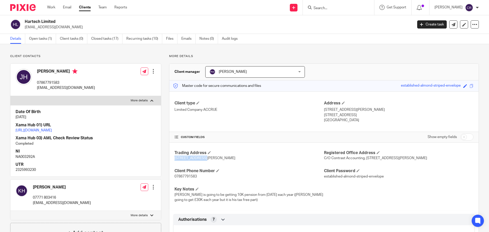
click at [175, 158] on span "80 Wimborne Road Poole Dorset BH15 2BZ" at bounding box center [205, 159] width 61 height 4
click at [210, 158] on span "80 Wimborne Road Poole Dorset BH15 2BZ" at bounding box center [205, 159] width 61 height 4
drag, startPoint x: 210, startPoint y: 157, endPoint x: 759, endPoint y: 158, distance: 549.0
click at [489, 158] on html "Work Email Clients Team Reports Work Email Clients Team Reports Settings Send n…" at bounding box center [244, 116] width 489 height 232
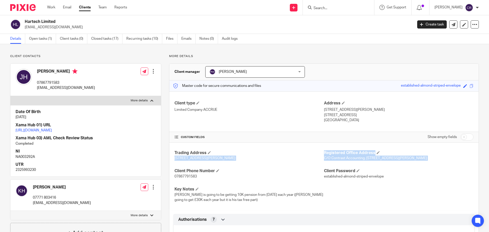
drag, startPoint x: 217, startPoint y: 159, endPoint x: 248, endPoint y: 161, distance: 31.4
click at [217, 159] on span "80 Wimborne Road Poole Dorset BH15 2BZ" at bounding box center [205, 159] width 61 height 4
click at [236, 159] on span "80 Wimborne Road Poole Dorset BH15 2BZ" at bounding box center [205, 159] width 61 height 4
drag, startPoint x: 242, startPoint y: 159, endPoint x: 229, endPoint y: 159, distance: 13.0
click at [226, 159] on span "80 Wimborne Road Poole Dorset BH15 2BZ" at bounding box center [205, 159] width 61 height 4
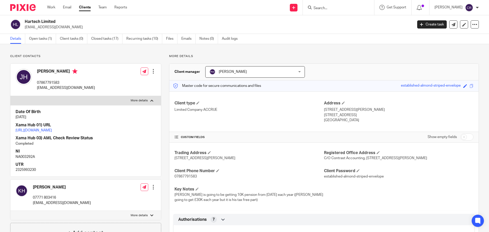
click at [337, 10] on input "Search" at bounding box center [336, 8] width 46 height 5
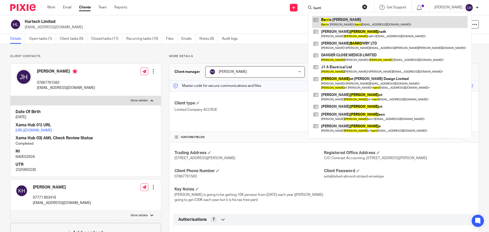
type input "barri"
click at [356, 20] on link at bounding box center [390, 22] width 156 height 12
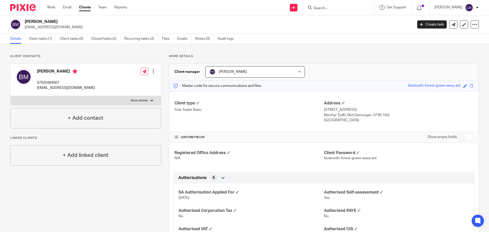
click at [354, 72] on div "Client manager [PERSON_NAME] [PERSON_NAME] Accounts To Allocate [PERSON_NAME] (…" at bounding box center [324, 72] width 309 height 17
click at [335, 8] on input "Search" at bounding box center [336, 8] width 46 height 5
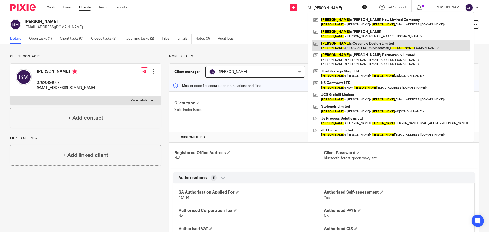
type input "[PERSON_NAME]"
click at [370, 47] on link at bounding box center [391, 46] width 158 height 12
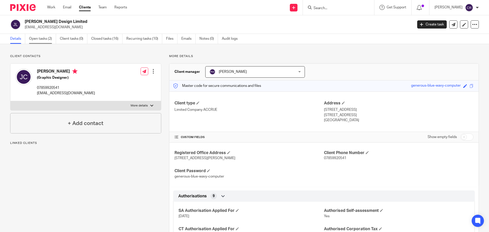
click at [44, 43] on link "Open tasks (2)" at bounding box center [42, 39] width 27 height 10
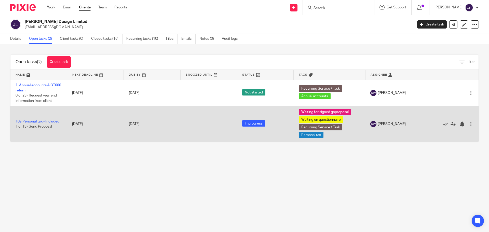
click at [44, 123] on link "10a Personal tax - Included" at bounding box center [38, 122] width 44 height 4
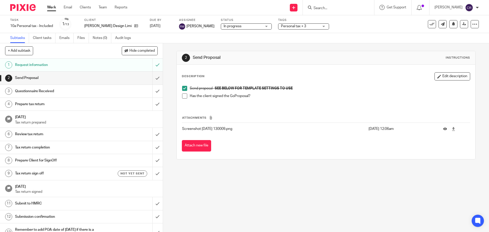
click at [185, 96] on span at bounding box center [184, 96] width 5 height 5
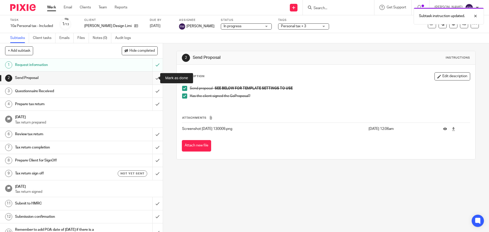
click at [152, 77] on input "submit" at bounding box center [81, 78] width 163 height 13
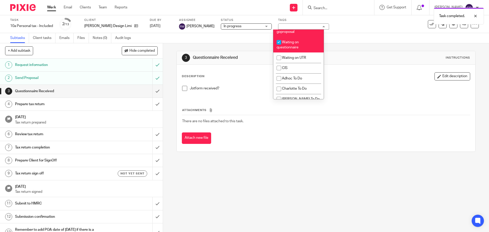
scroll to position [433, 0]
click at [293, 33] on span "Waiting for signed goproposal" at bounding box center [294, 28] width 34 height 9
checkbox input "false"
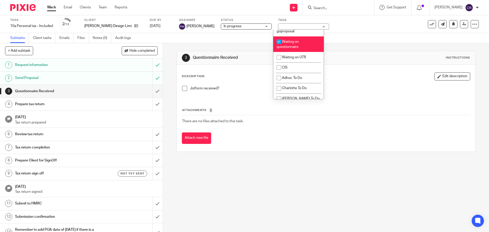
click at [323, 9] on div "Task completed." at bounding box center [365, 14] width 240 height 19
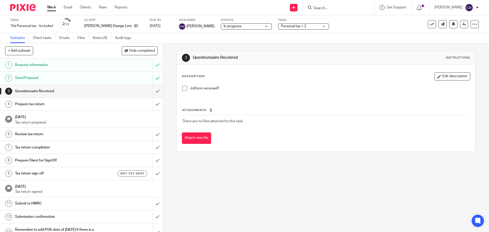
click at [333, 9] on input "Search" at bounding box center [336, 8] width 46 height 5
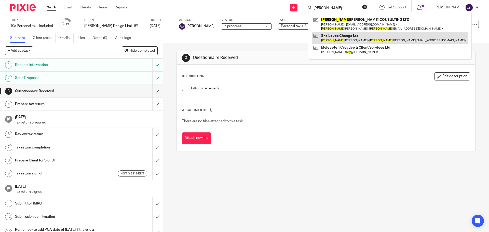
type input "sally"
click at [334, 38] on link at bounding box center [390, 38] width 156 height 12
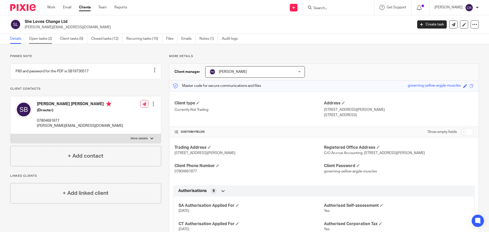
click at [51, 38] on link "Open tasks (2)" at bounding box center [42, 39] width 27 height 10
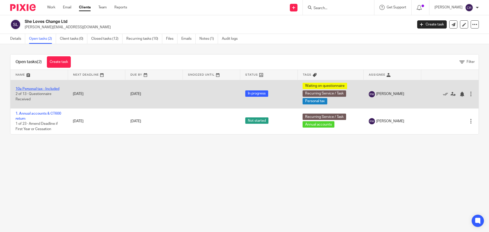
click at [44, 88] on link "10a Personal tax - Included" at bounding box center [38, 89] width 44 height 4
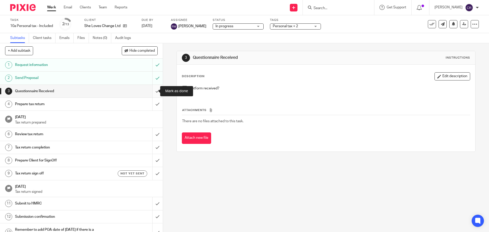
click at [155, 93] on input "submit" at bounding box center [81, 91] width 163 height 13
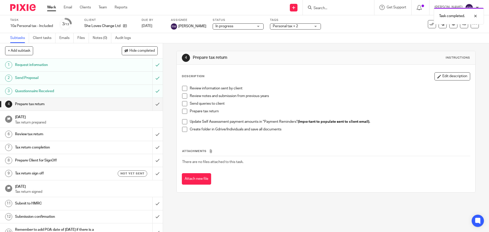
click at [297, 32] on div "Task 10a Personal tax - Included Save 10a Personal tax - Included 3 /13 Client …" at bounding box center [244, 24] width 489 height 18
click at [297, 28] on span "Personal tax + 2" at bounding box center [292, 26] width 38 height 5
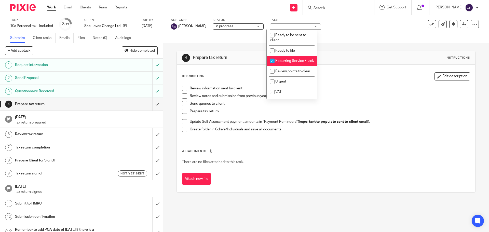
scroll to position [178, 0]
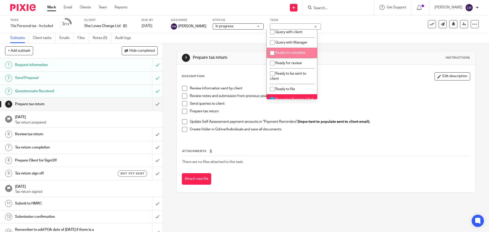
click at [296, 55] on span "Ready to complete" at bounding box center [291, 53] width 30 height 4
checkbox input "true"
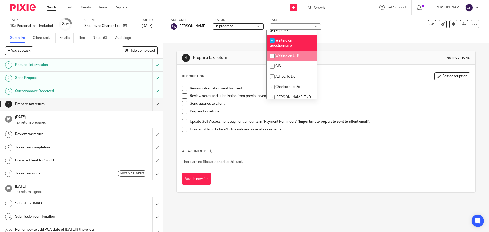
scroll to position [433, 0]
click at [295, 52] on li "Waiting on questionnaire" at bounding box center [292, 44] width 50 height 16
checkbox input "false"
